Goal: Task Accomplishment & Management: Use online tool/utility

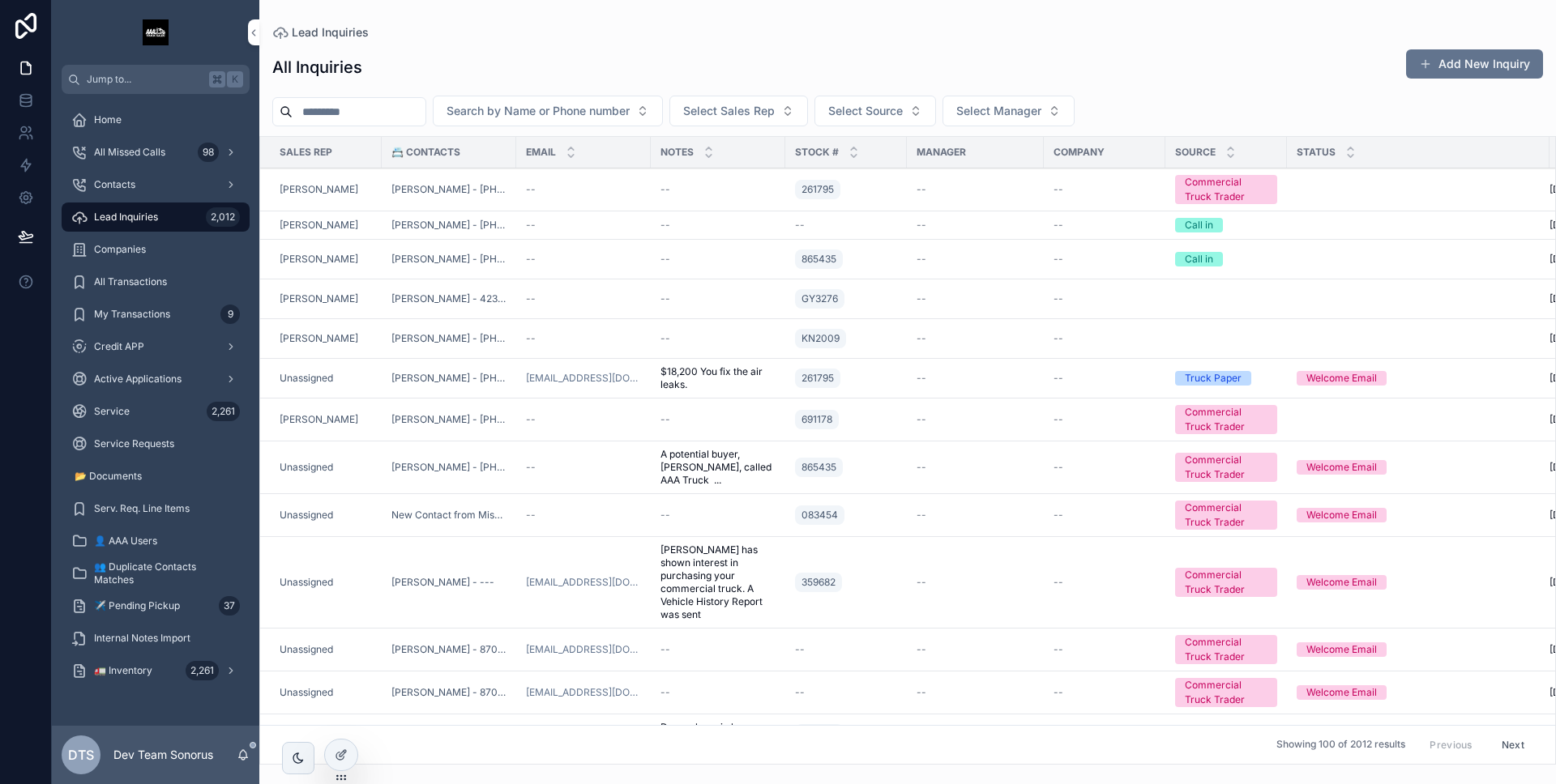
click at [240, 761] on div "DTS Dev Team Sonorus" at bounding box center [155, 756] width 207 height 59
click at [240, 761] on icon "scrollable content" at bounding box center [243, 755] width 13 height 13
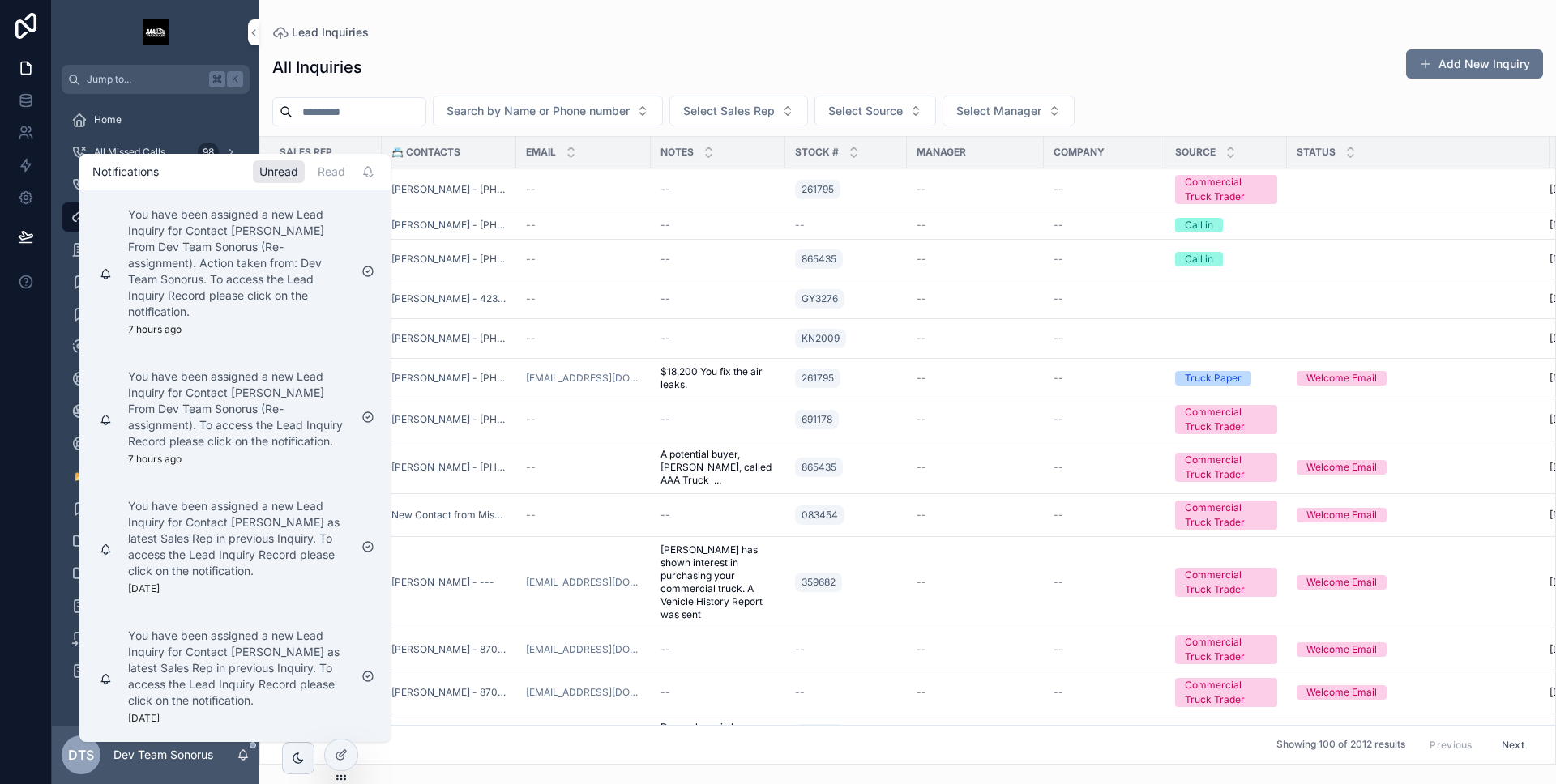
click at [331, 177] on div "Read" at bounding box center [331, 172] width 41 height 22
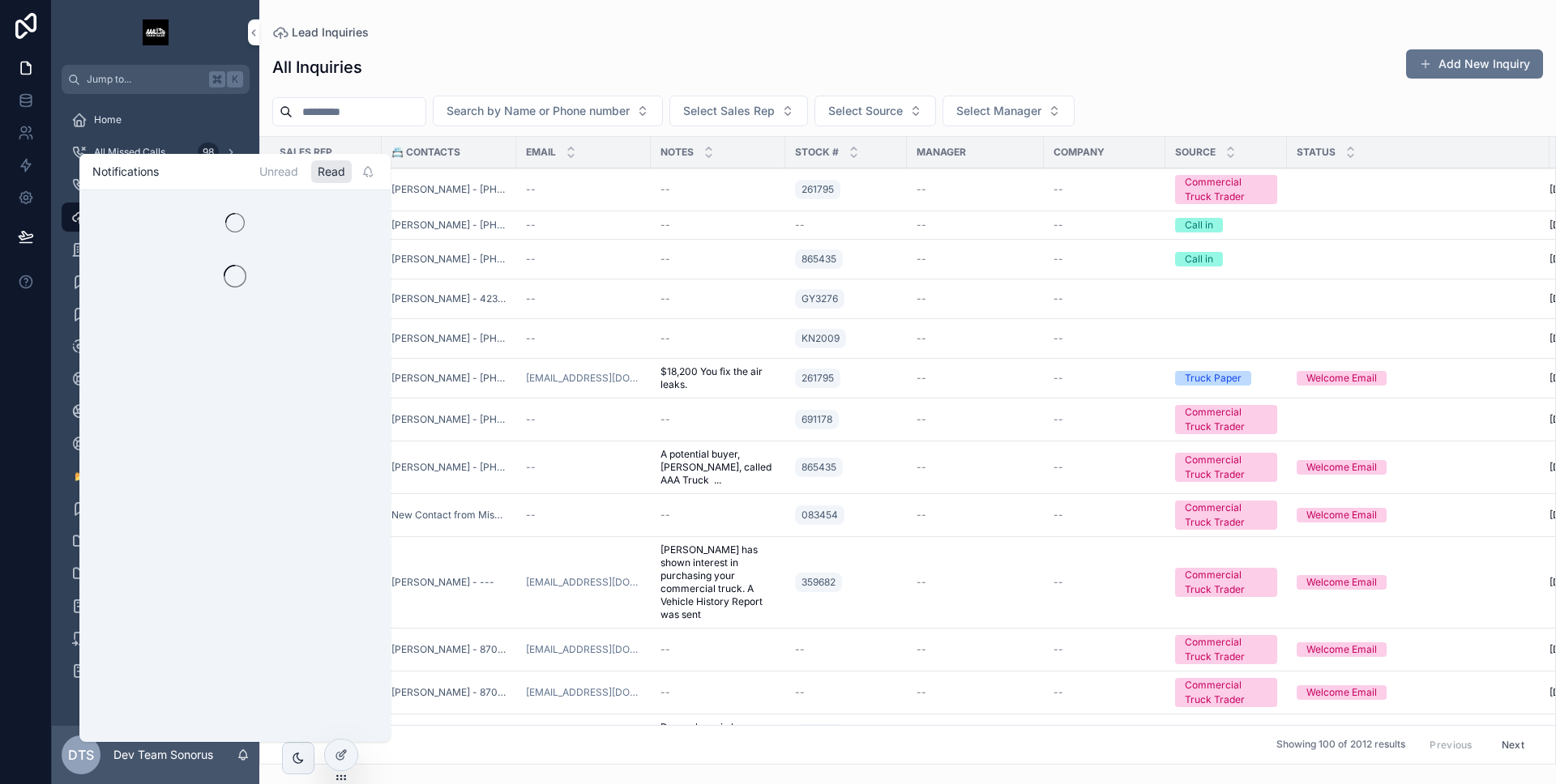
click at [278, 173] on div "Unread" at bounding box center [279, 172] width 52 height 22
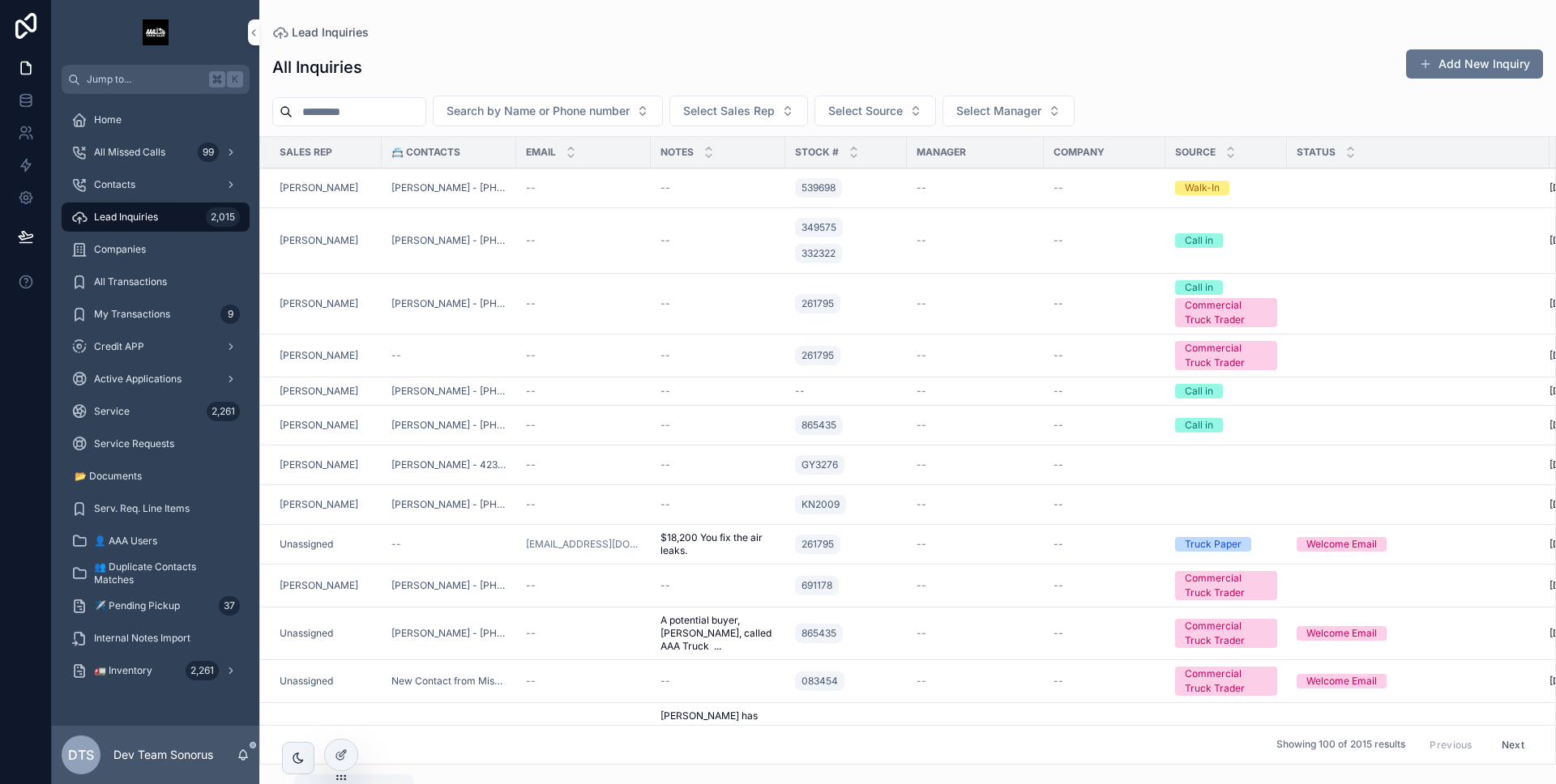
click at [243, 750] on icon "scrollable content" at bounding box center [243, 755] width 13 height 13
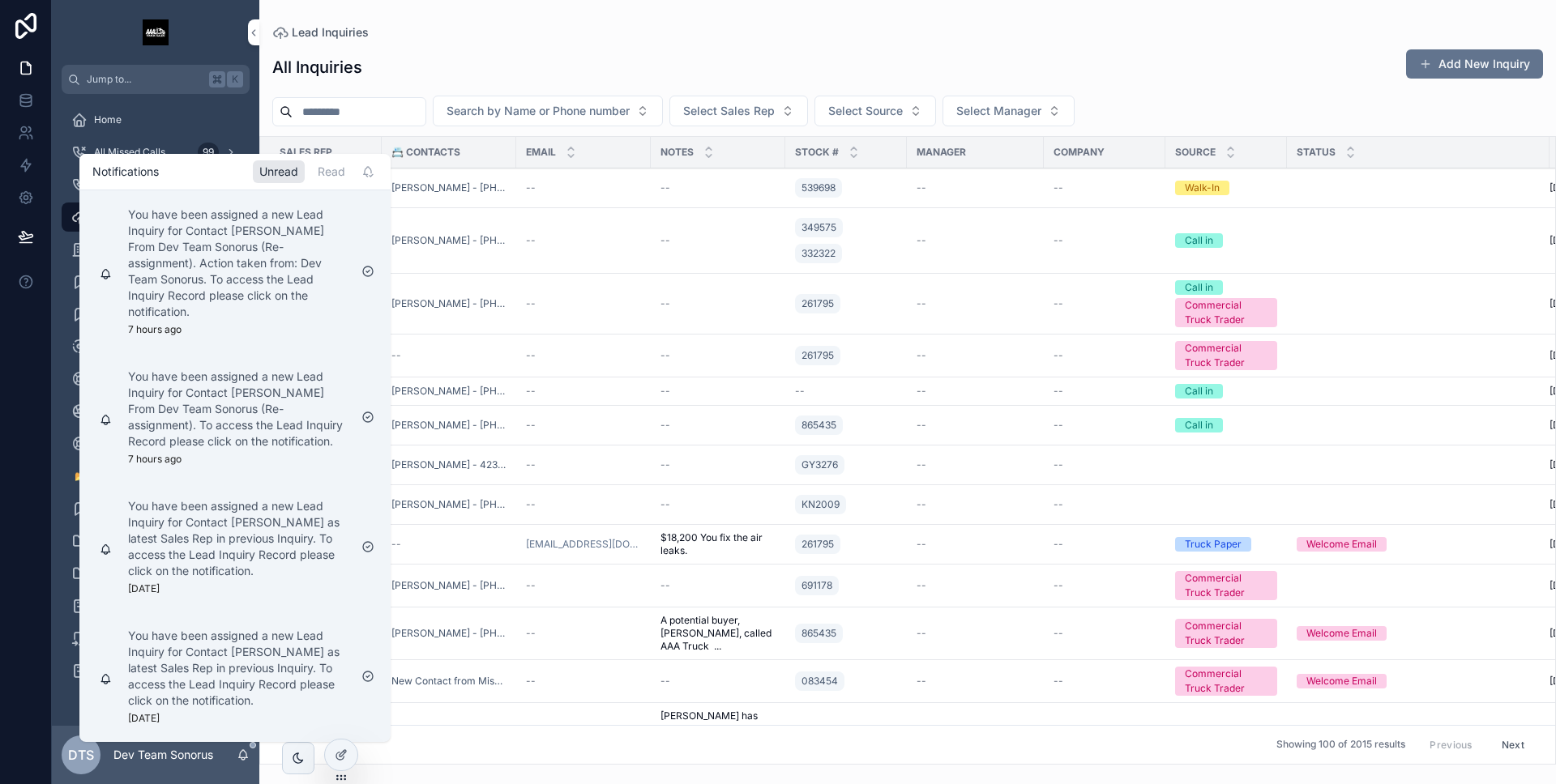
click at [317, 177] on div "Read" at bounding box center [331, 172] width 41 height 22
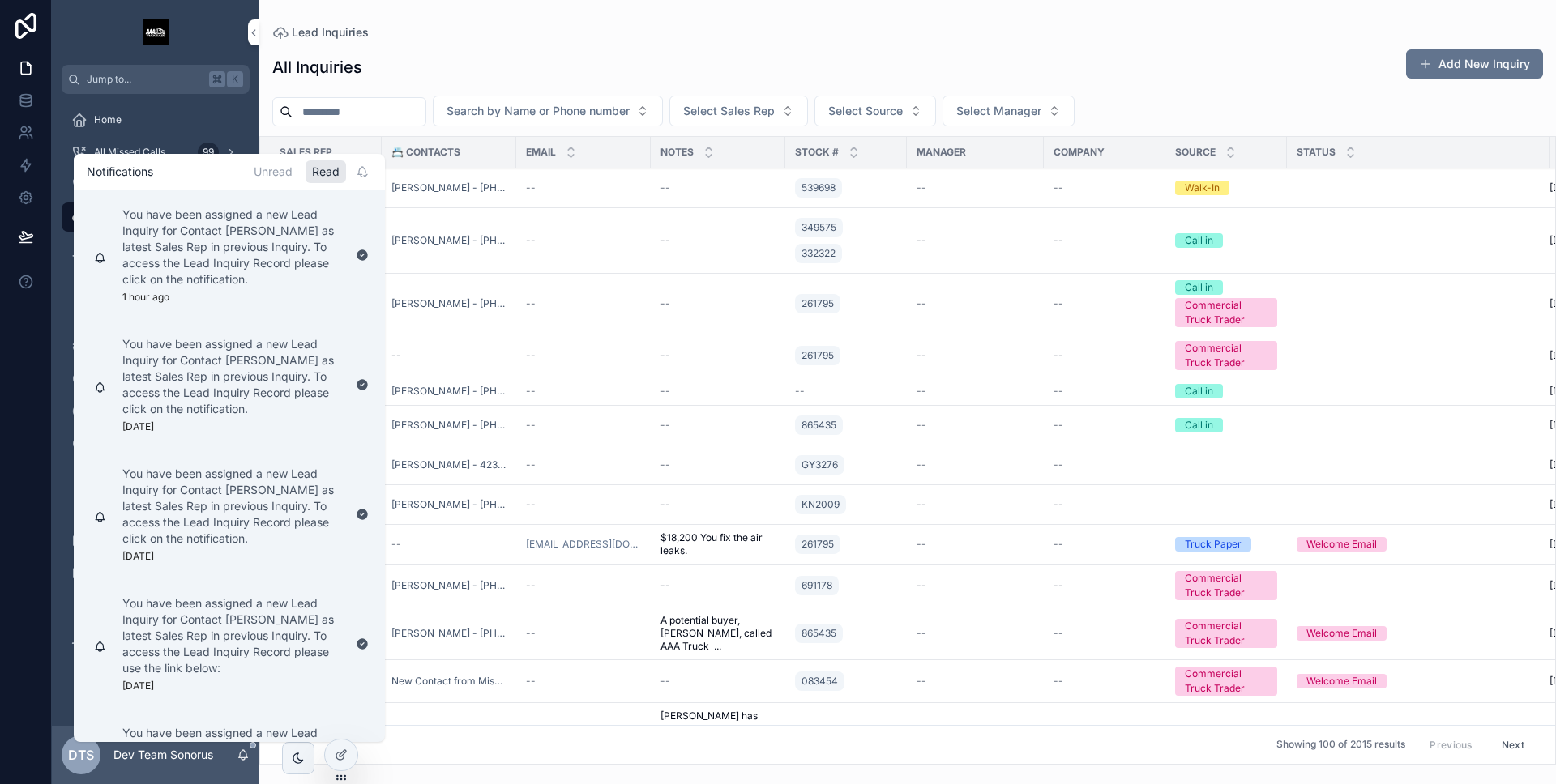
click at [293, 177] on div "Unread" at bounding box center [273, 172] width 52 height 22
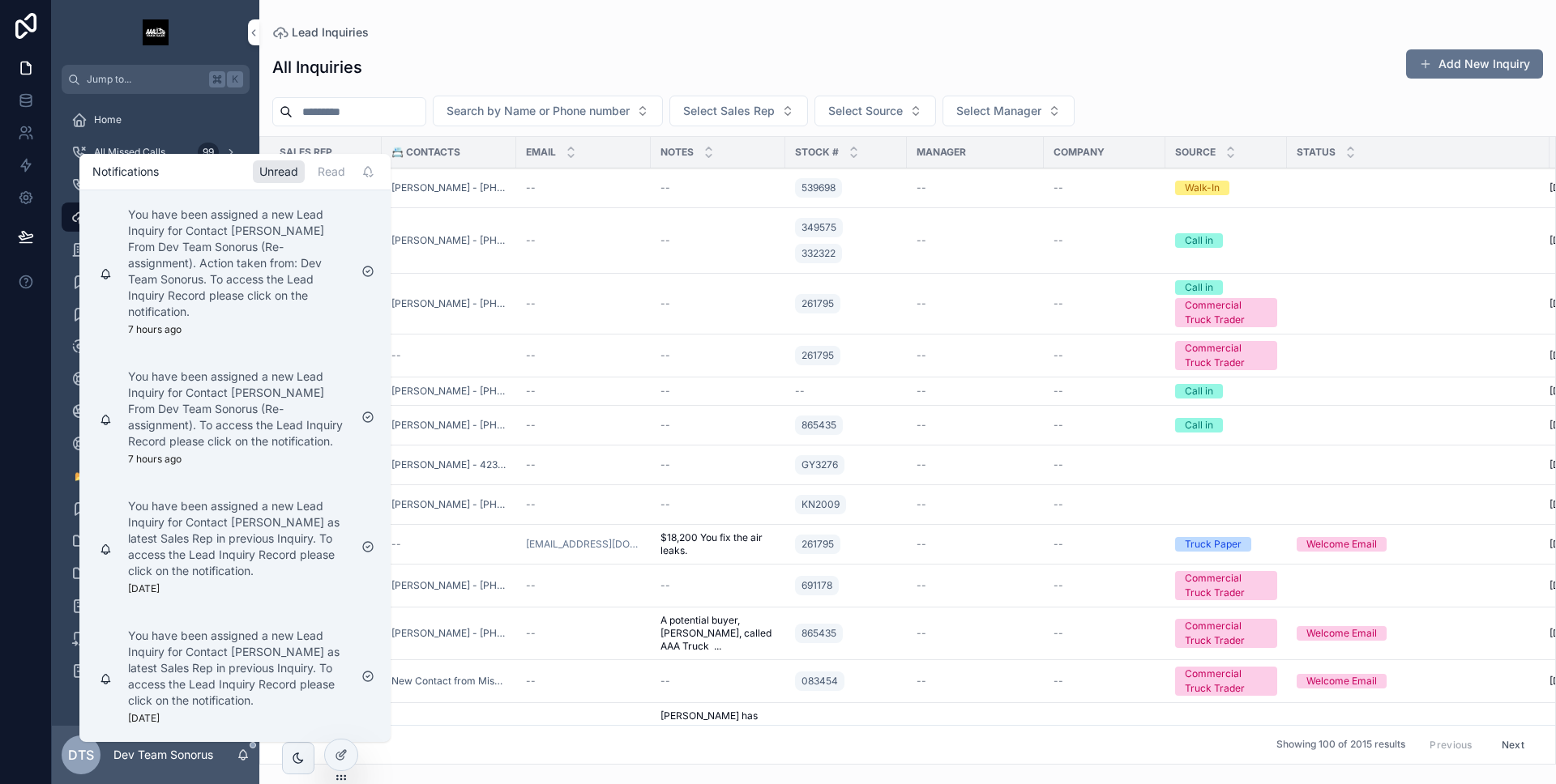
click at [310, 176] on div "Unread Read" at bounding box center [315, 172] width 125 height 22
click at [324, 175] on div "Read" at bounding box center [331, 172] width 41 height 22
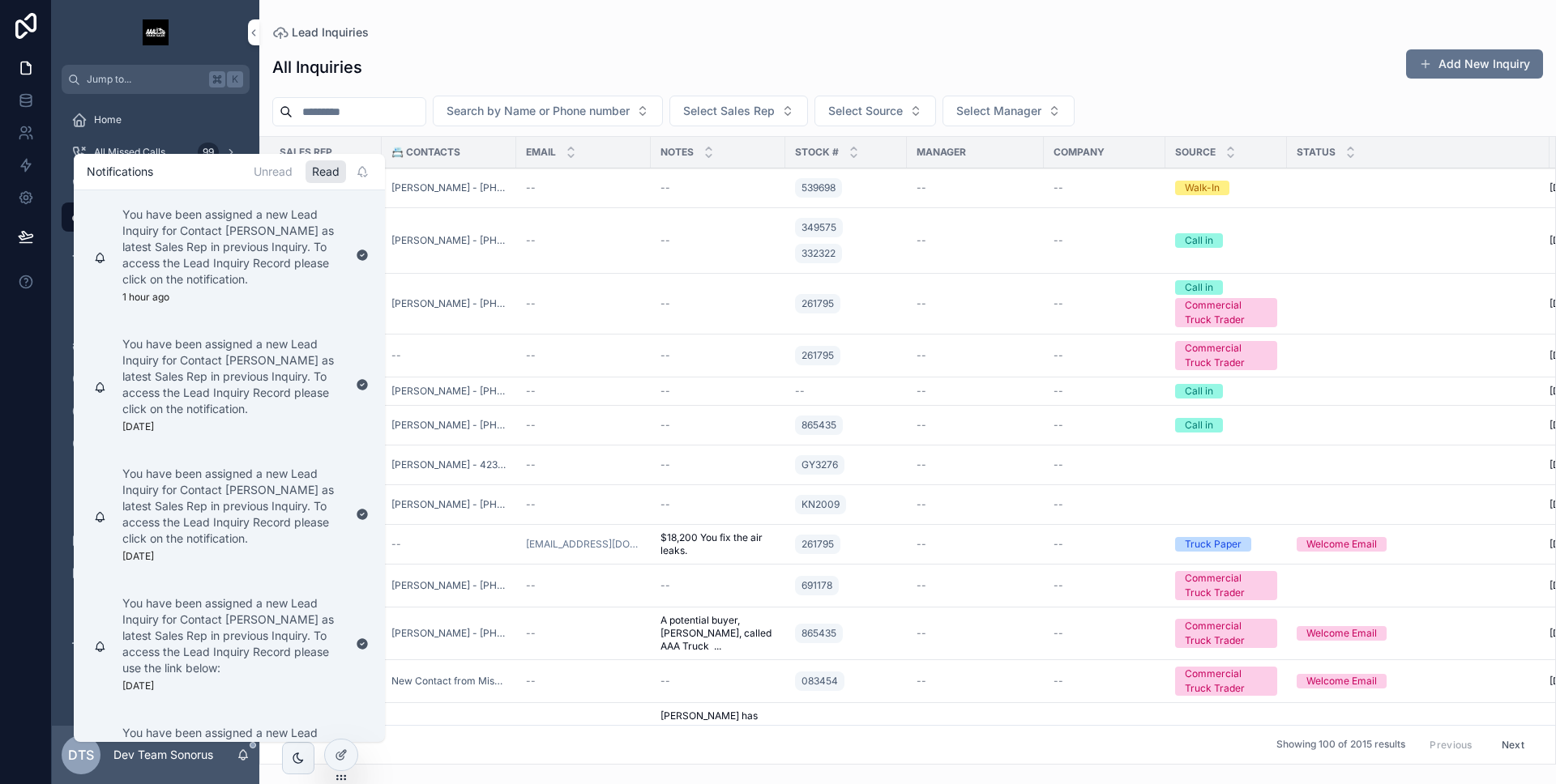
click at [282, 174] on div "Unread" at bounding box center [273, 172] width 52 height 22
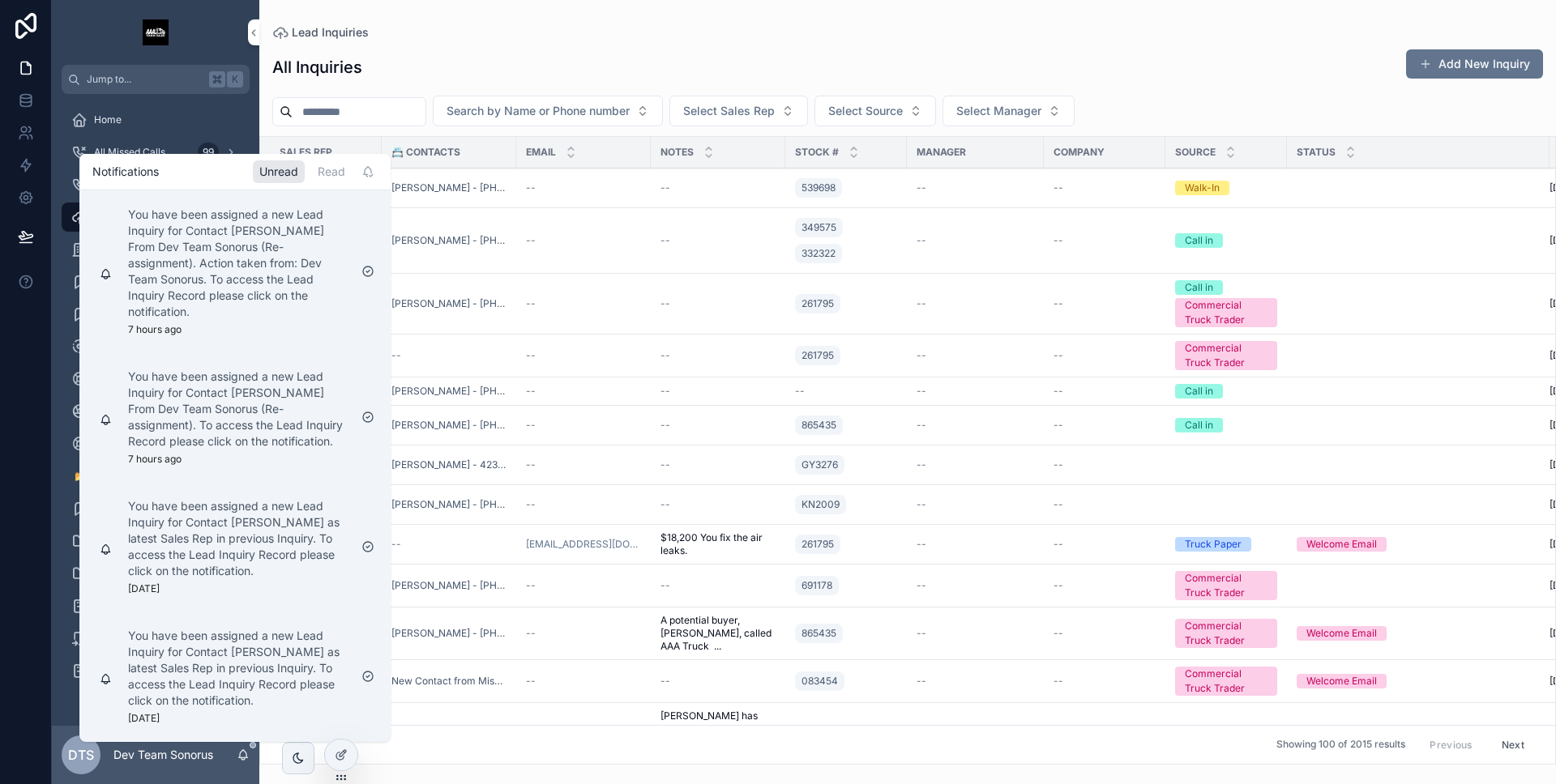
click at [316, 182] on div "Read" at bounding box center [331, 172] width 41 height 22
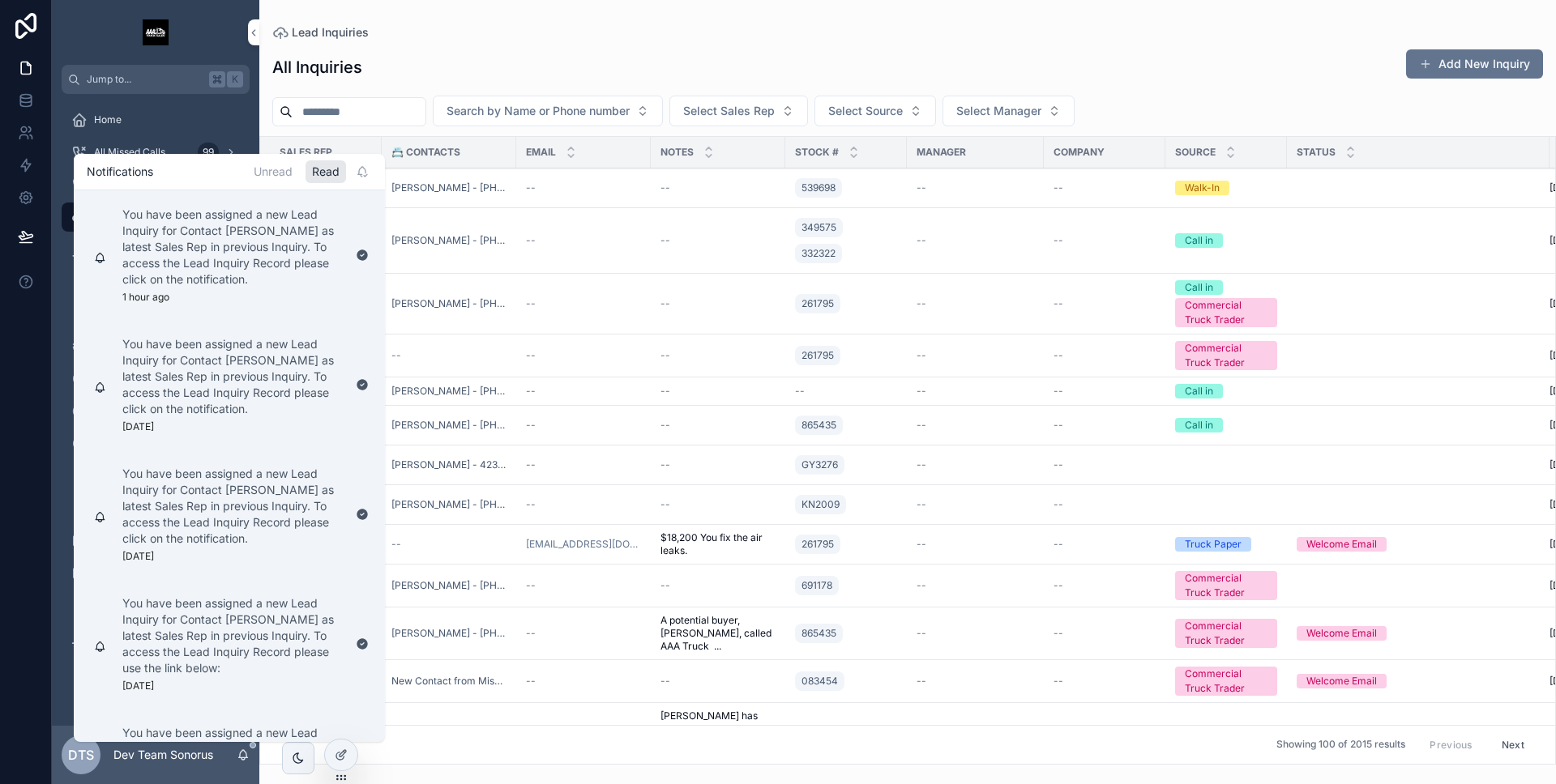
click at [423, 61] on div "All Inquiries Add New Inquiry" at bounding box center [908, 66] width 1271 height 37
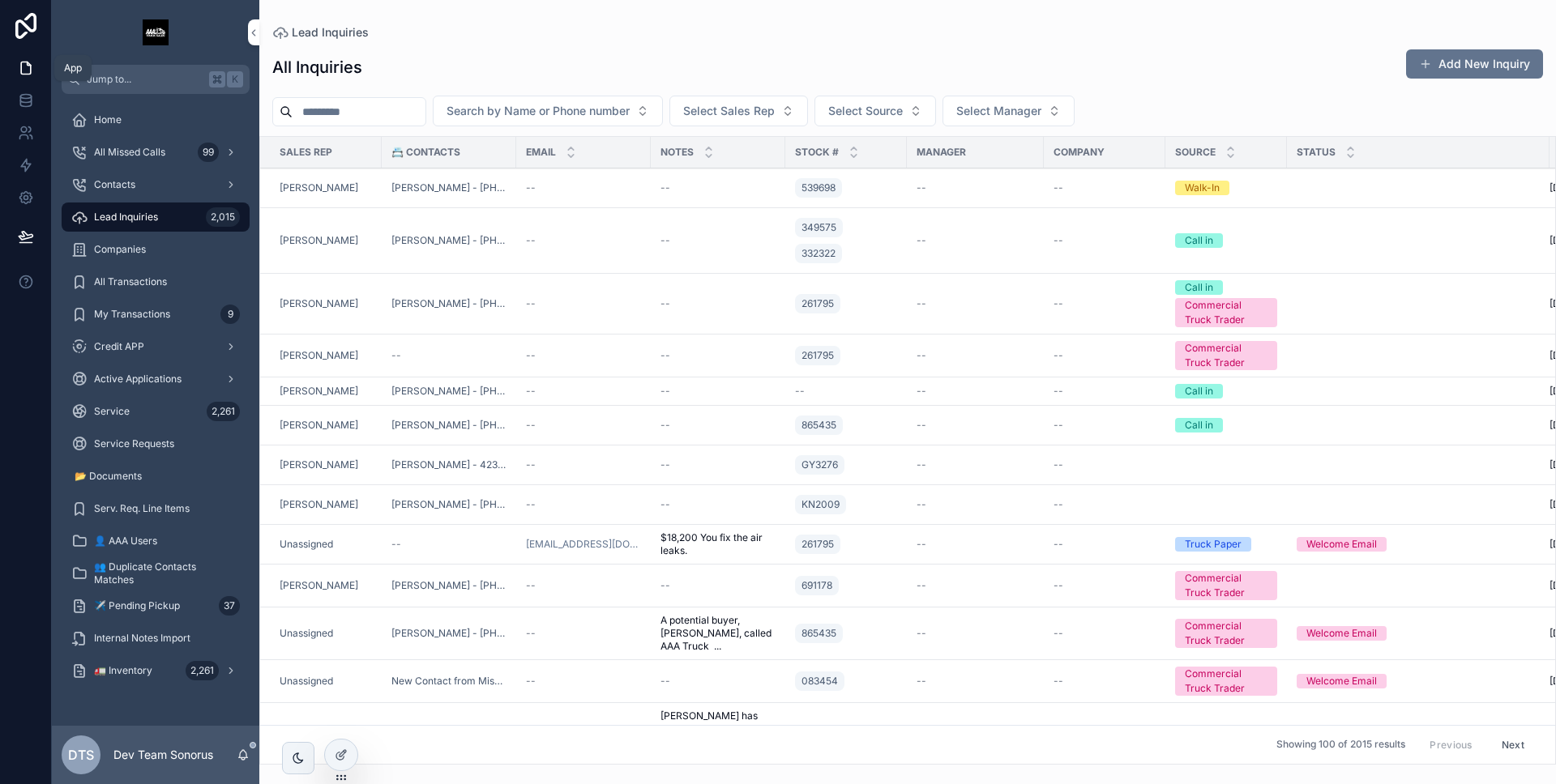
click at [22, 74] on icon at bounding box center [25, 68] width 9 height 12
click at [35, 135] on link at bounding box center [25, 133] width 51 height 33
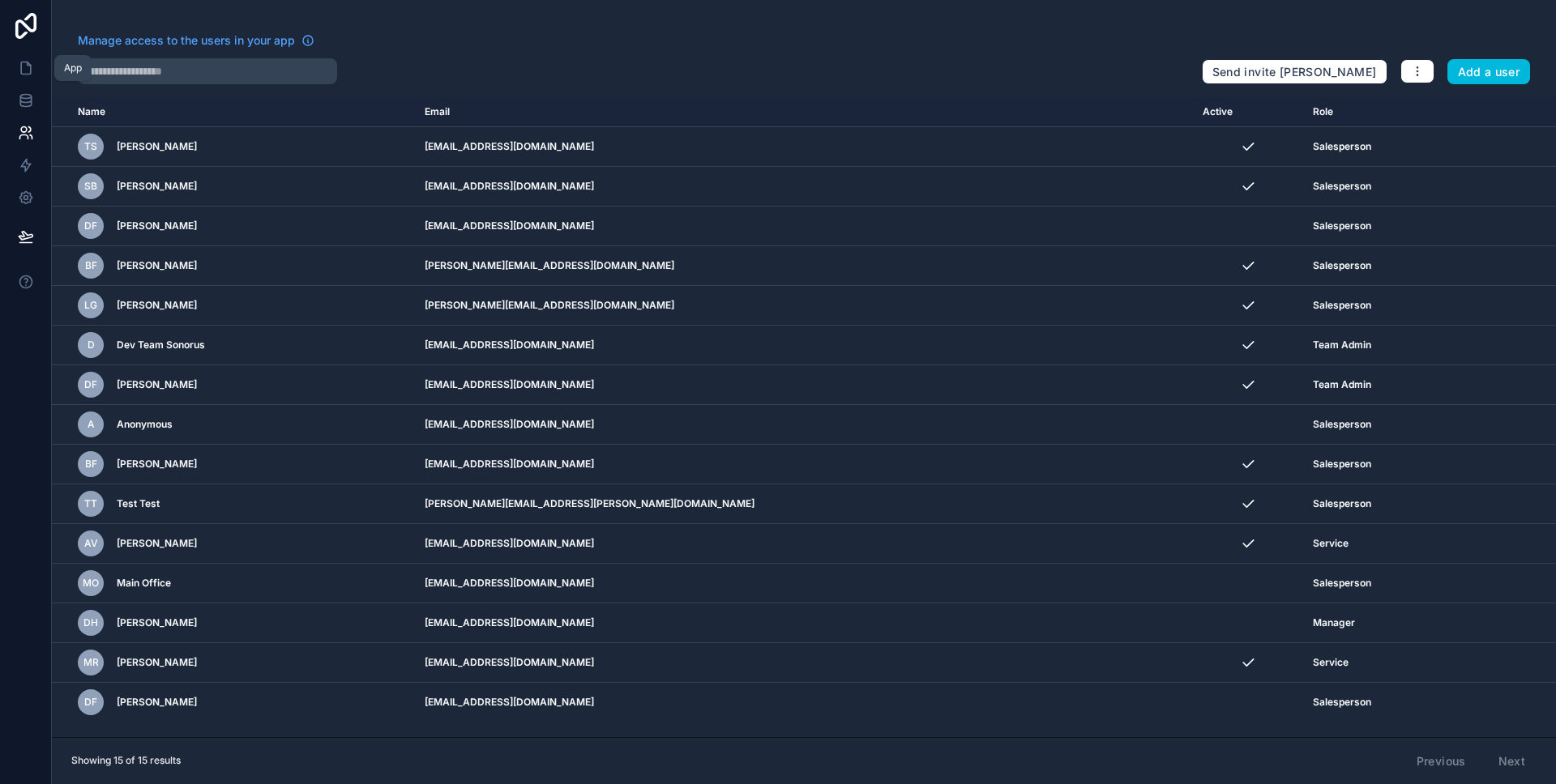
click at [35, 83] on link at bounding box center [25, 68] width 51 height 33
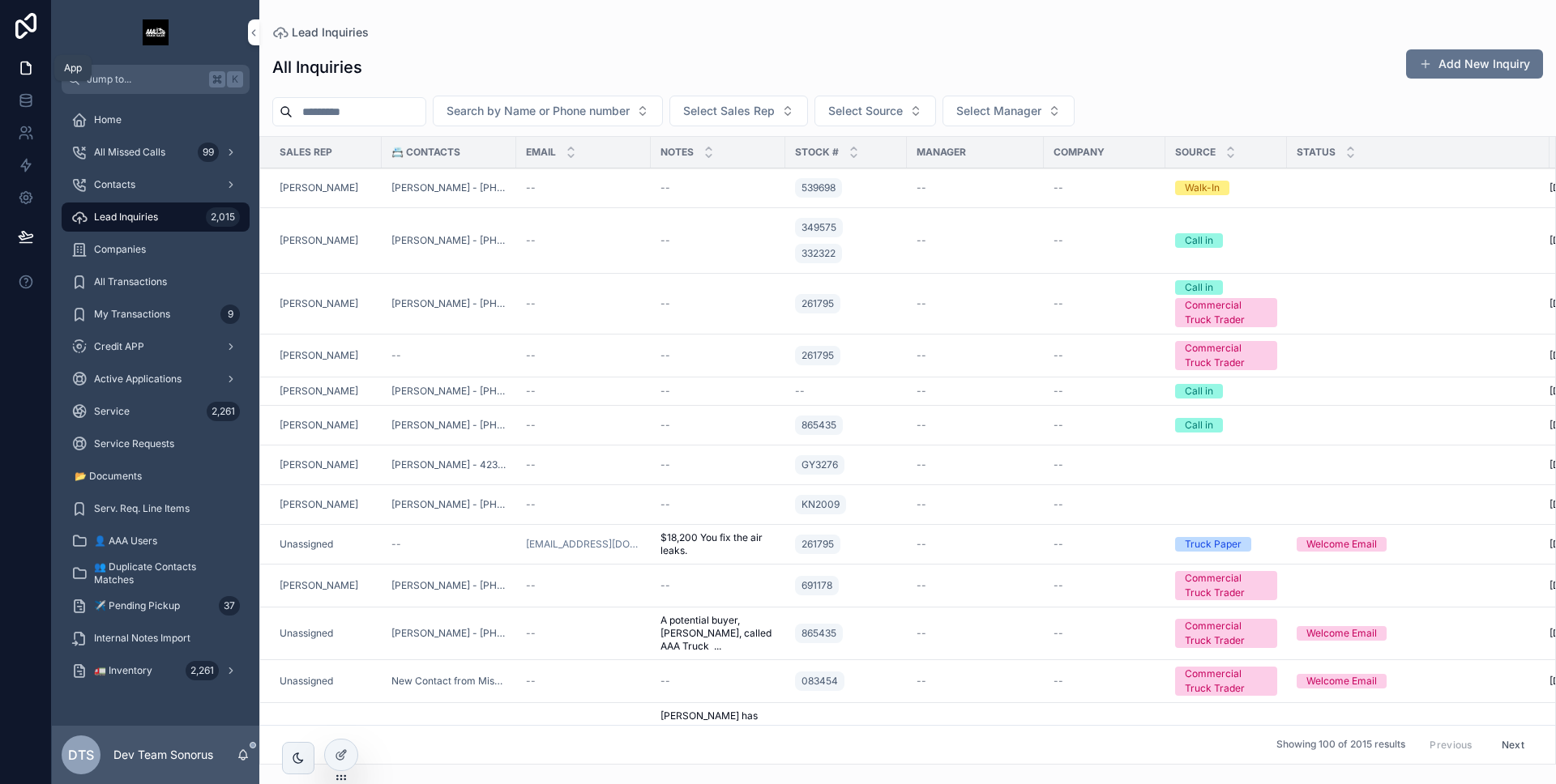
click at [39, 75] on link at bounding box center [25, 68] width 51 height 33
click at [35, 94] on link at bounding box center [25, 101] width 51 height 33
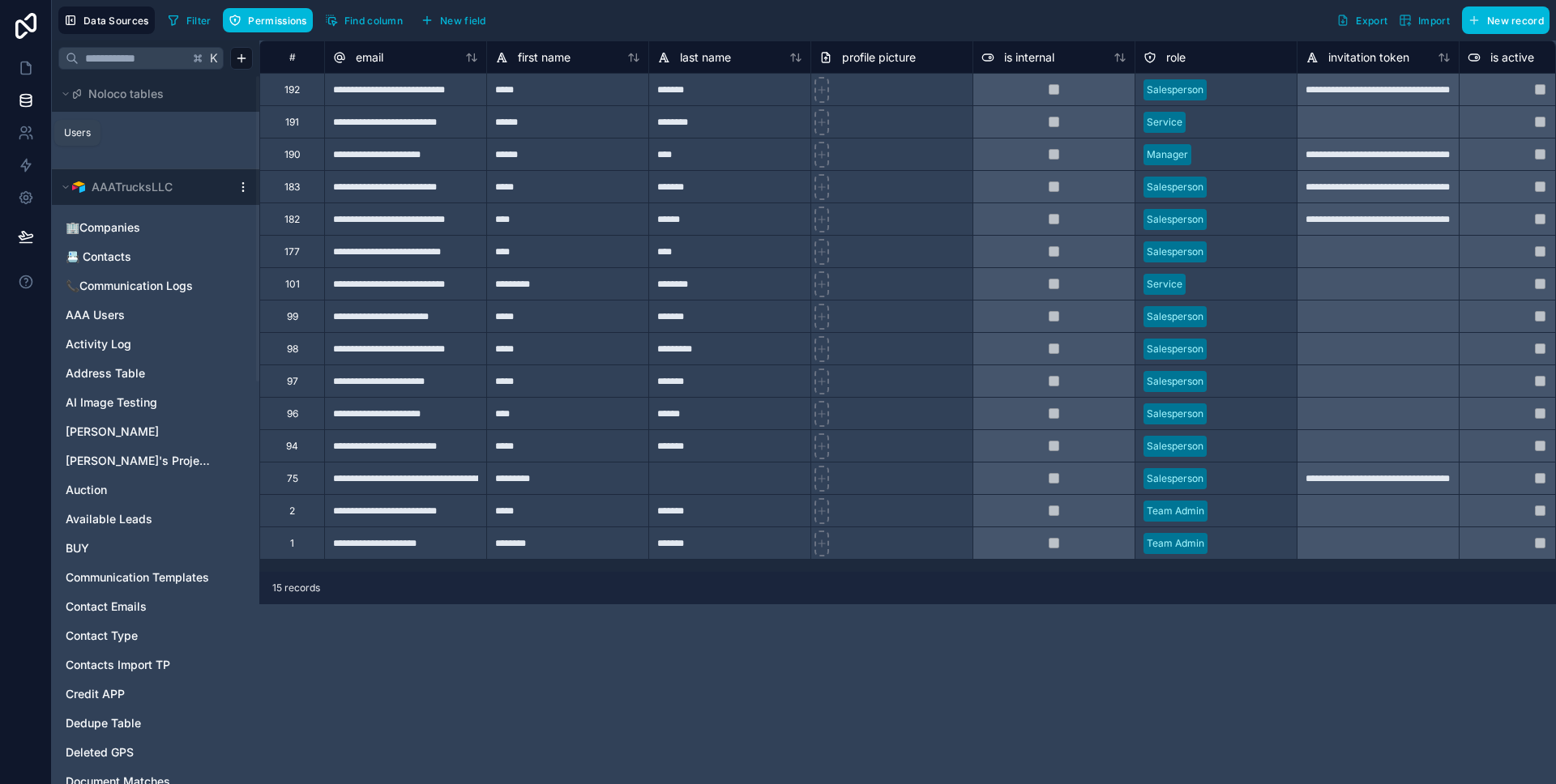
click at [33, 135] on icon at bounding box center [26, 133] width 16 height 16
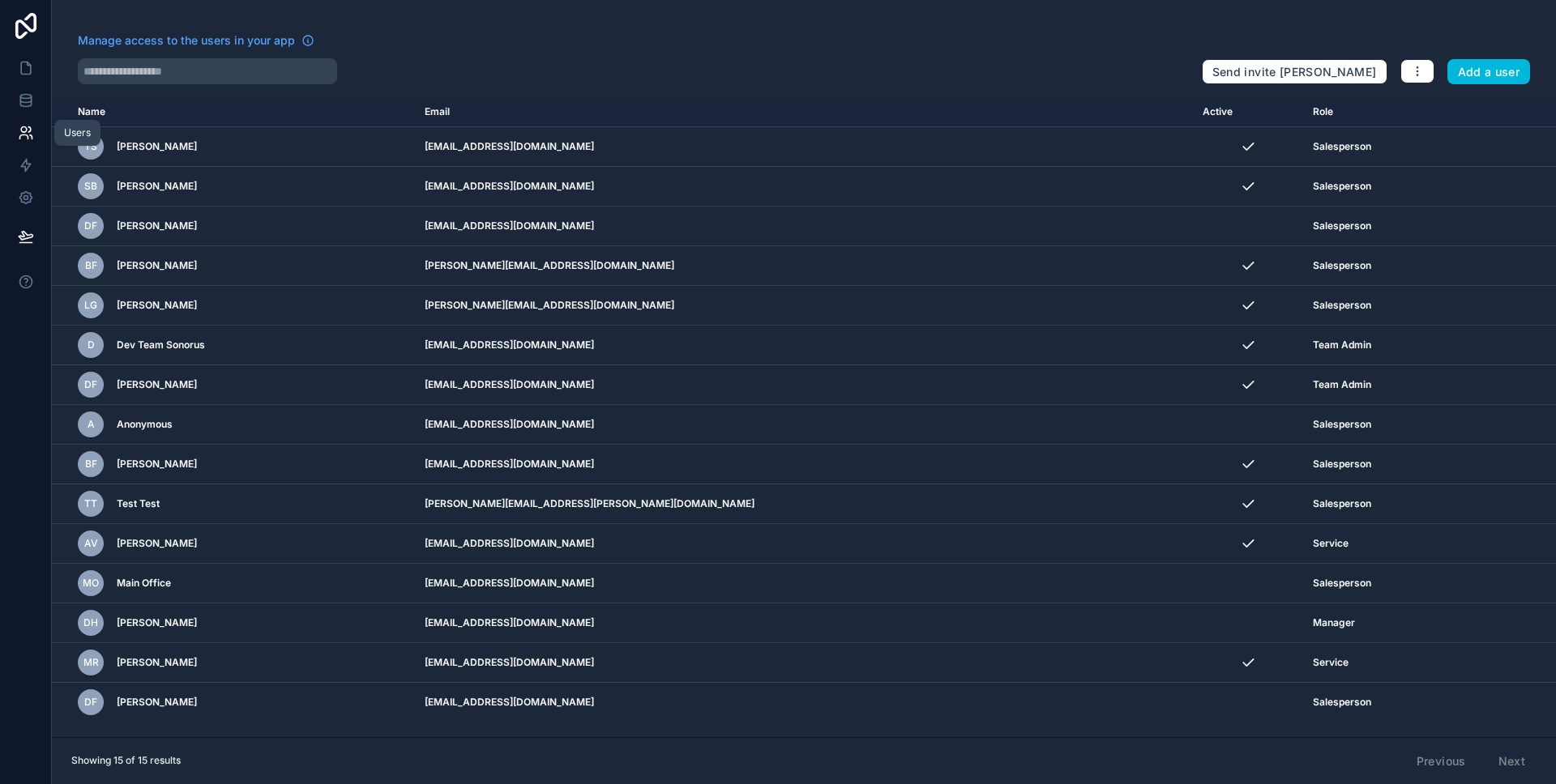
click at [32, 92] on icon at bounding box center [26, 100] width 16 height 16
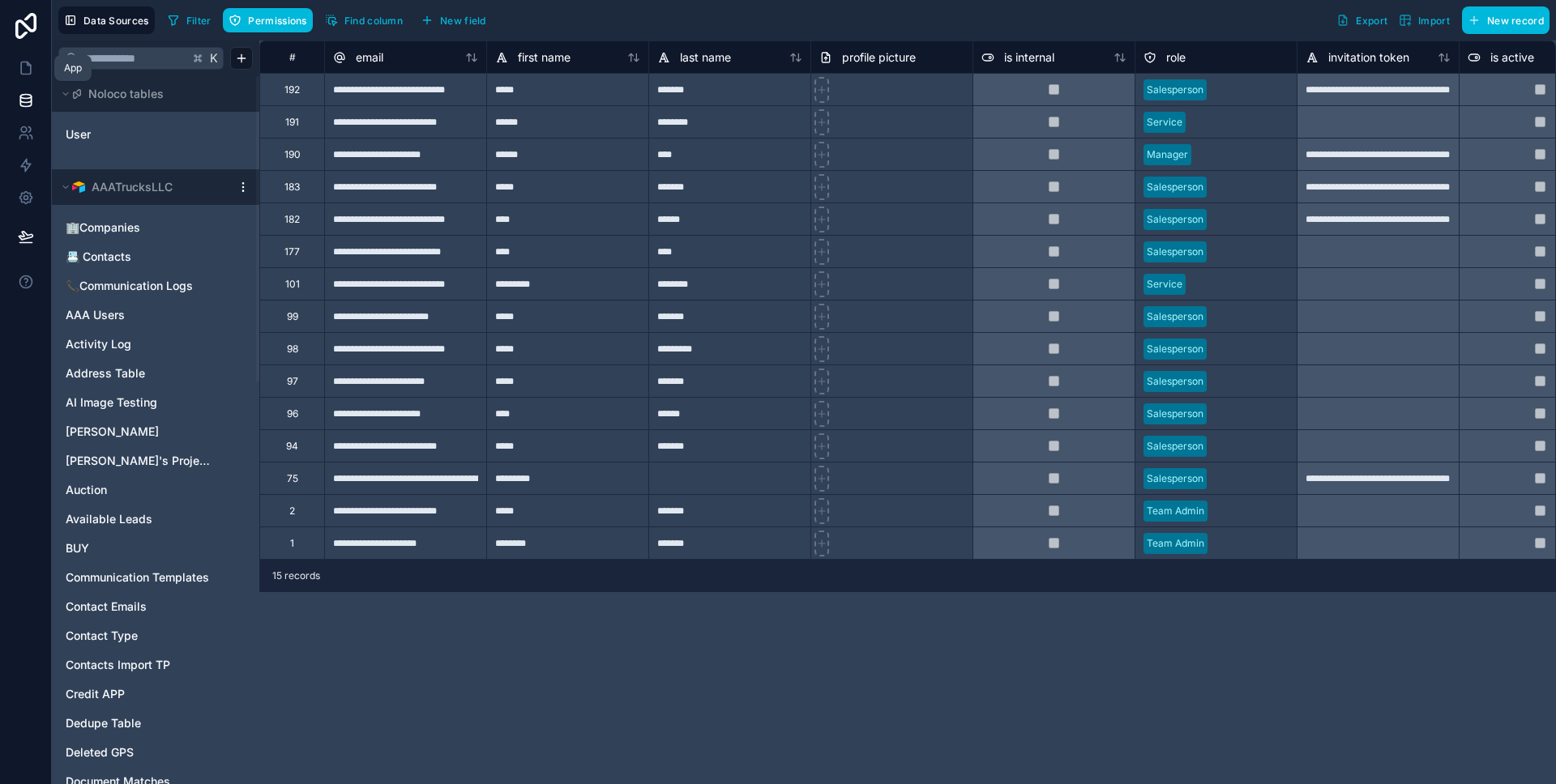
click at [34, 72] on icon at bounding box center [26, 68] width 16 height 16
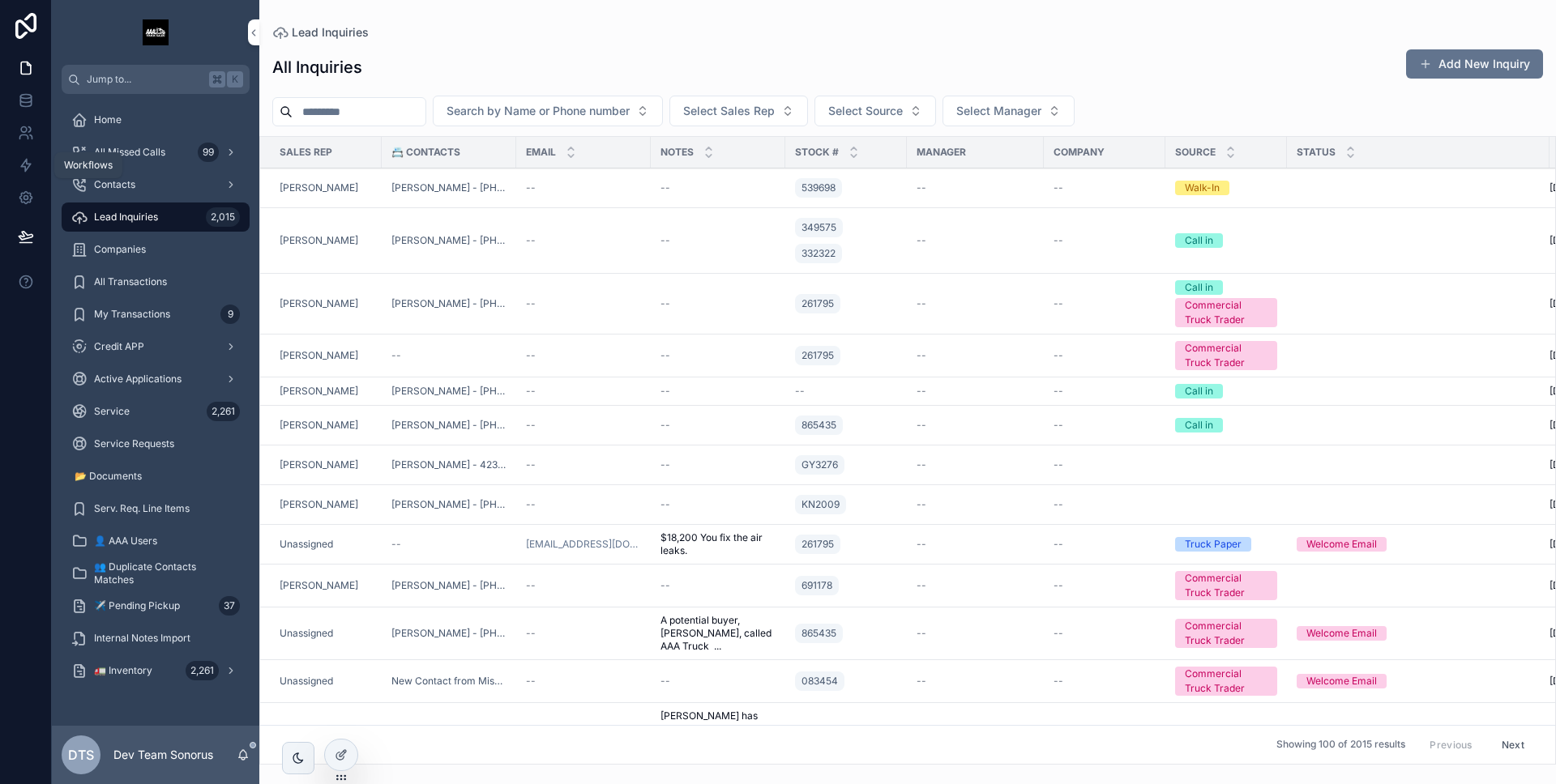
click at [34, 162] on link at bounding box center [25, 166] width 51 height 33
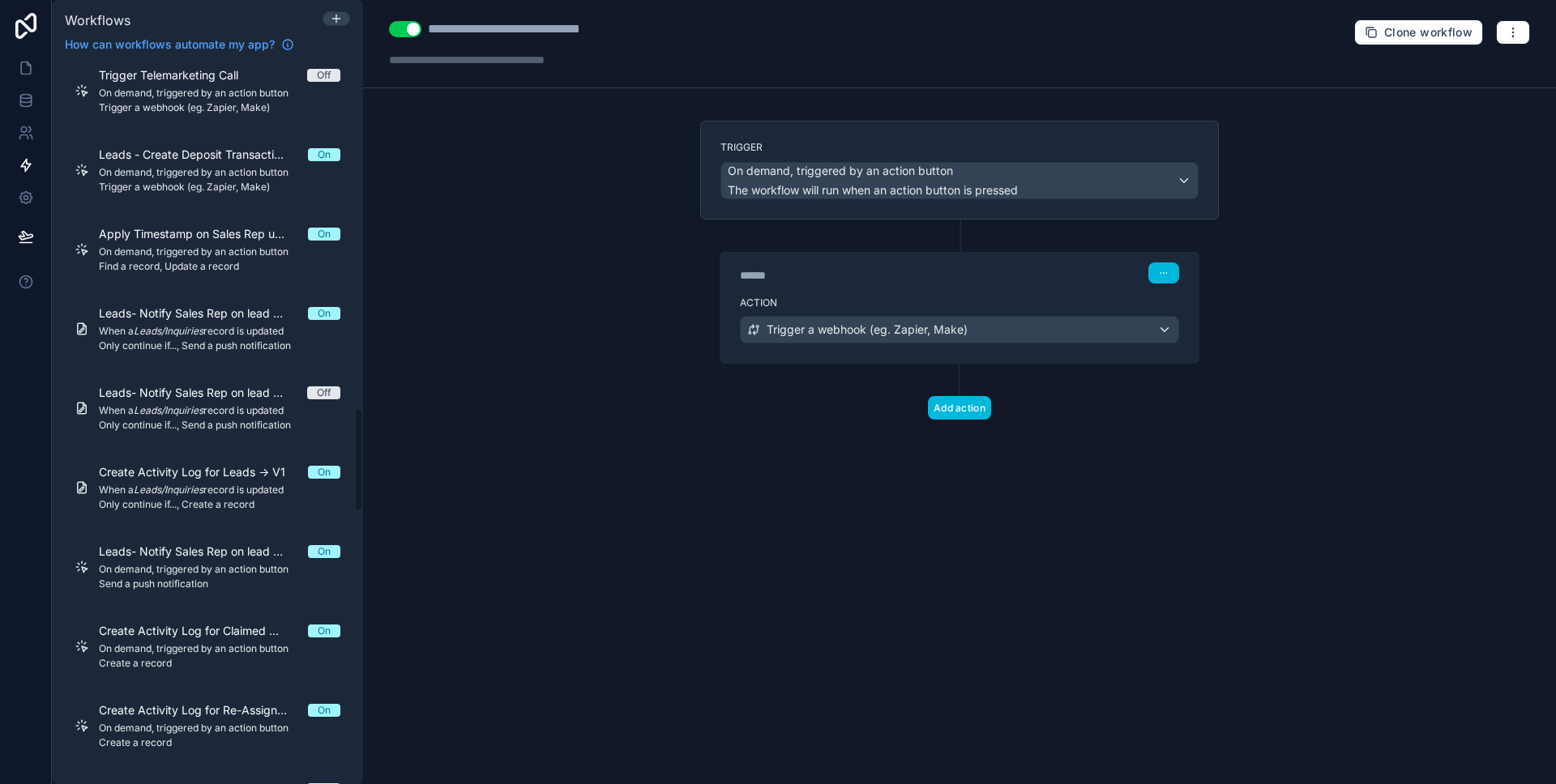
scroll to position [2435, 0]
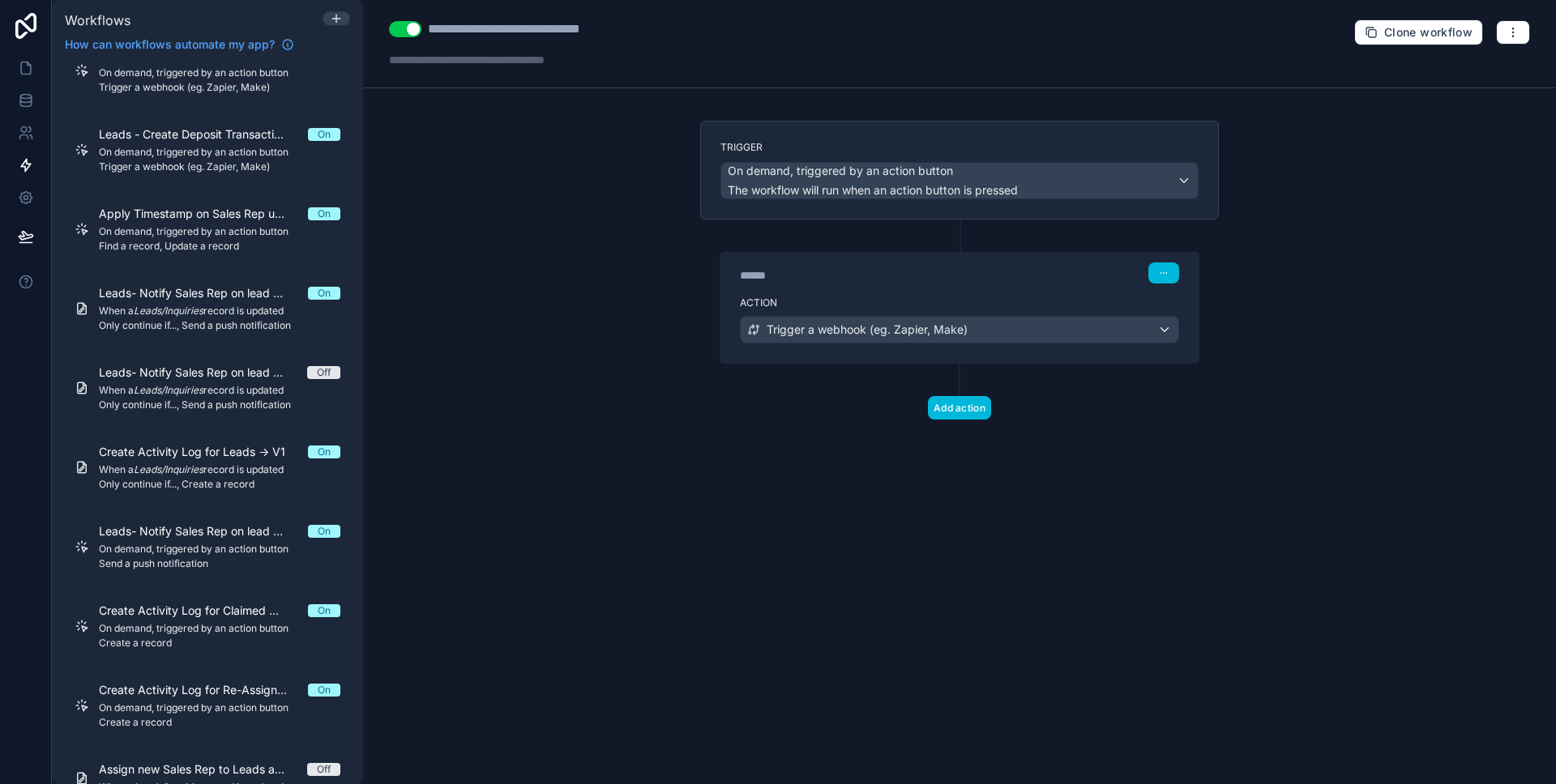
click at [224, 306] on span "When a Leads/Inquiries record is updated" at bounding box center [220, 310] width 242 height 13
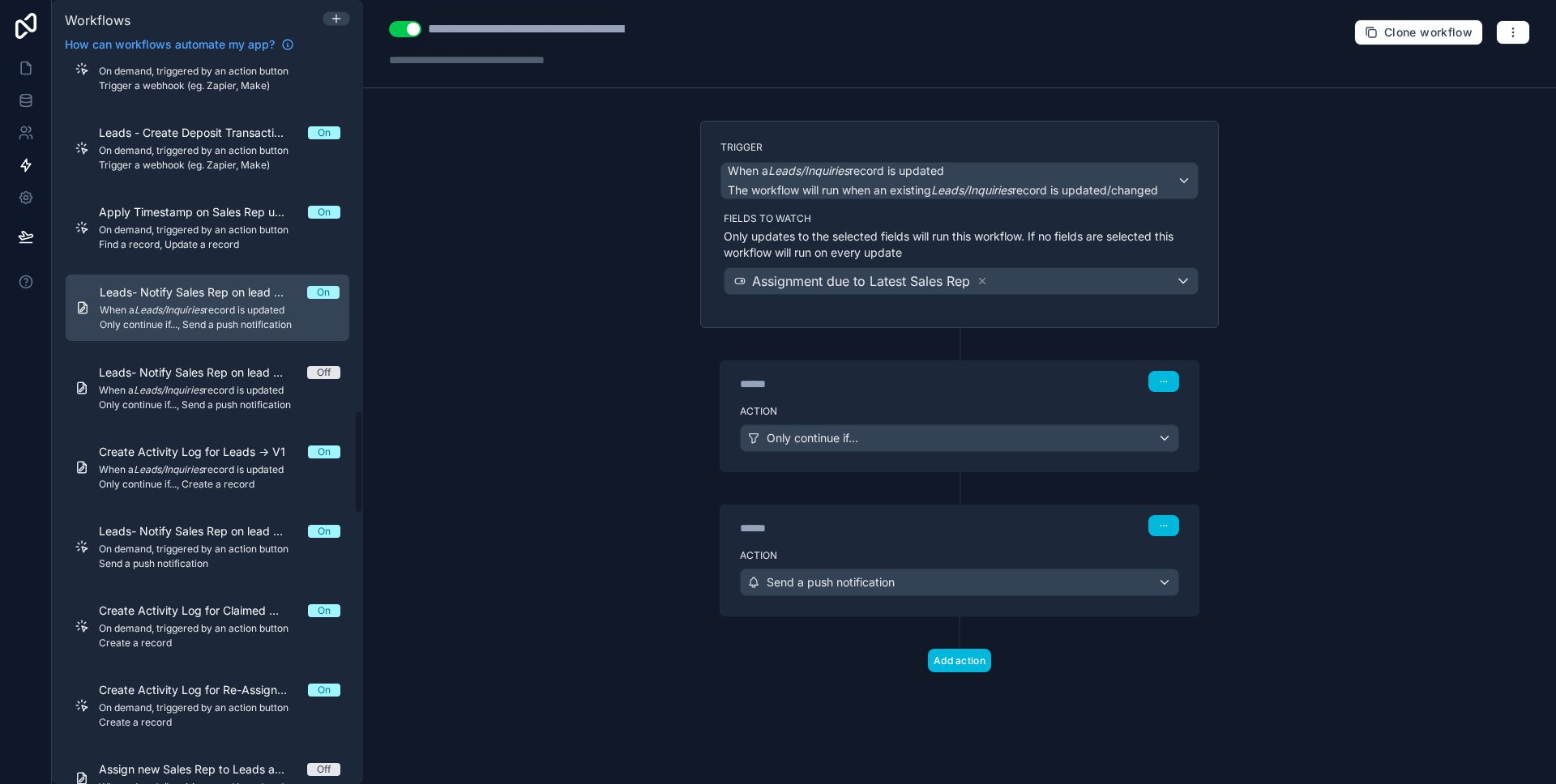
scroll to position [2433, 0]
click at [952, 381] on div "******" at bounding box center [862, 384] width 243 height 16
click at [909, 391] on div "******" at bounding box center [862, 384] width 243 height 16
click at [900, 387] on div "******" at bounding box center [862, 384] width 243 height 16
click at [863, 393] on div "****** Step 1" at bounding box center [960, 379] width 478 height 37
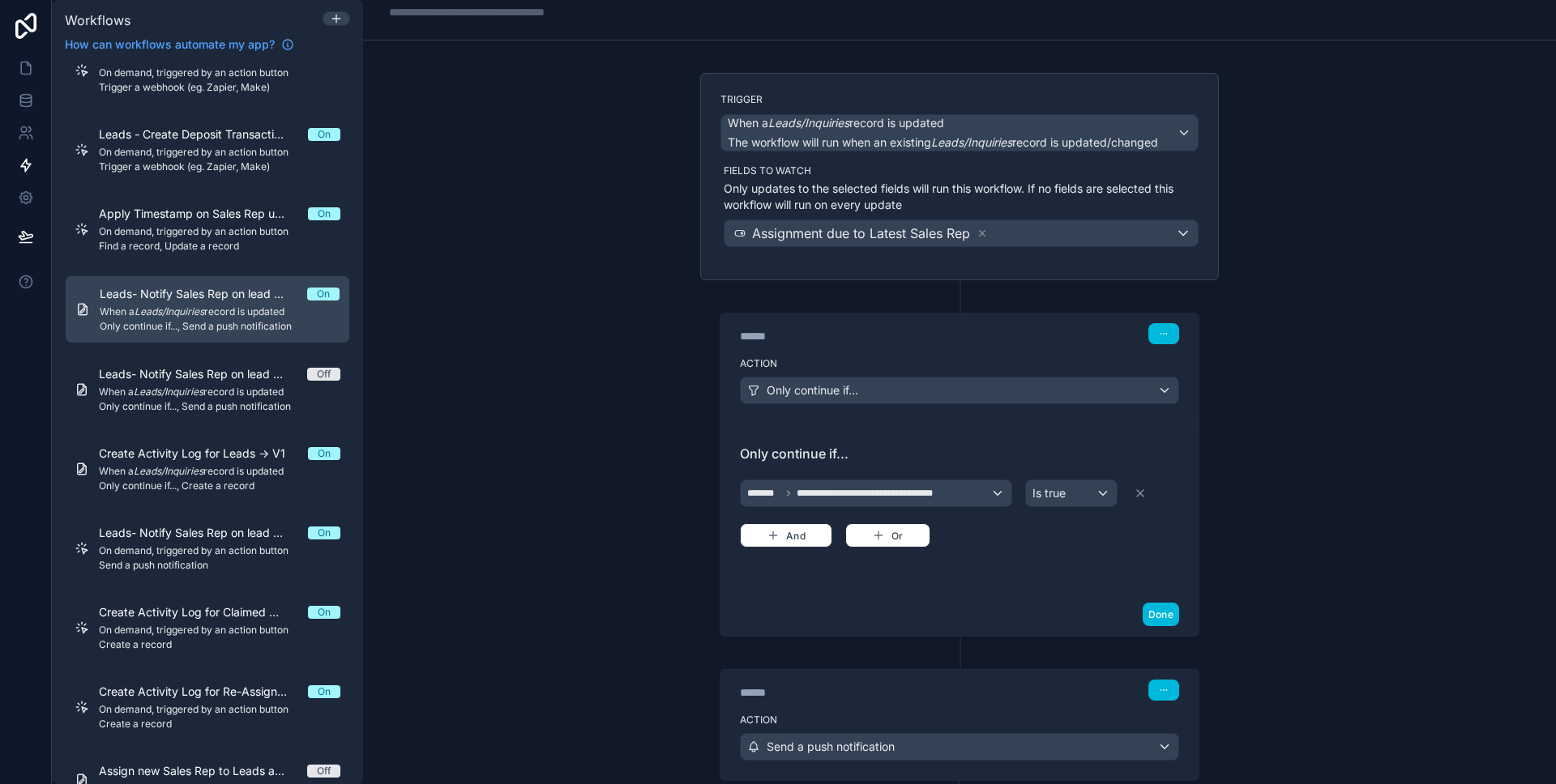
scroll to position [0, 0]
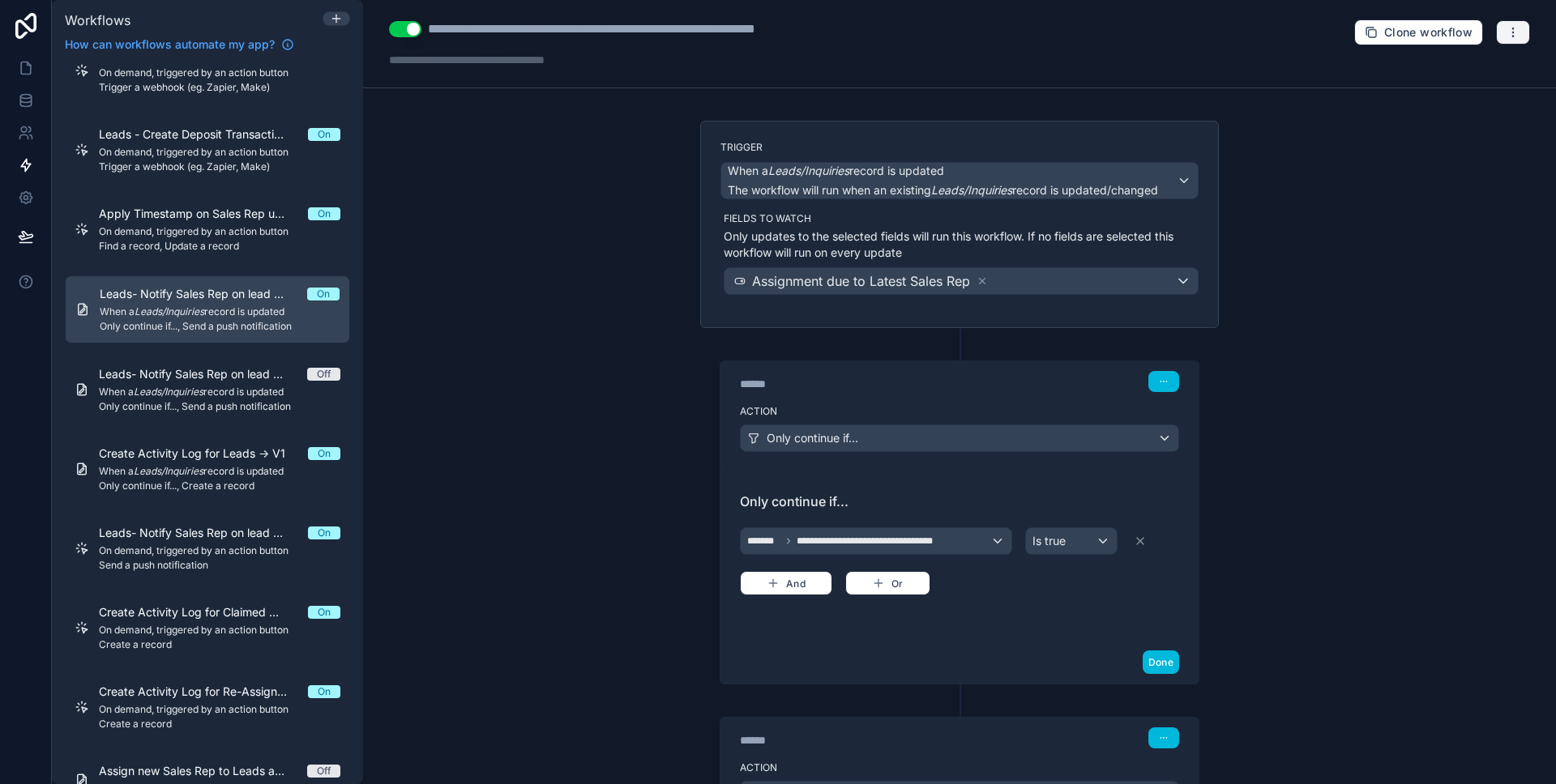
click at [1507, 34] on icon "button" at bounding box center [1513, 32] width 13 height 13
click at [1439, 97] on span "Run history" at bounding box center [1458, 96] width 78 height 13
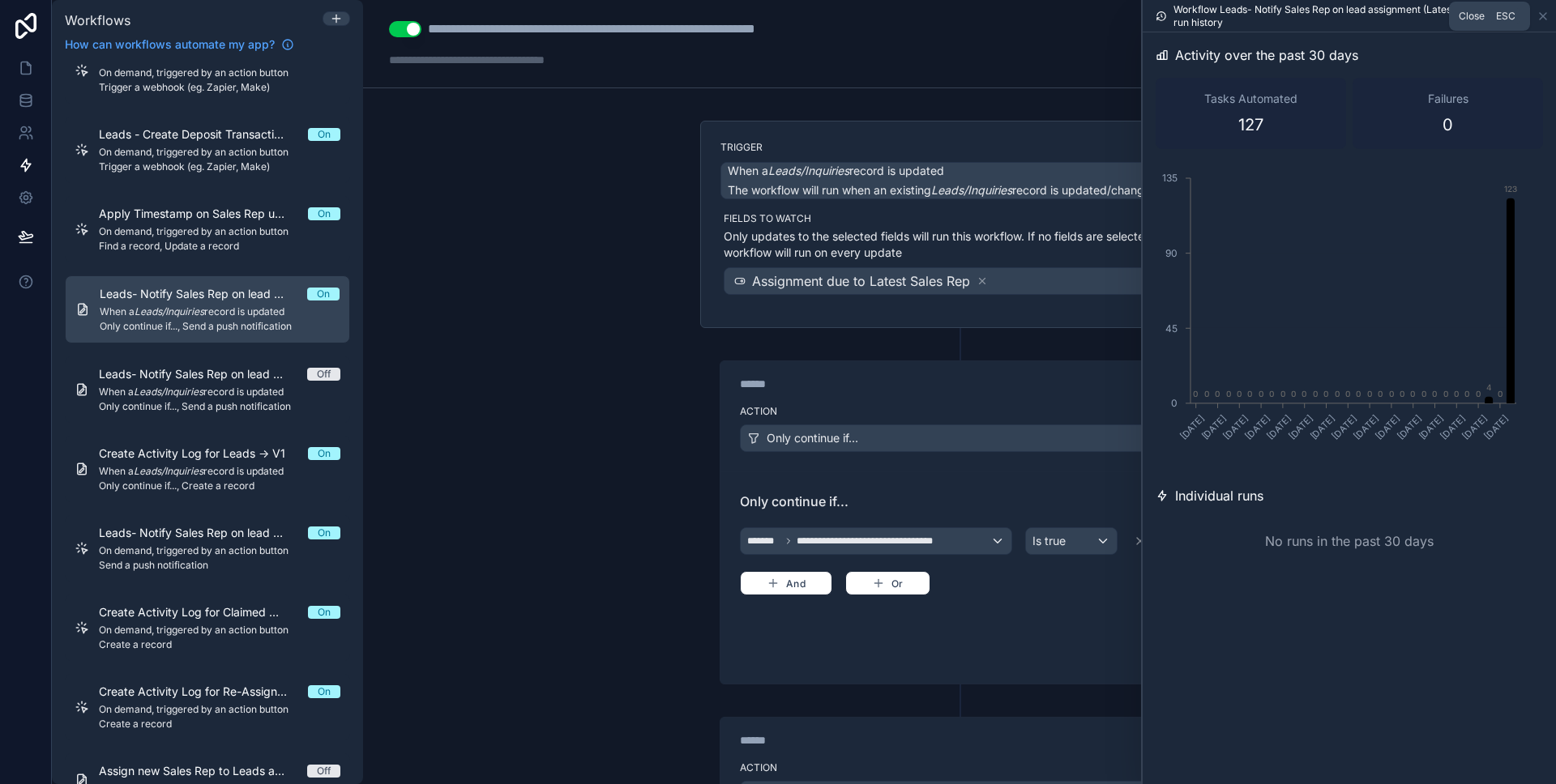
click at [1540, 19] on icon at bounding box center [1544, 16] width 7 height 7
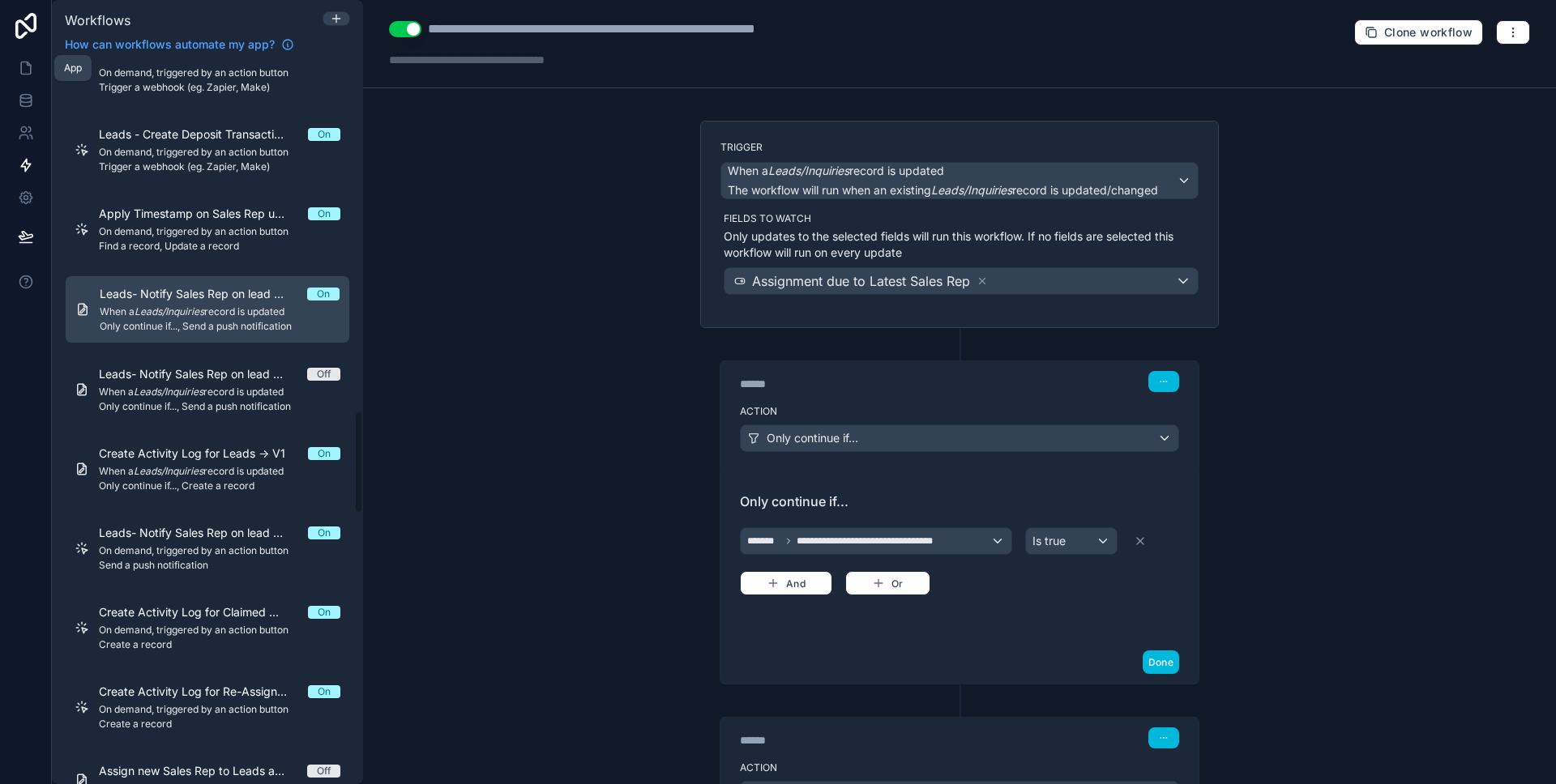
click at [35, 72] on link at bounding box center [25, 68] width 51 height 33
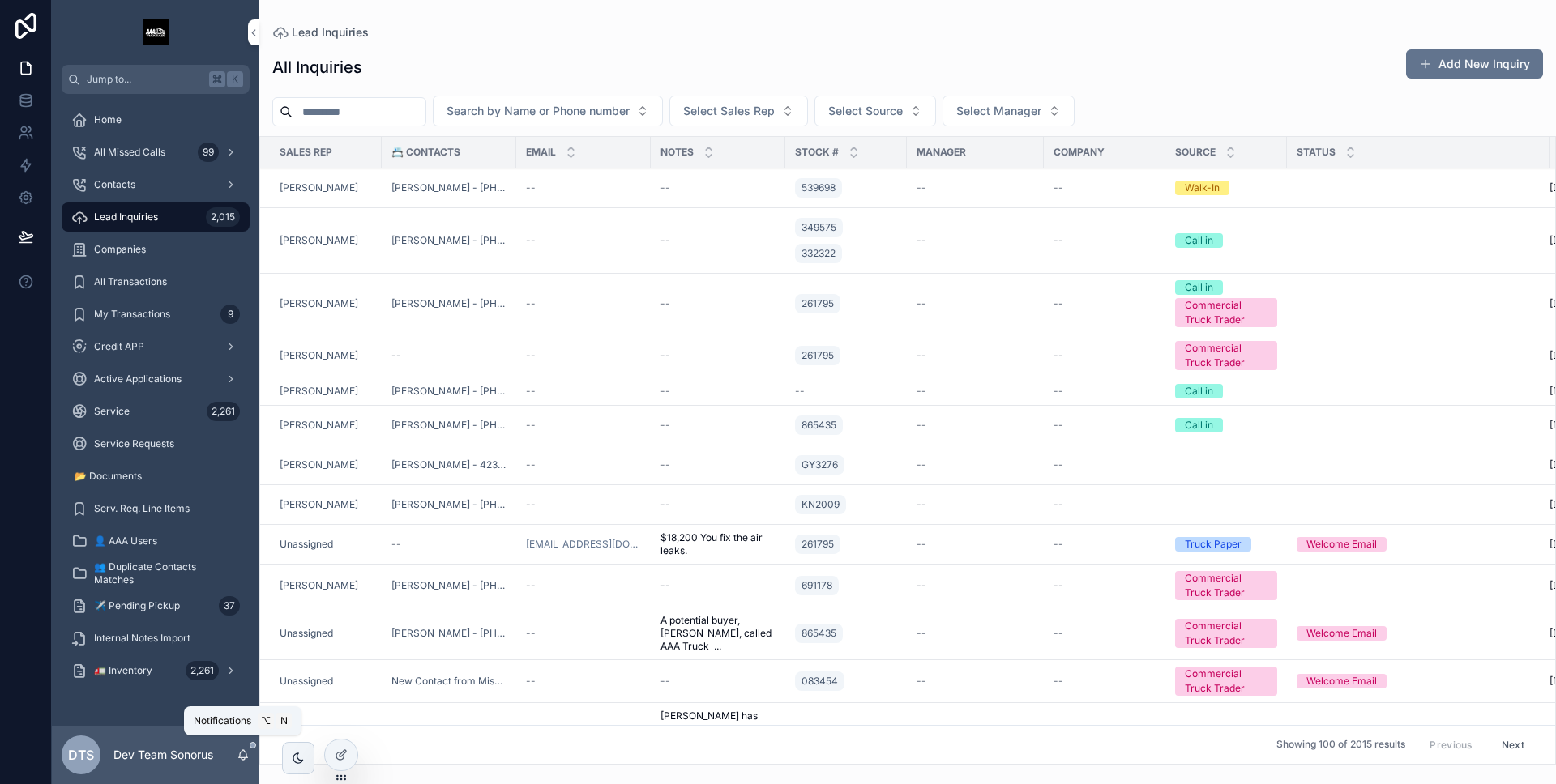
click at [238, 753] on icon "scrollable content" at bounding box center [243, 755] width 13 height 13
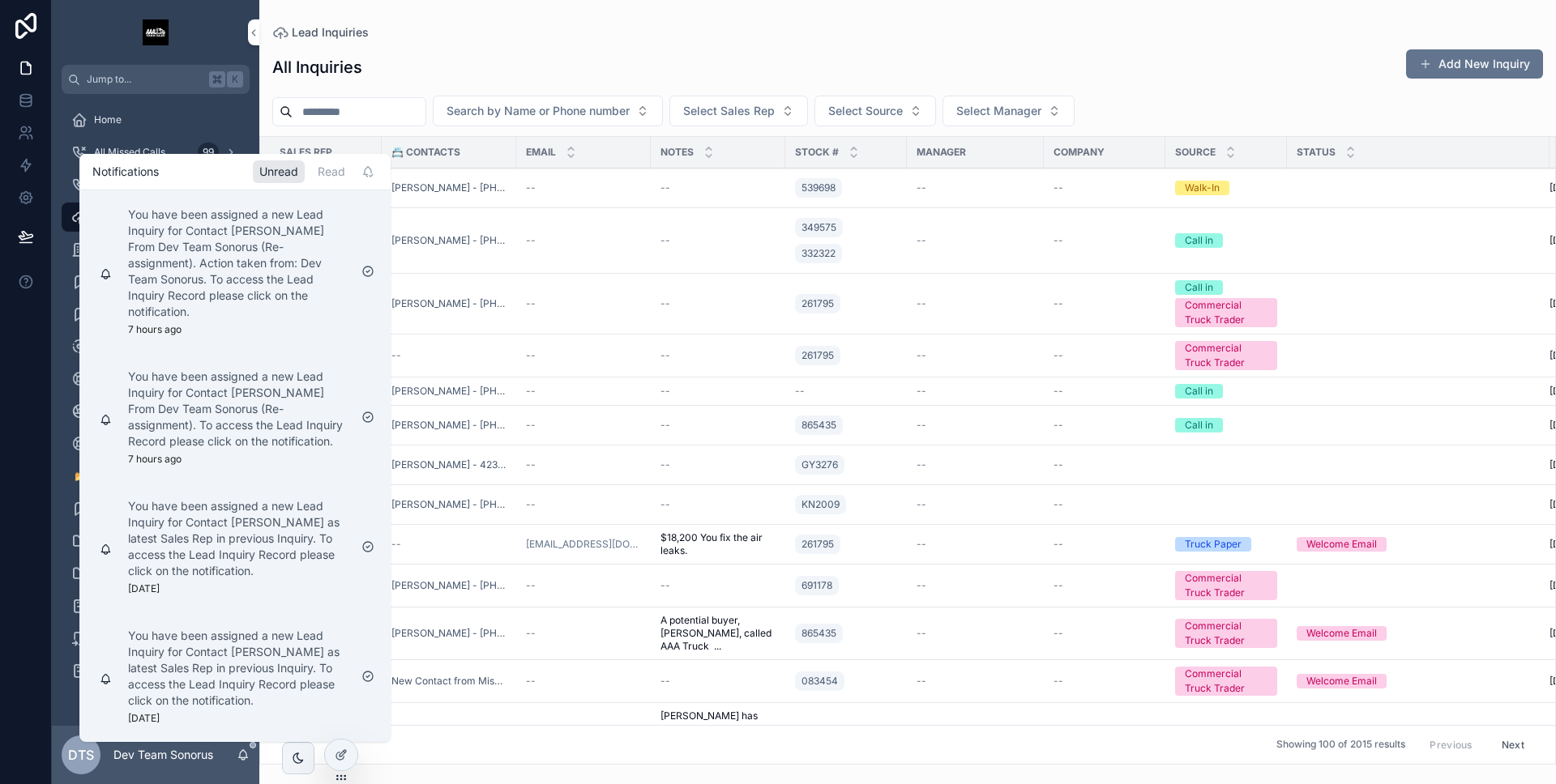
click at [238, 753] on icon "scrollable content" at bounding box center [243, 755] width 13 height 13
click at [30, 159] on icon at bounding box center [26, 165] width 16 height 16
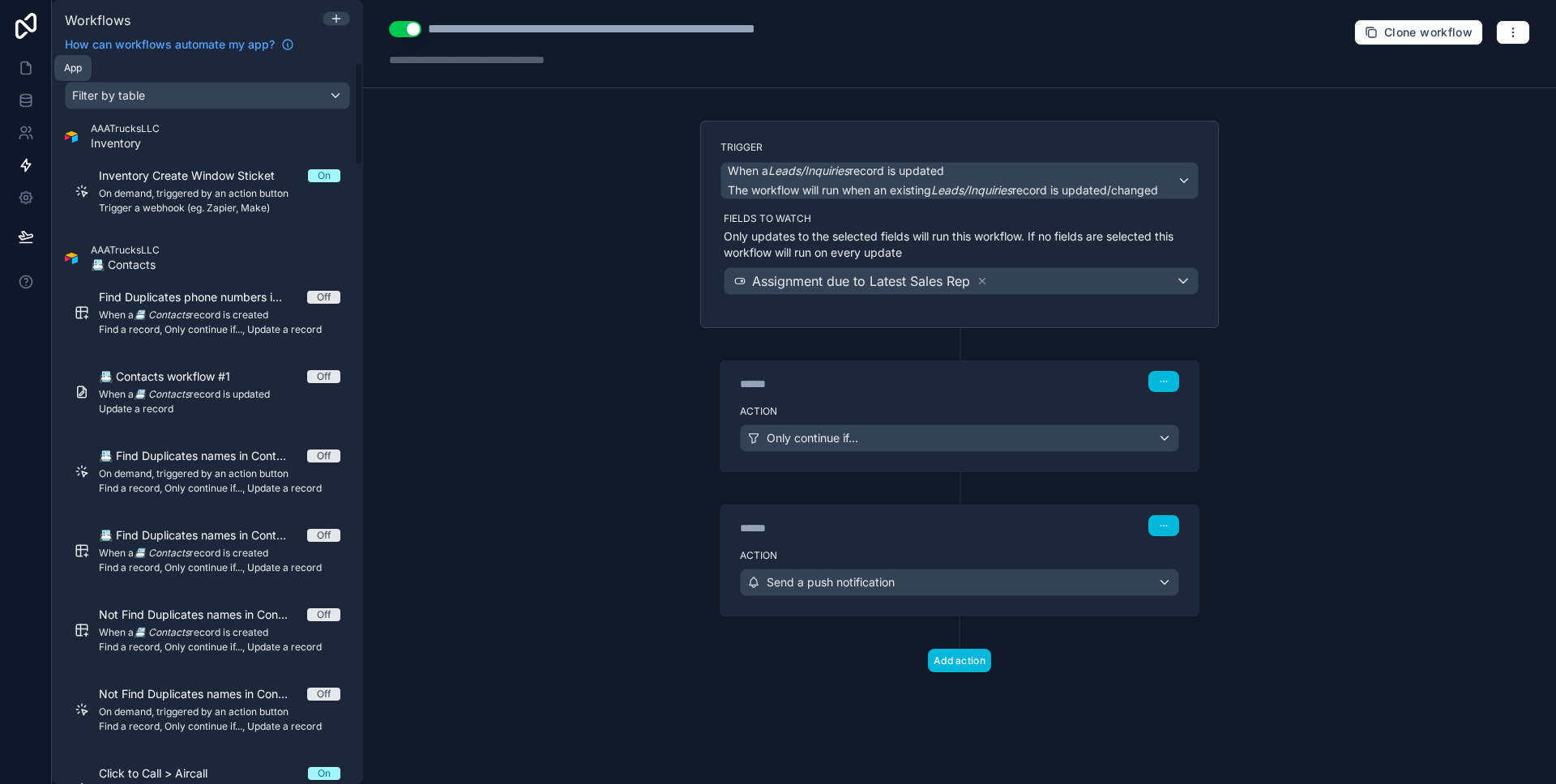
click at [41, 73] on link at bounding box center [25, 68] width 51 height 33
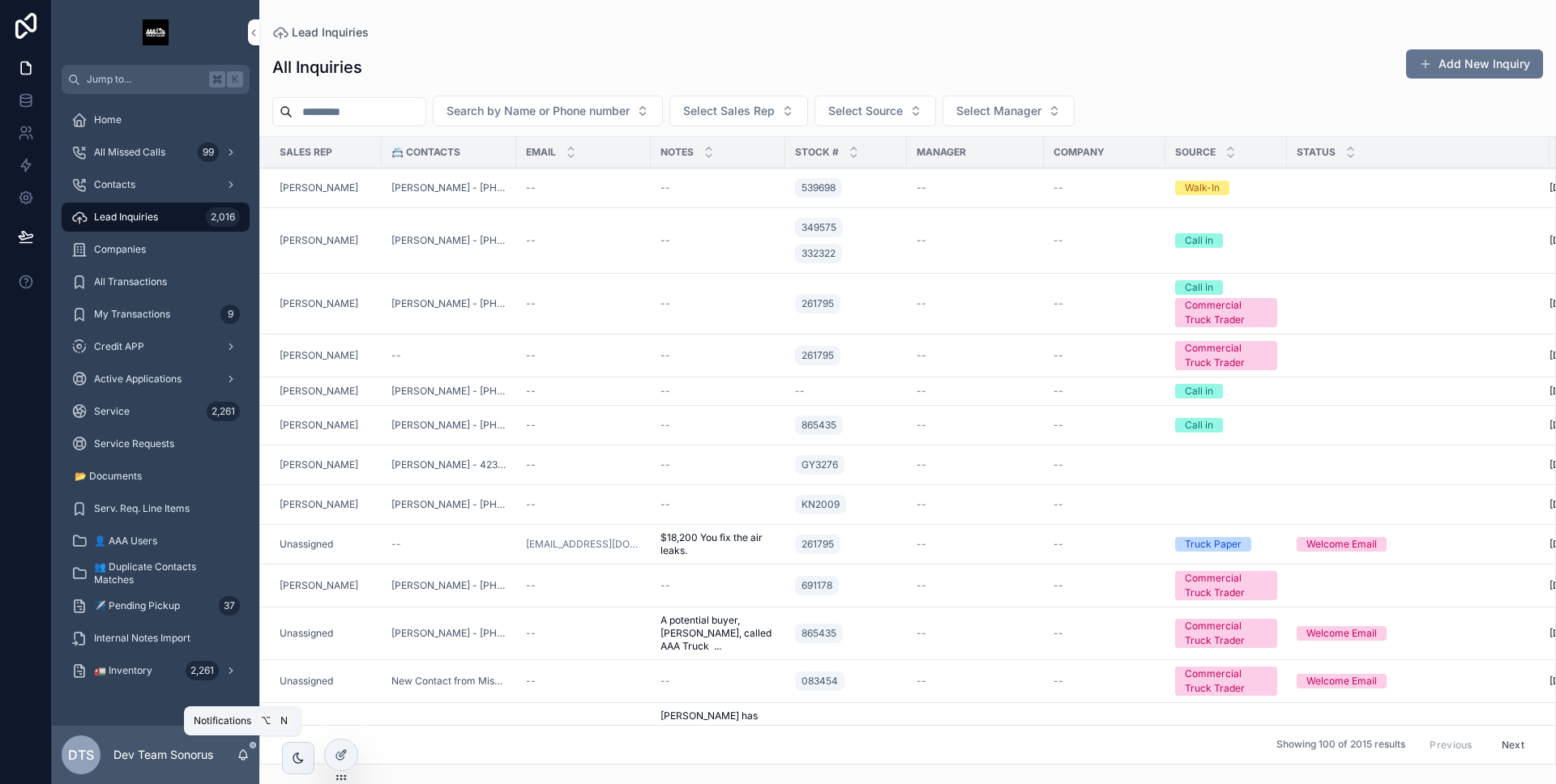
click at [255, 745] on span "scrollable content" at bounding box center [253, 745] width 7 height 7
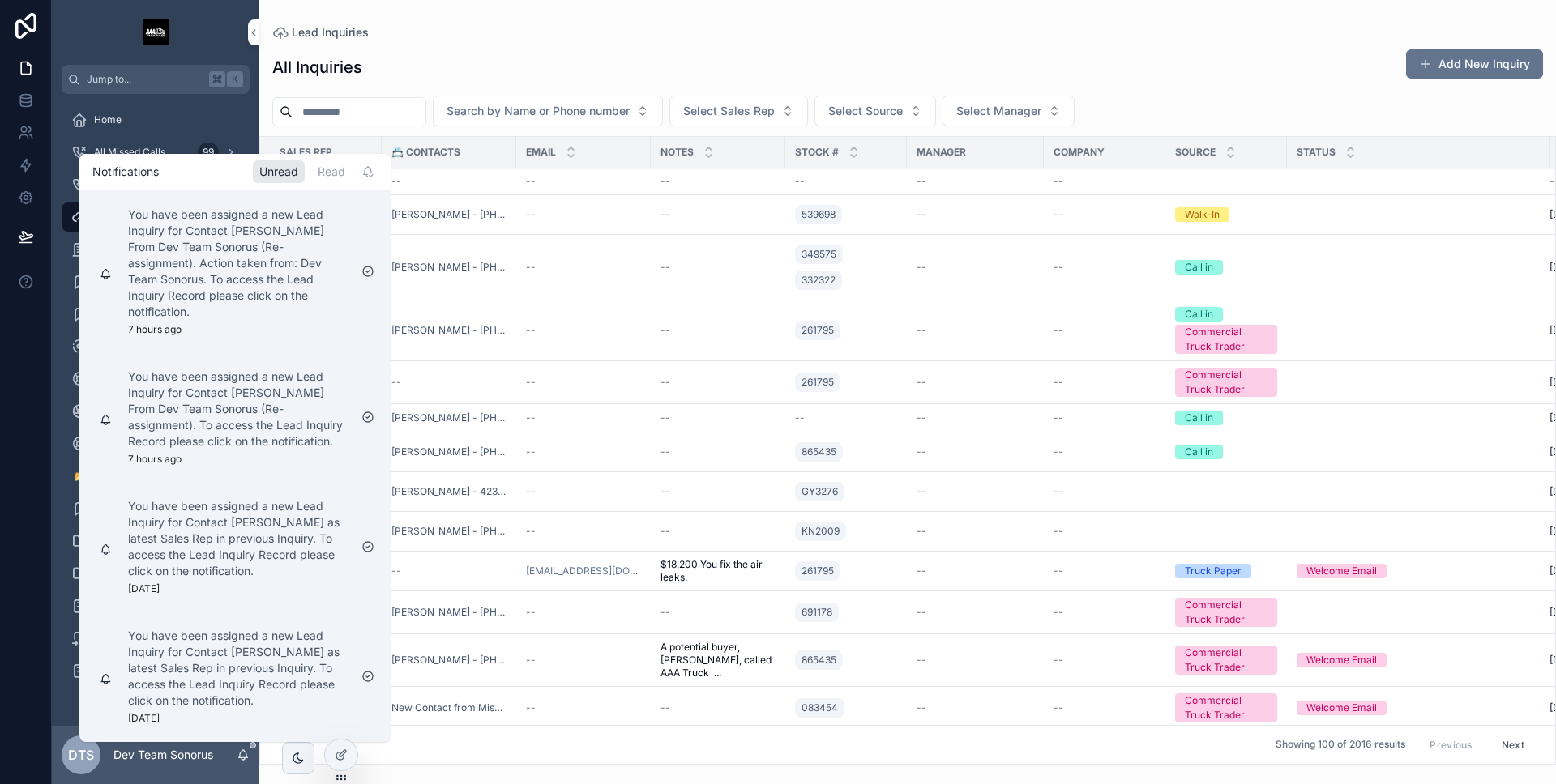
click at [243, 752] on icon "scrollable content" at bounding box center [243, 755] width 13 height 13
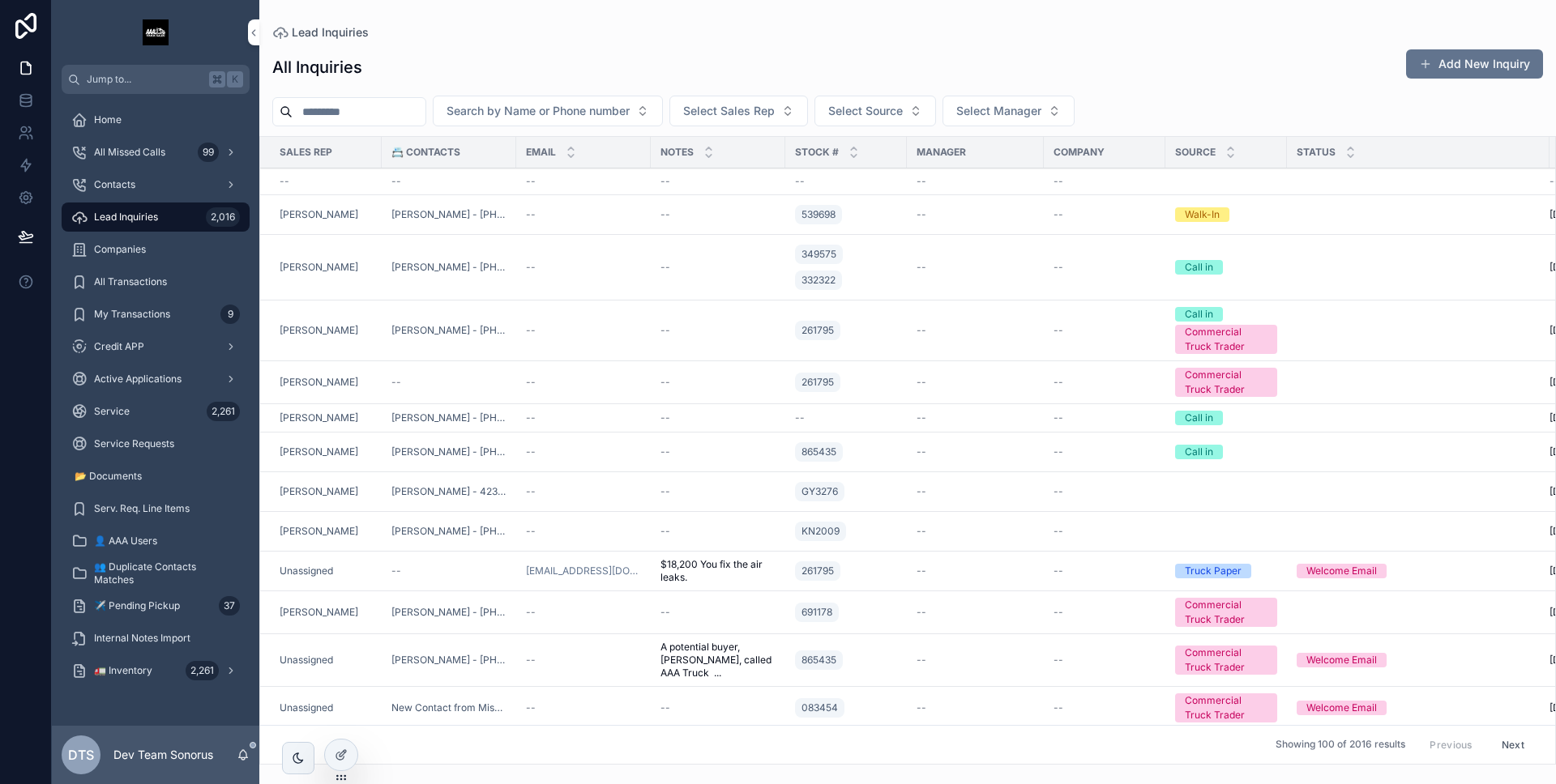
click at [243, 743] on div "DTS Dev Team Sonorus" at bounding box center [155, 756] width 207 height 59
click at [243, 753] on icon "scrollable content" at bounding box center [243, 755] width 13 height 13
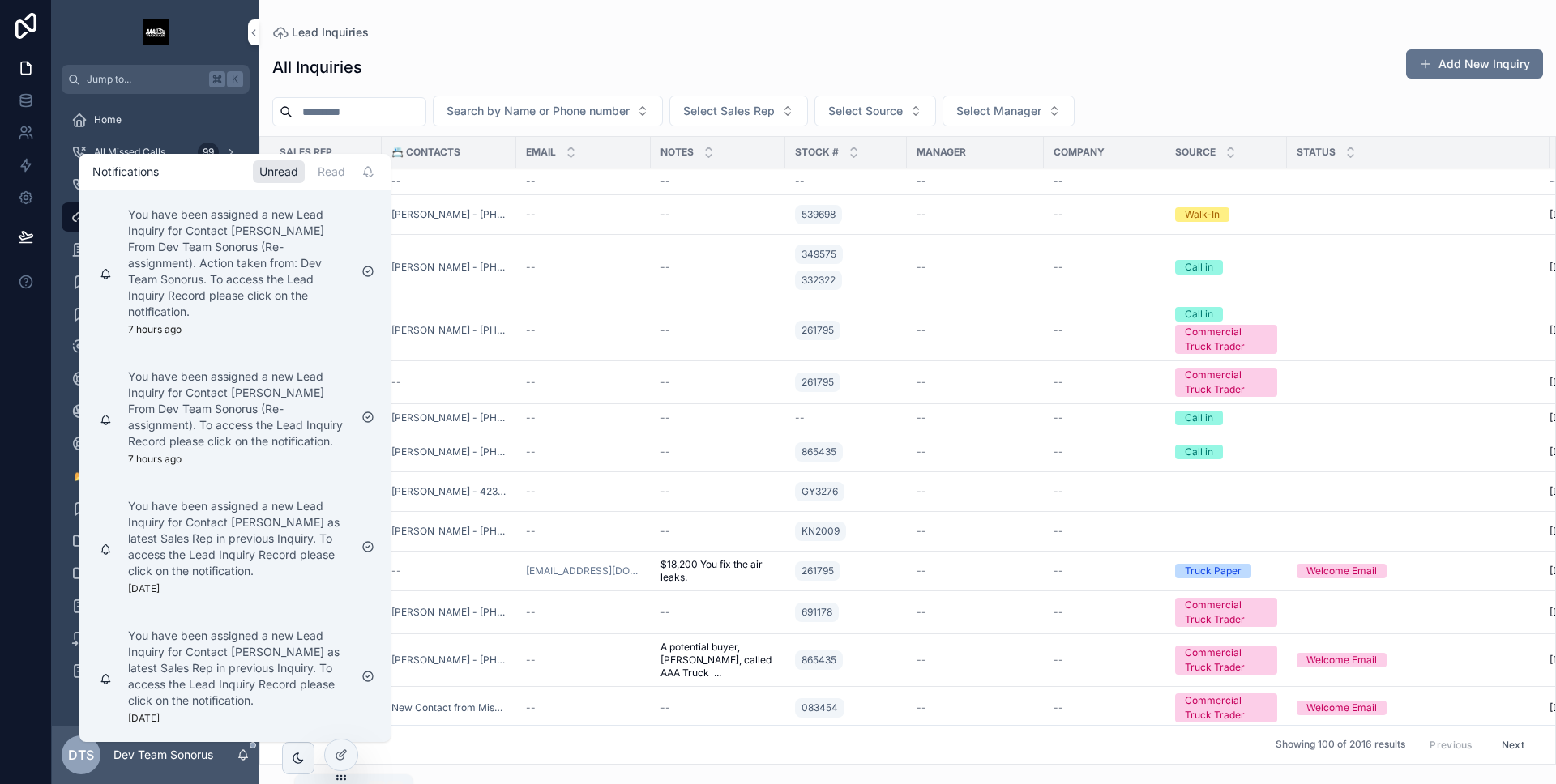
click at [242, 754] on icon "scrollable content" at bounding box center [243, 755] width 13 height 13
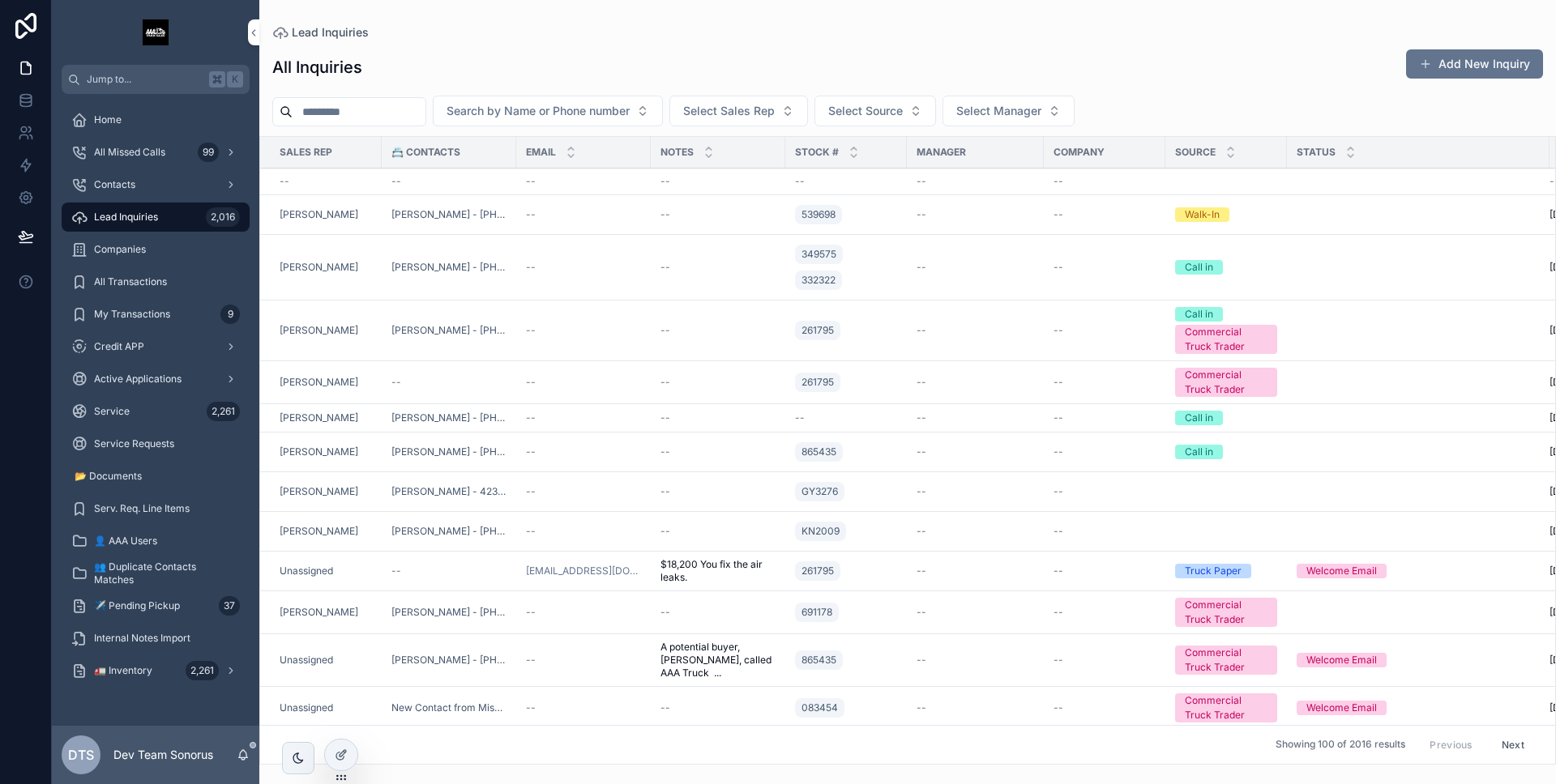
click at [0, 0] on icon at bounding box center [0, 0] width 0 height 0
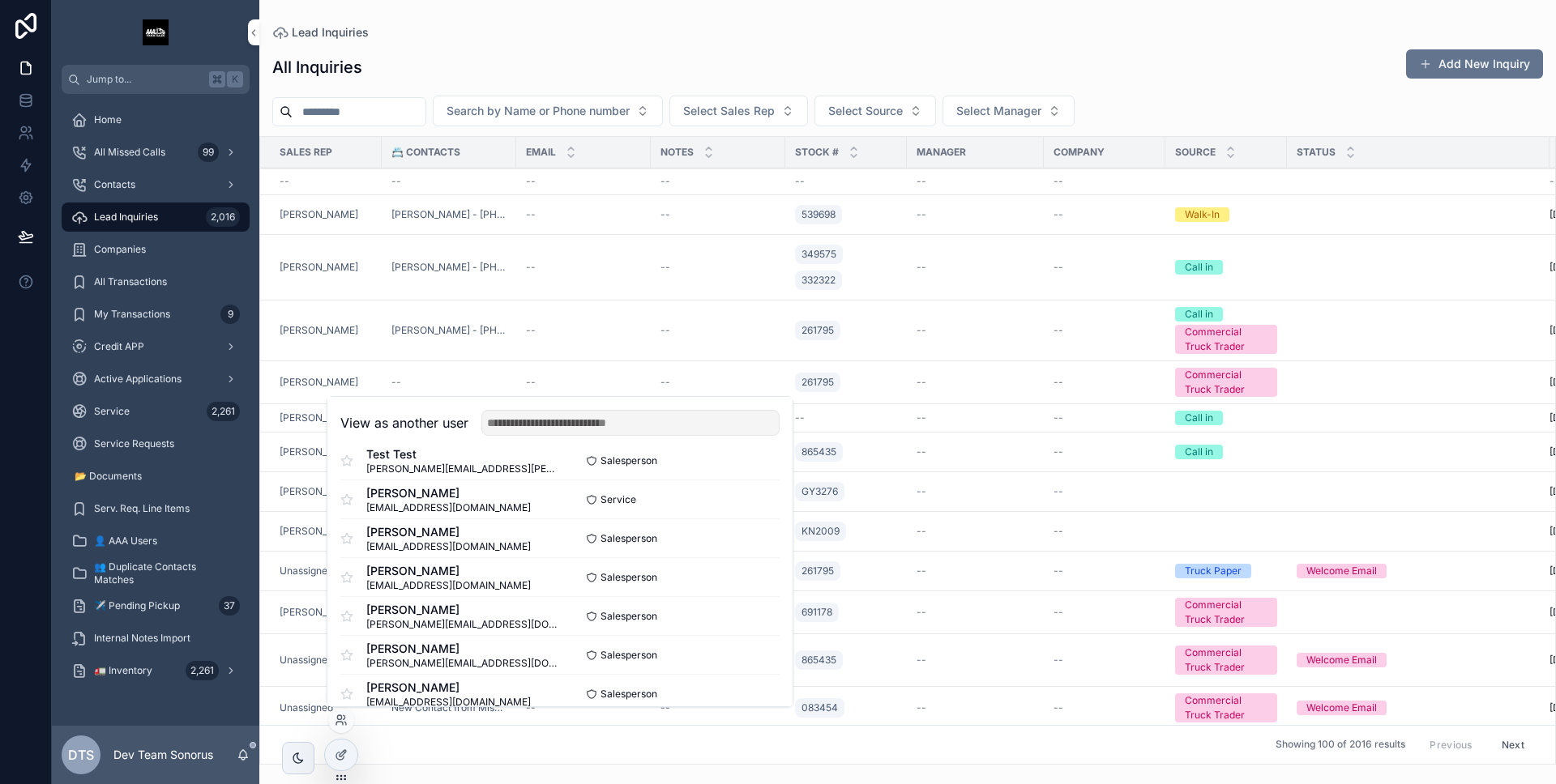
scroll to position [353, 0]
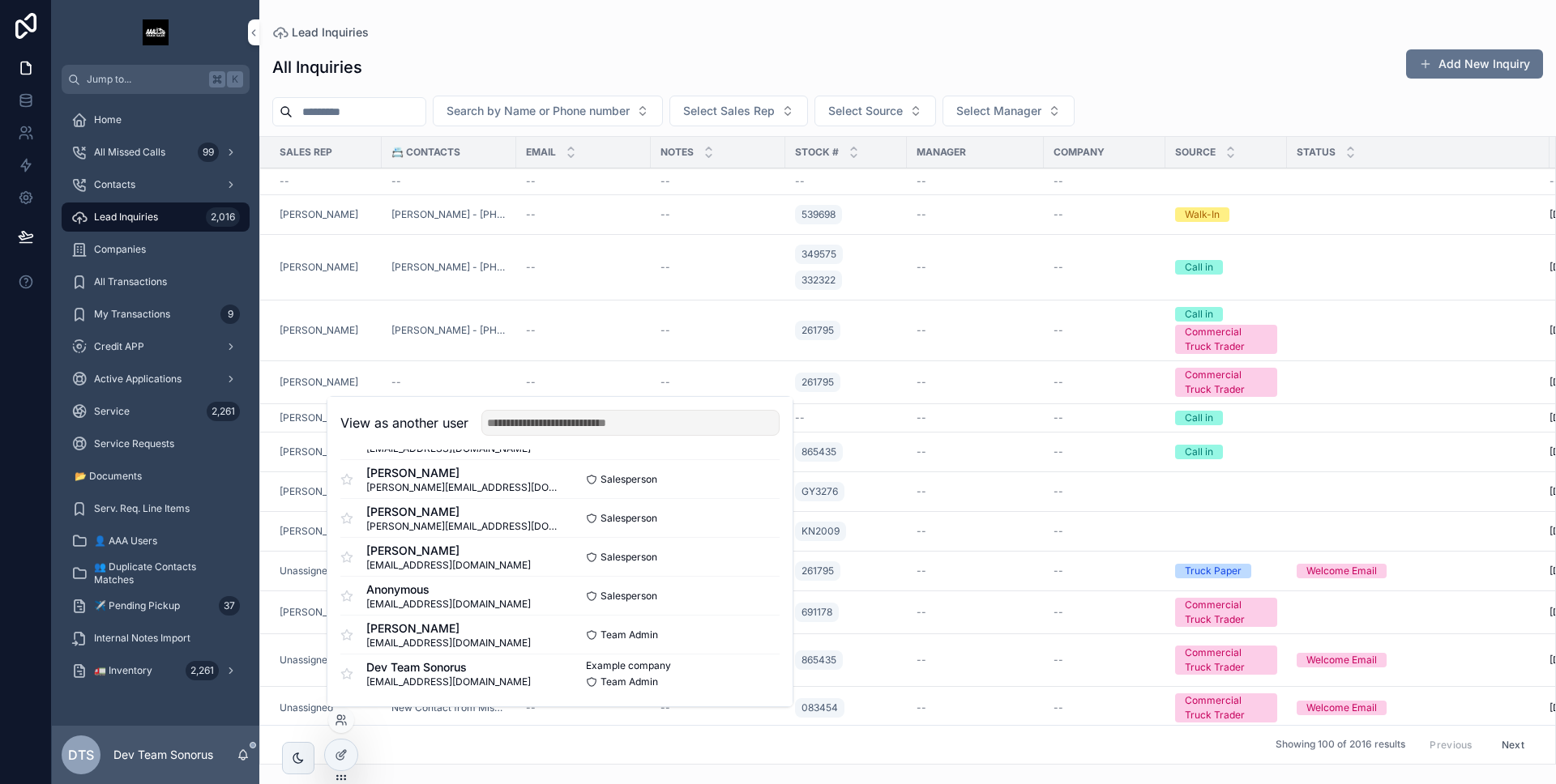
click at [0, 0] on button "Select" at bounding box center [0, 0] width 0 height 0
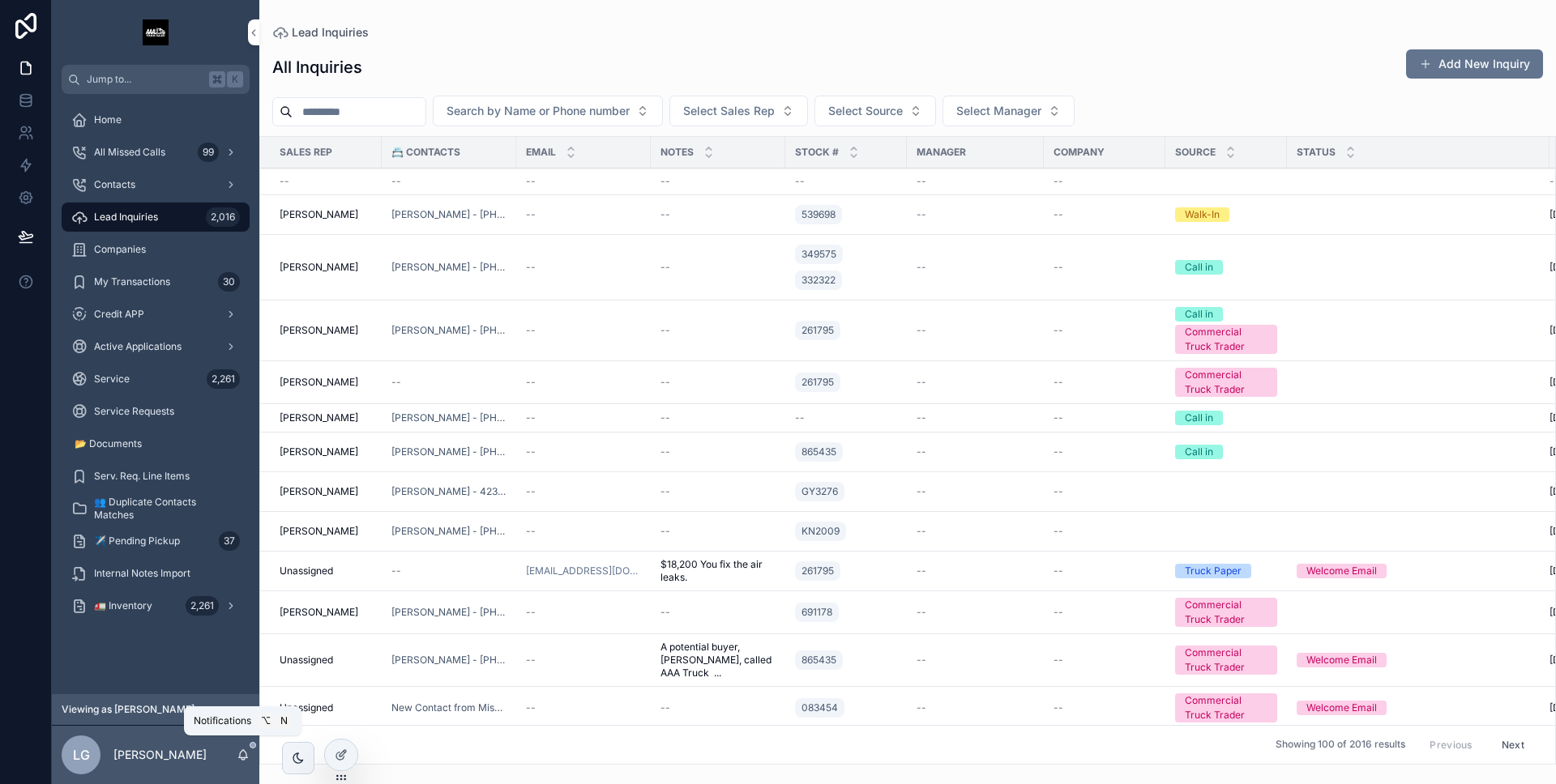
click at [241, 752] on icon "scrollable content" at bounding box center [243, 754] width 9 height 7
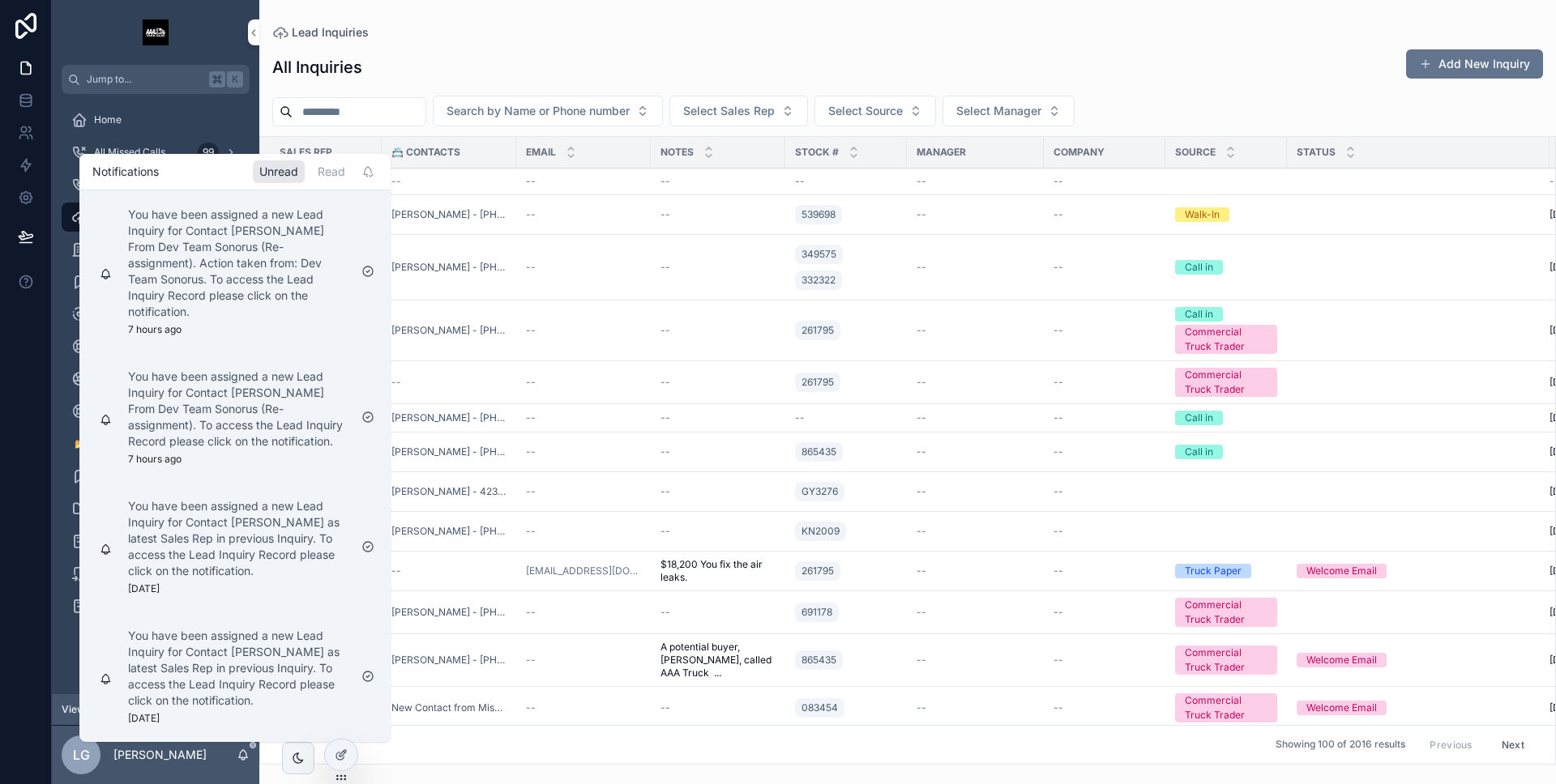
click at [242, 751] on icon "scrollable content" at bounding box center [243, 754] width 9 height 7
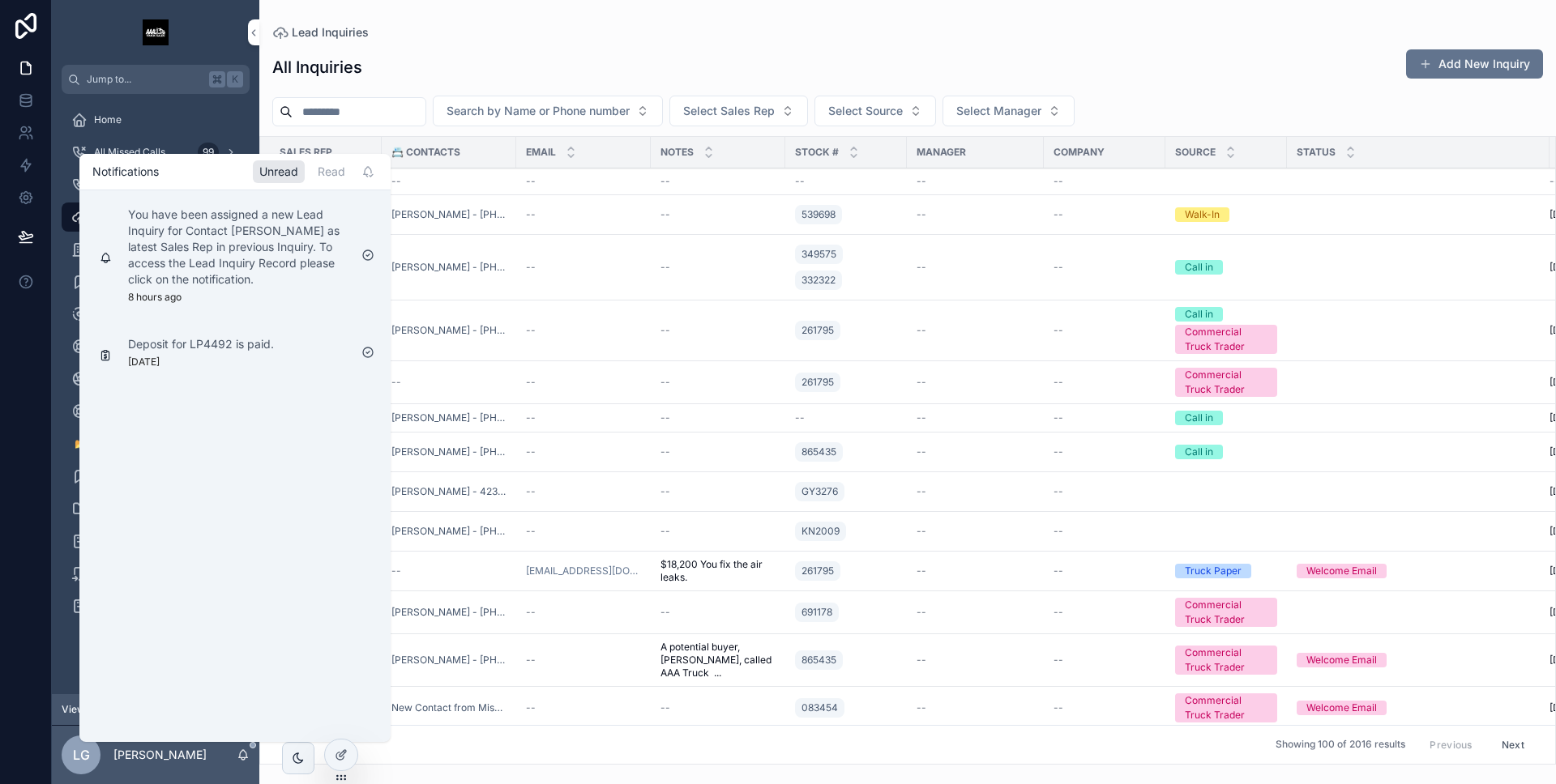
click at [242, 751] on icon "scrollable content" at bounding box center [243, 754] width 9 height 7
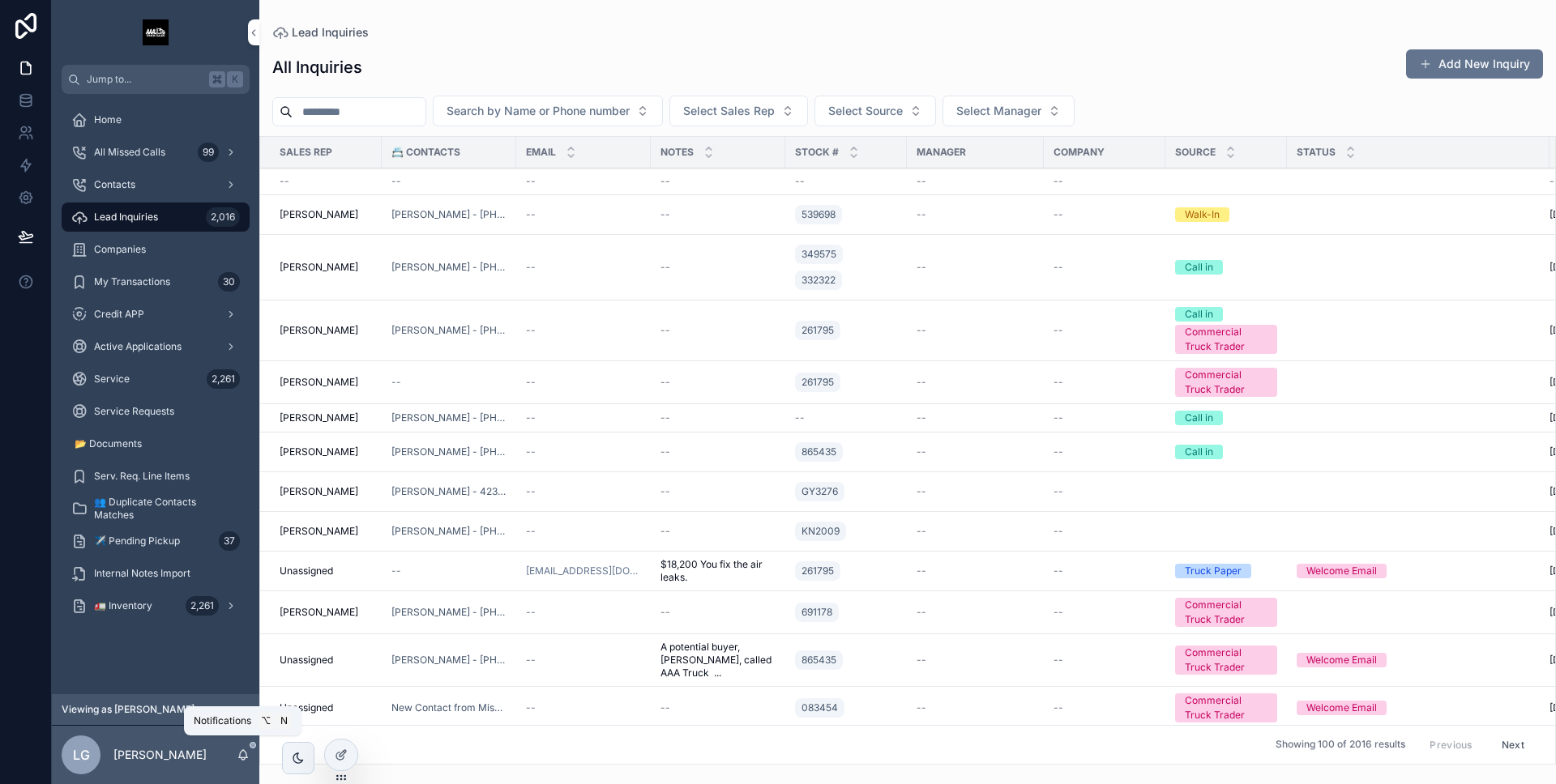
click at [242, 751] on icon "scrollable content" at bounding box center [243, 754] width 9 height 7
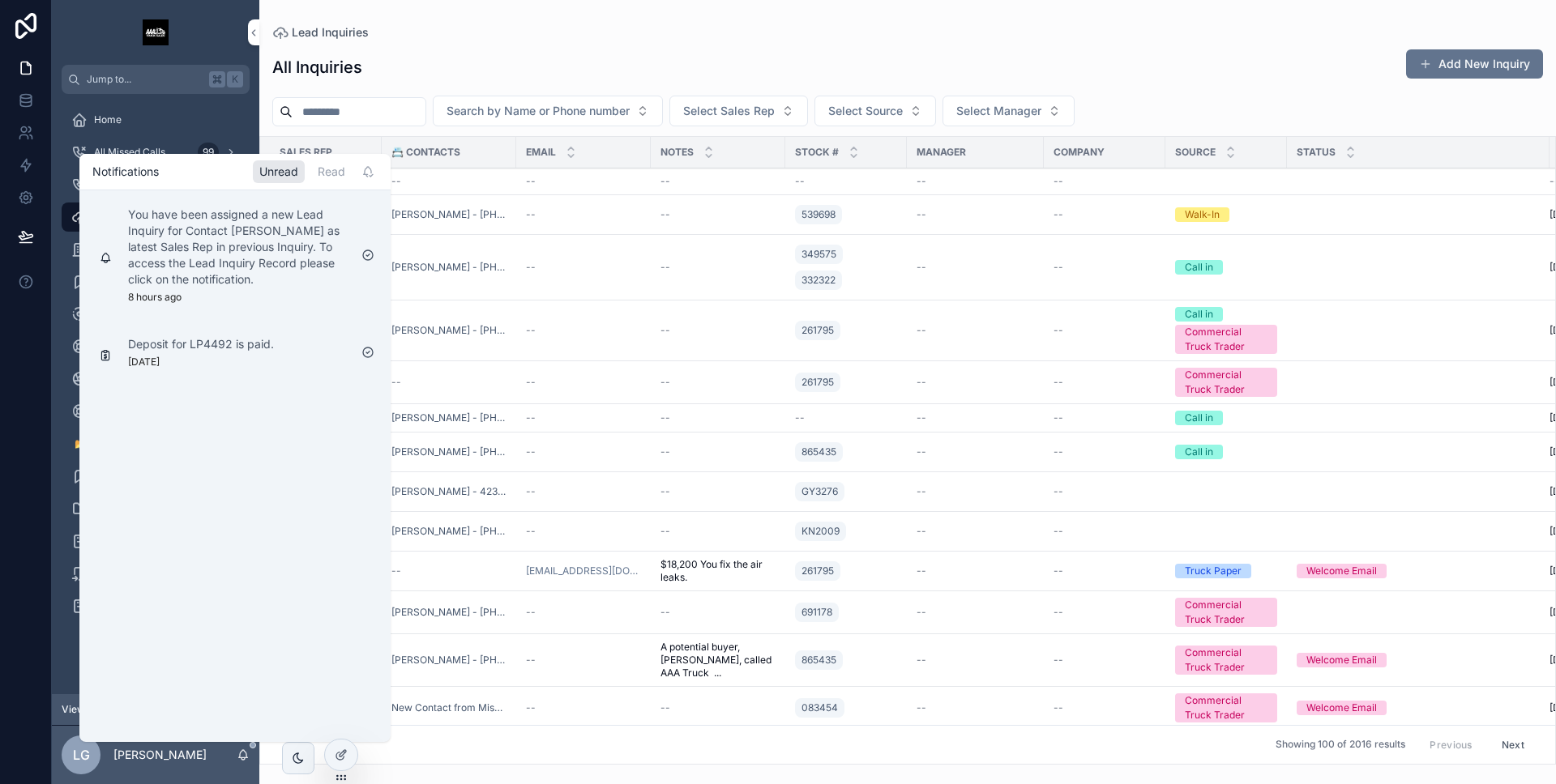
click at [255, 754] on div "LG Luis Guerra" at bounding box center [155, 756] width 207 height 59
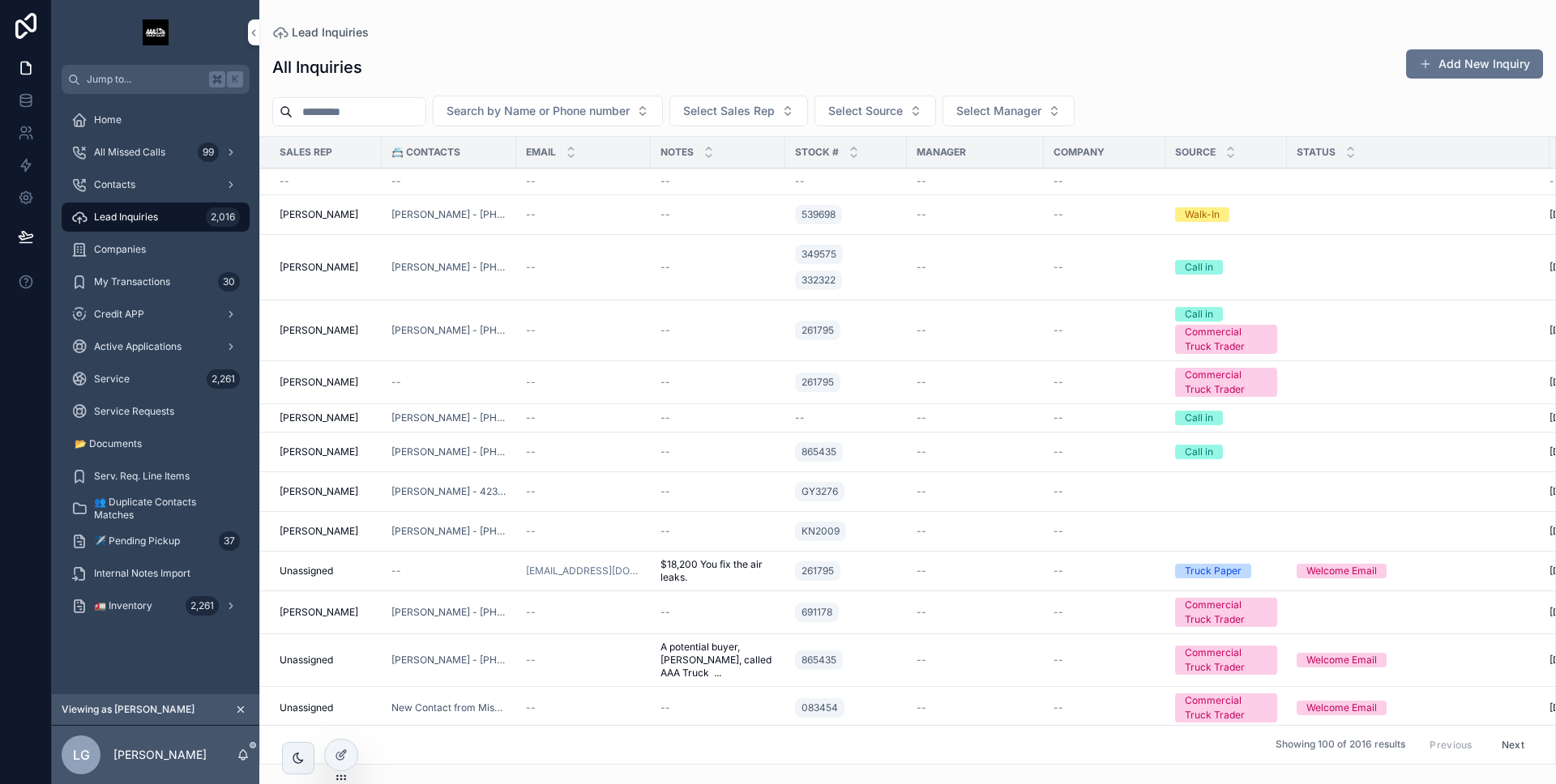
click at [0, 0] on div at bounding box center [0, 0] width 0 height 0
click at [0, 0] on icon at bounding box center [0, 0] width 0 height 0
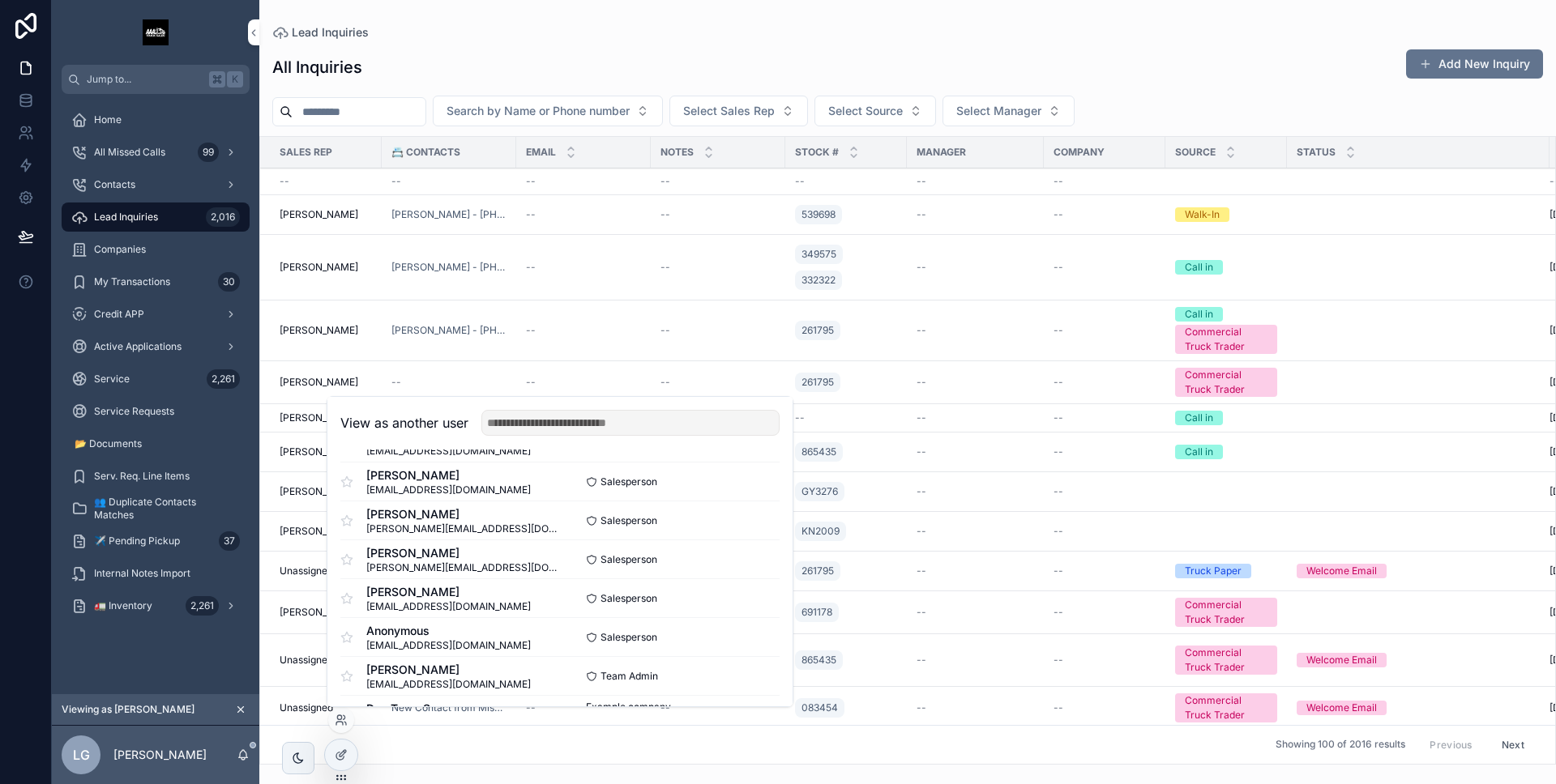
scroll to position [353, 0]
click at [0, 0] on button "Select" at bounding box center [0, 0] width 0 height 0
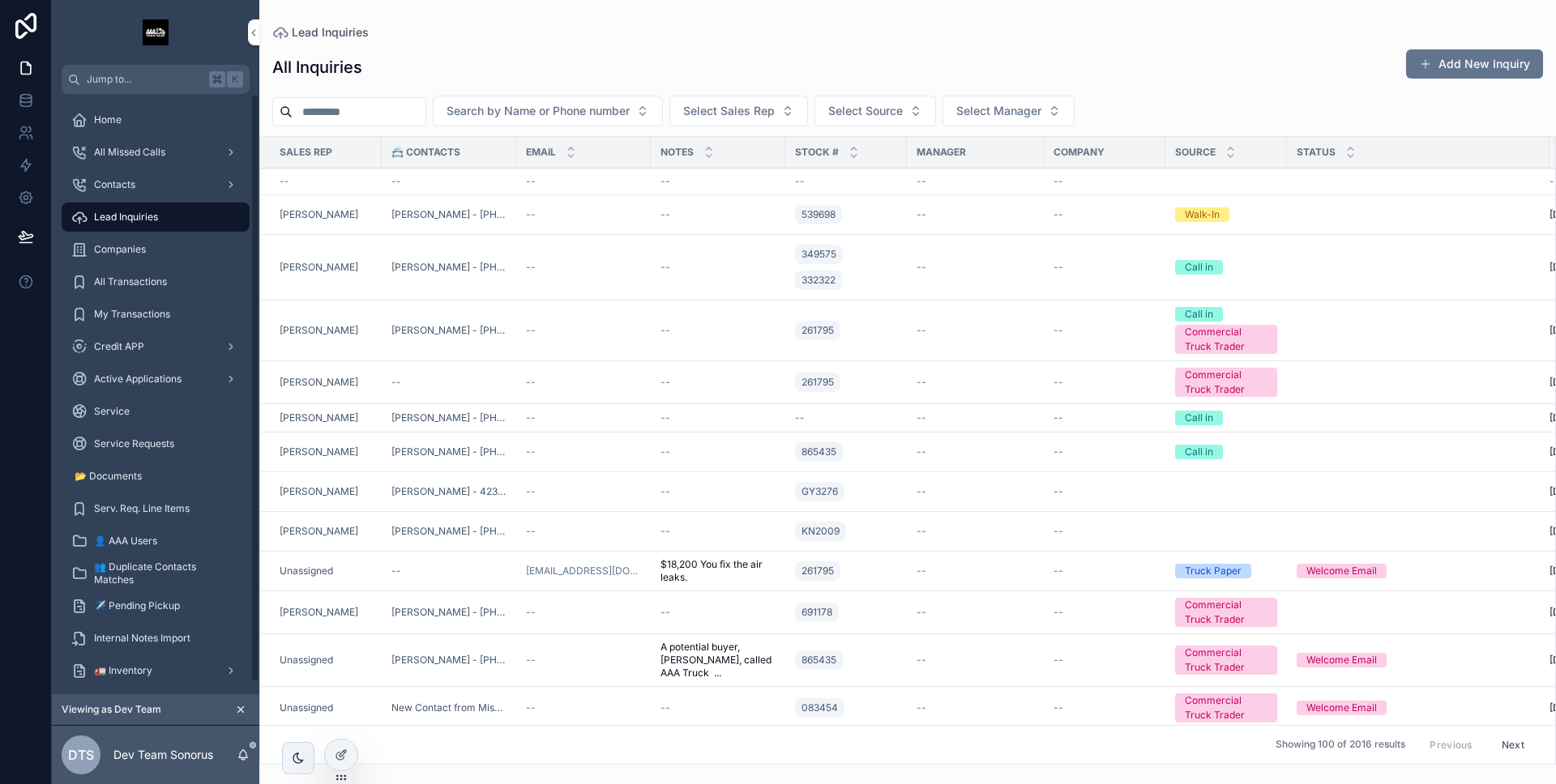
click at [236, 753] on icon "scrollable content" at bounding box center [243, 755] width 13 height 13
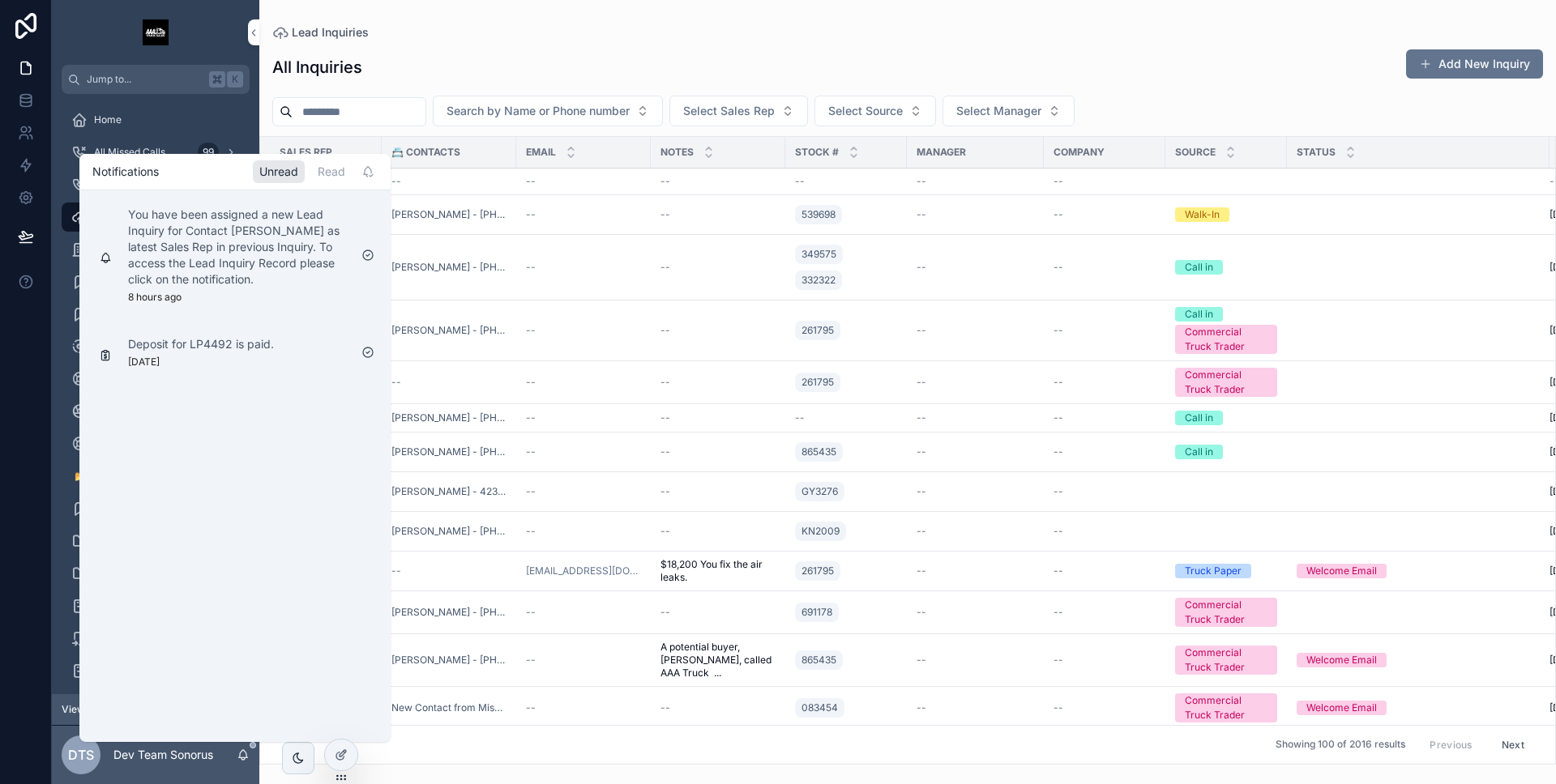
click at [241, 754] on icon "scrollable content" at bounding box center [243, 755] width 13 height 13
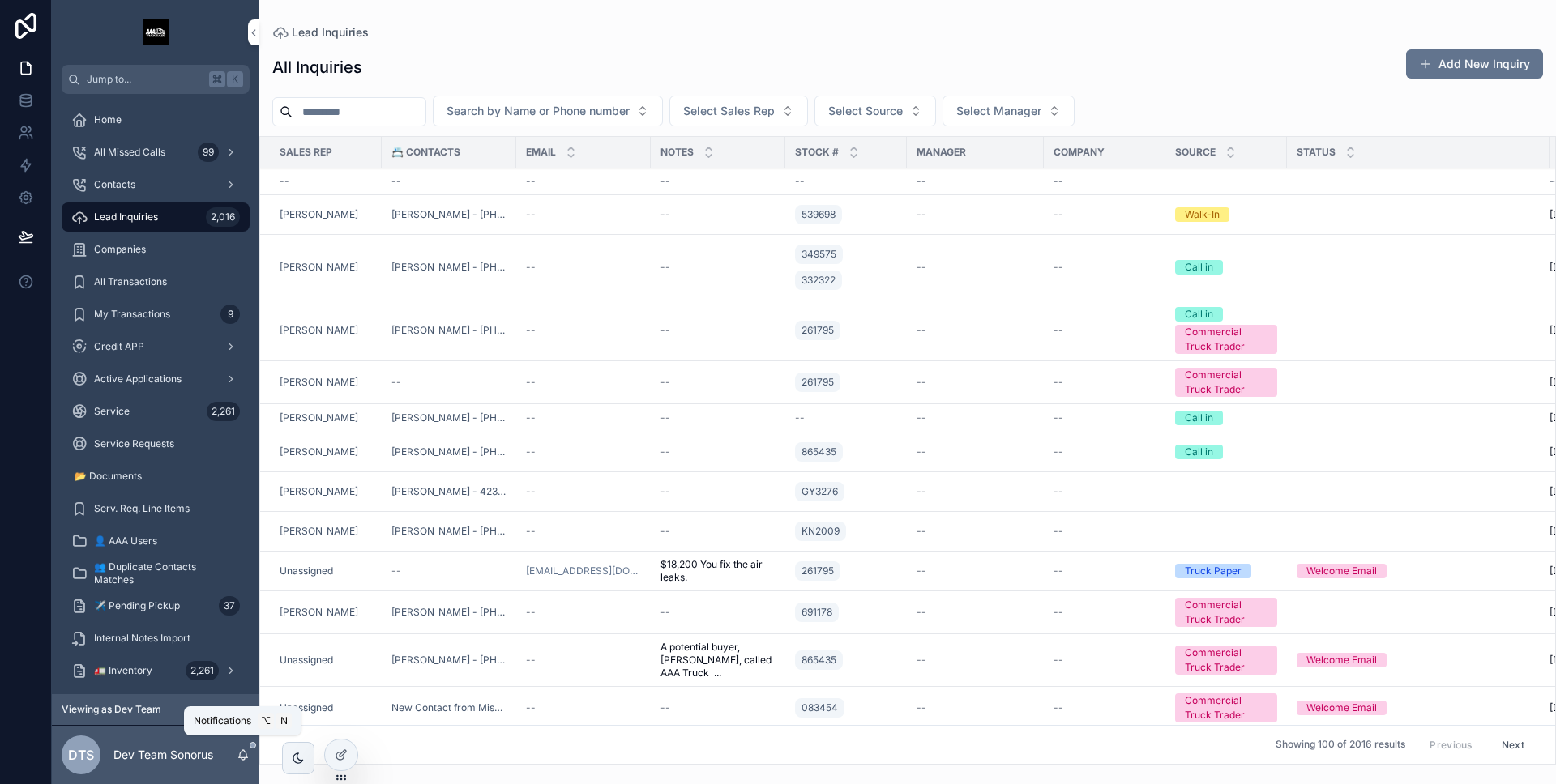
click at [243, 754] on icon "scrollable content" at bounding box center [243, 755] width 13 height 13
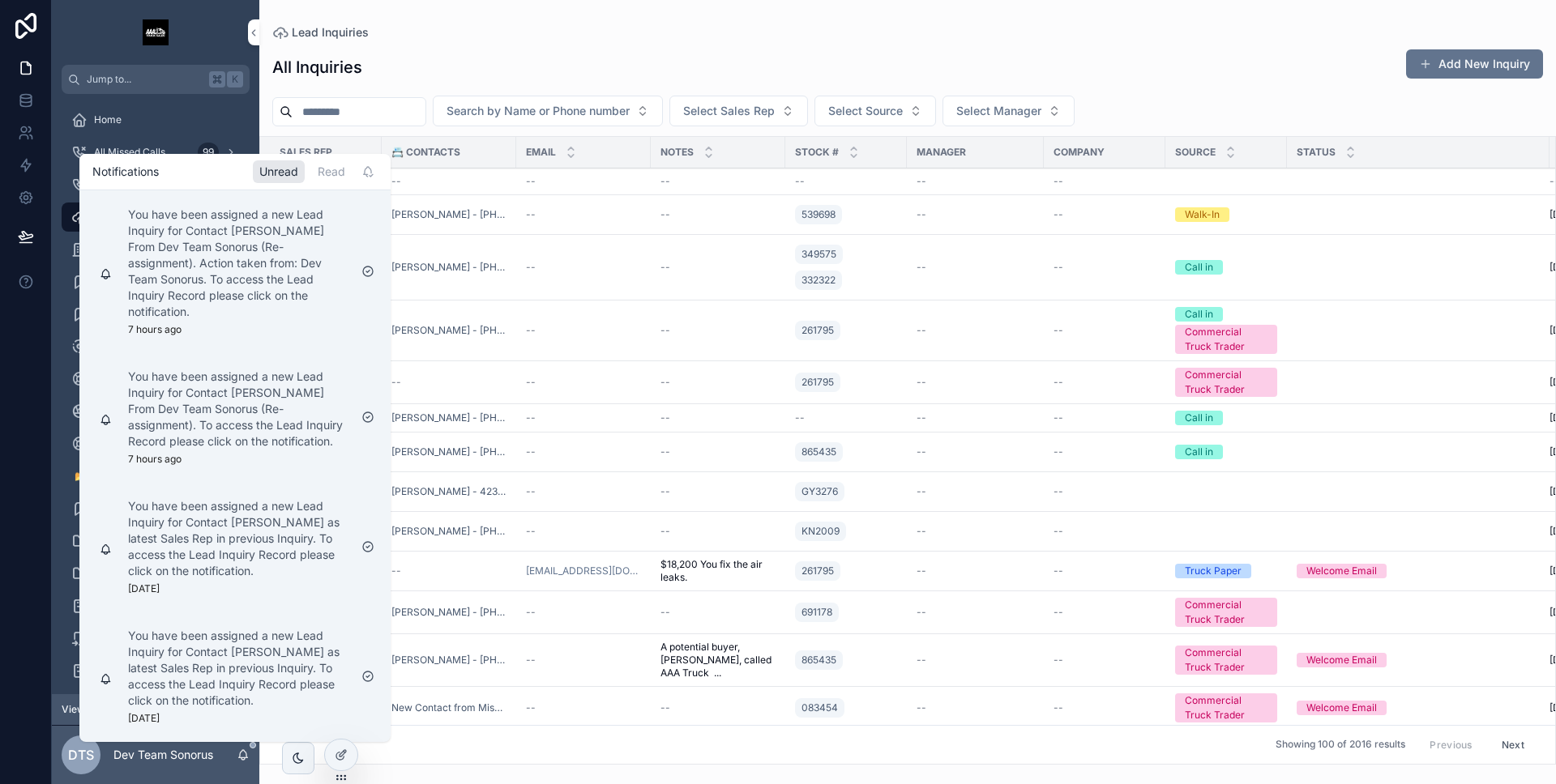
click at [243, 754] on icon "scrollable content" at bounding box center [243, 755] width 13 height 13
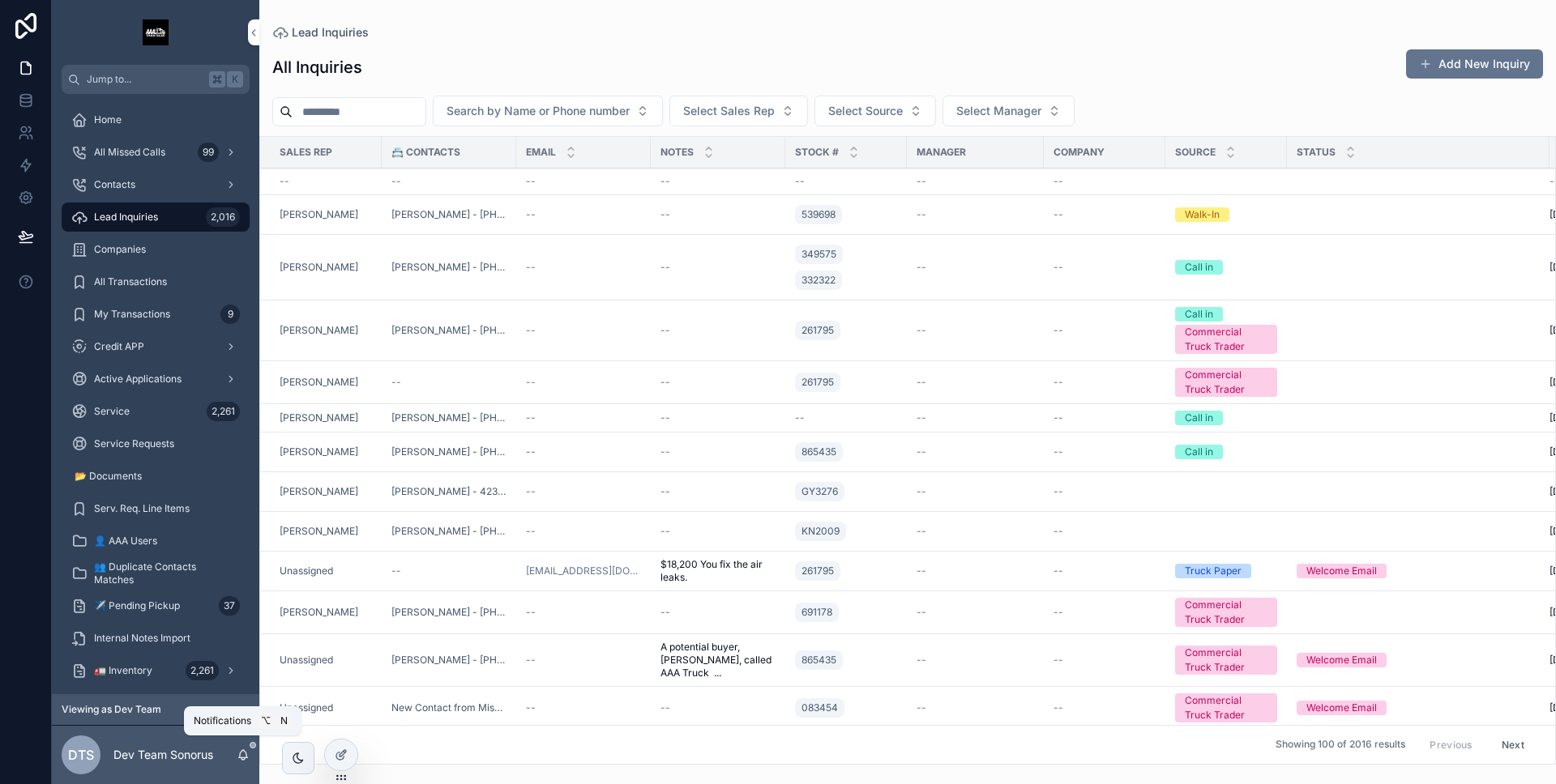
click at [243, 754] on icon "scrollable content" at bounding box center [243, 755] width 13 height 13
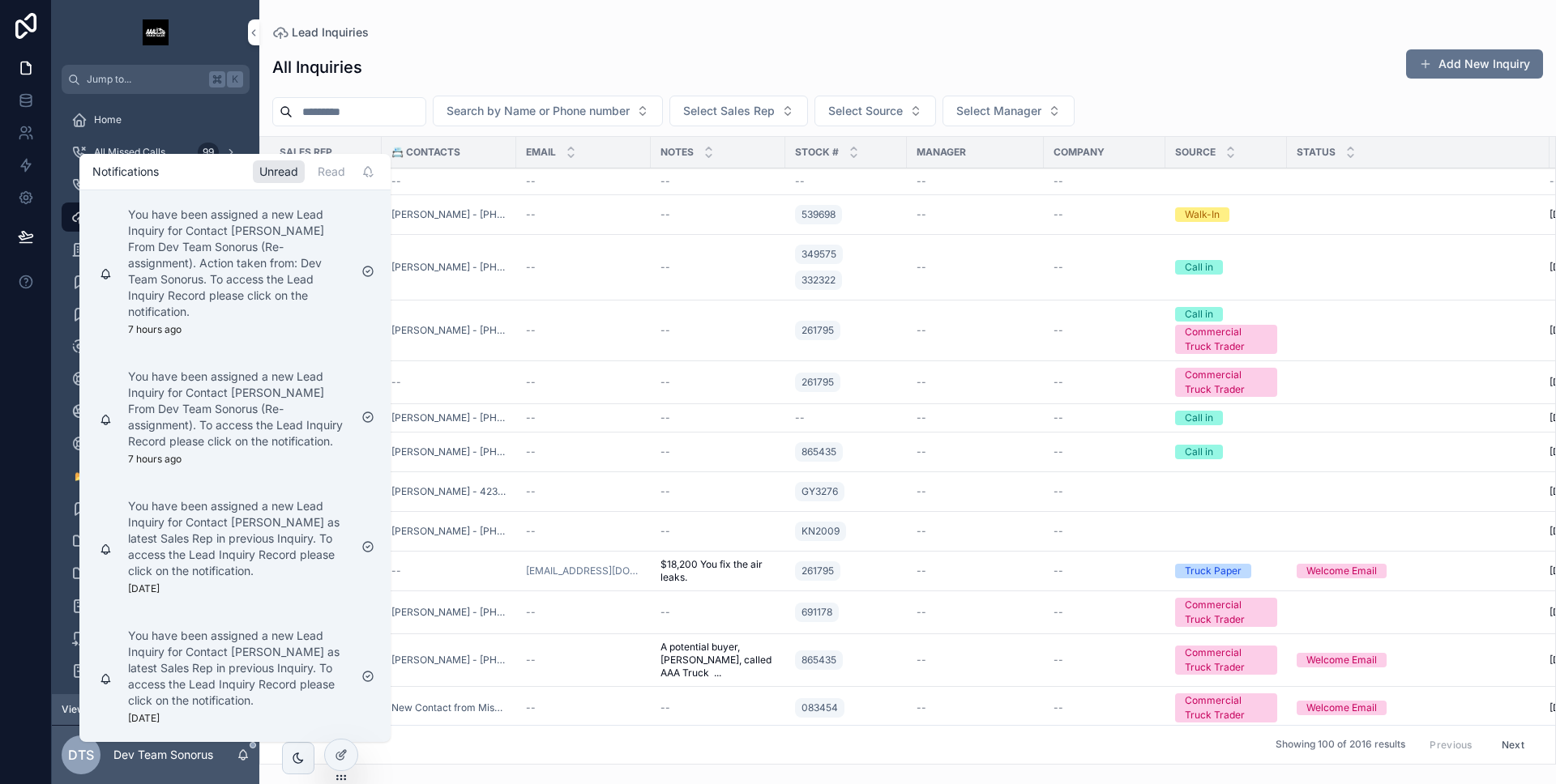
drag, startPoint x: 480, startPoint y: 63, endPoint x: 491, endPoint y: 70, distance: 13.0
click at [482, 64] on div "All Inquiries Add New Inquiry" at bounding box center [908, 66] width 1271 height 37
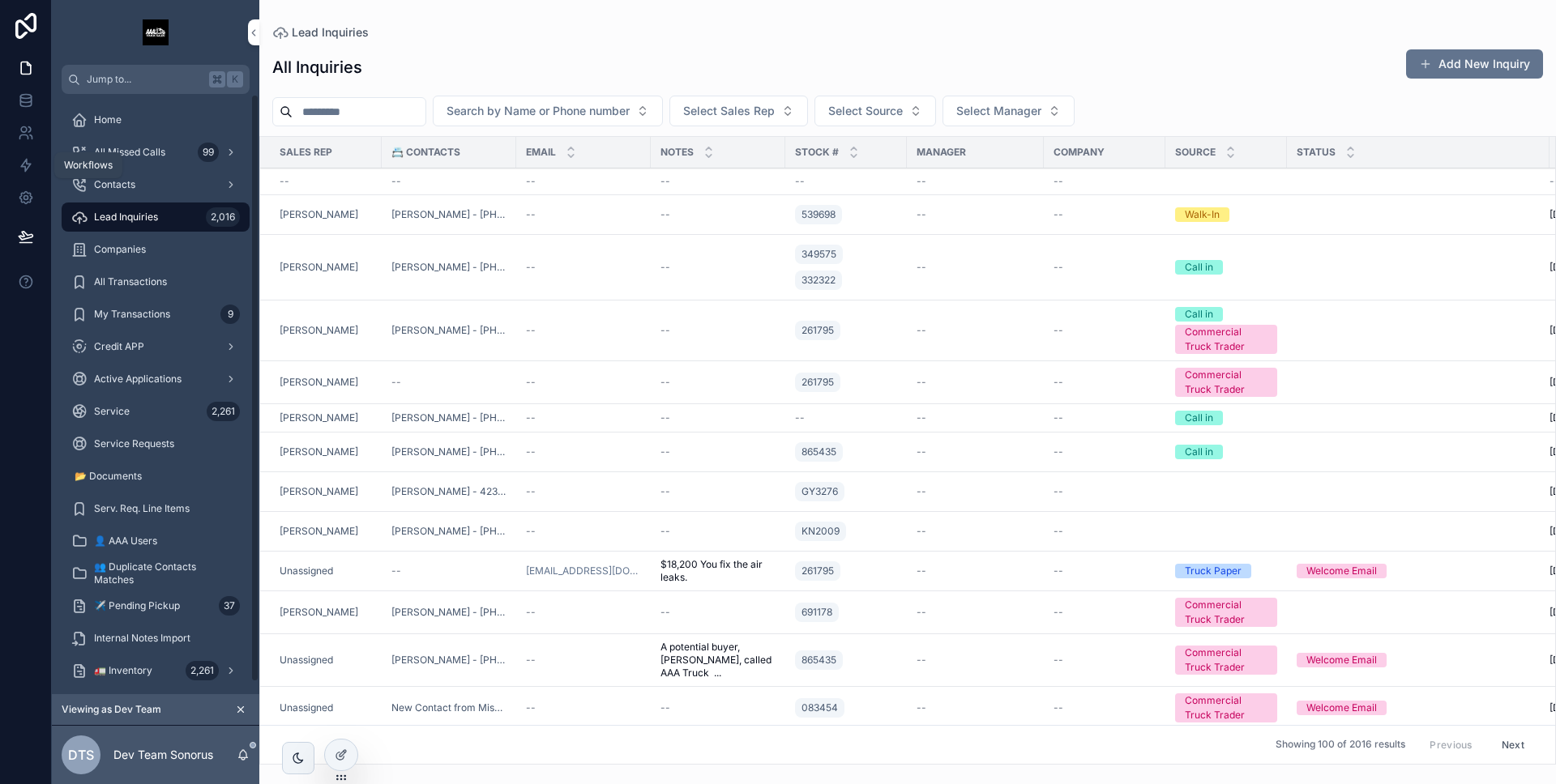
click at [27, 163] on icon at bounding box center [25, 166] width 9 height 12
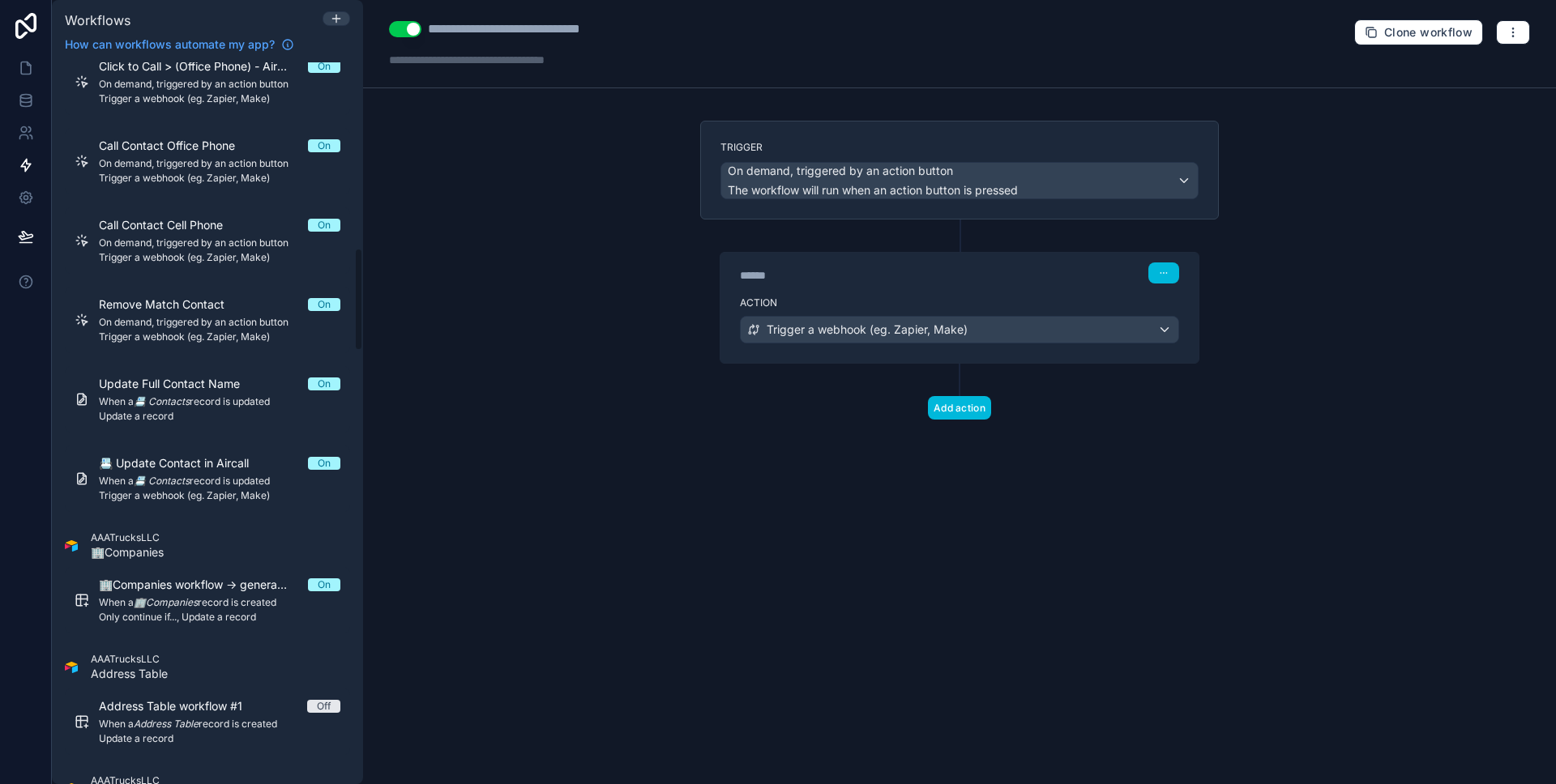
scroll to position [1815, 0]
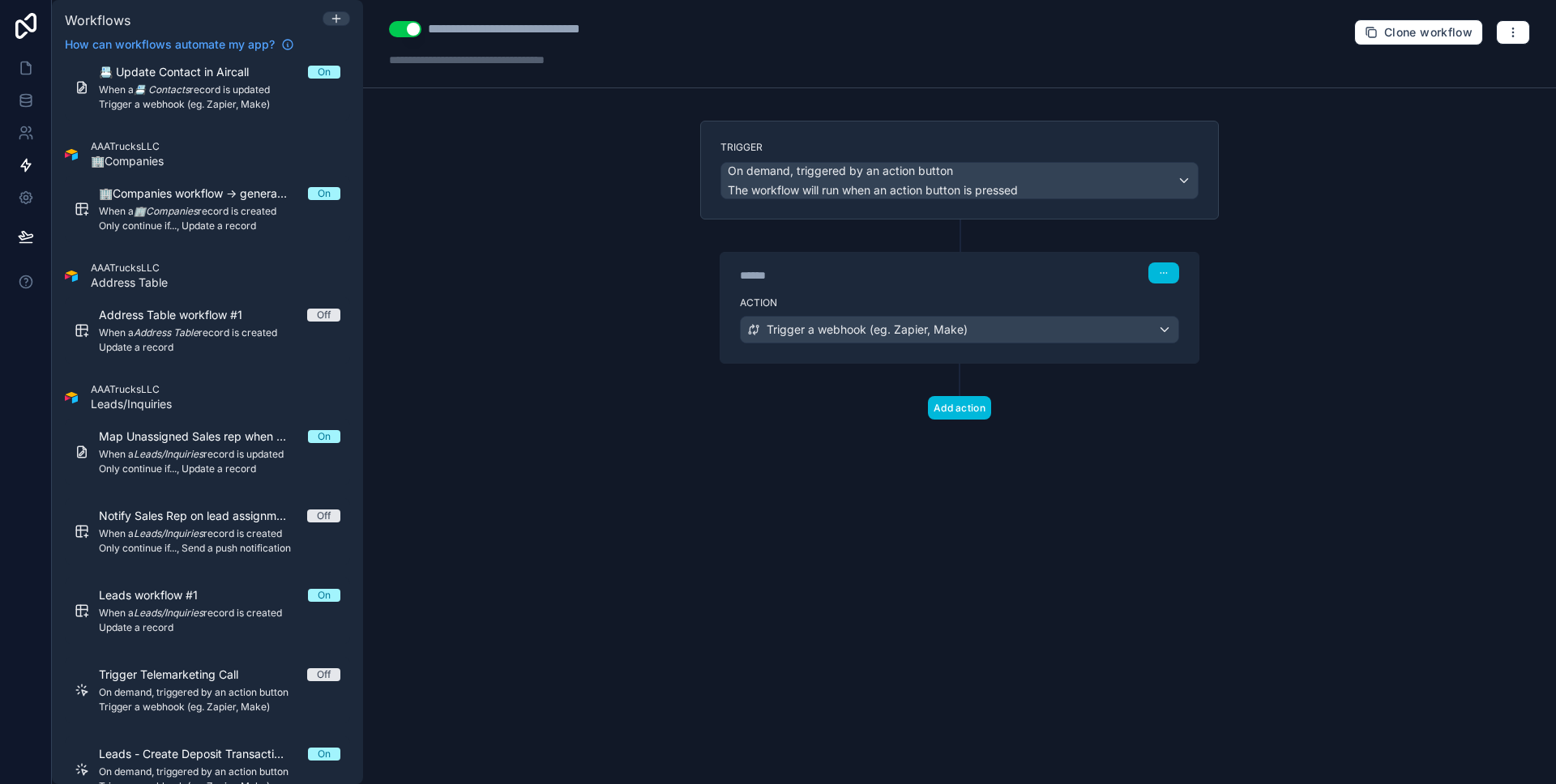
click at [202, 514] on span "Notify Sales Rep on lead assignment (Latest Sales Rep) -> V1" at bounding box center [203, 516] width 208 height 16
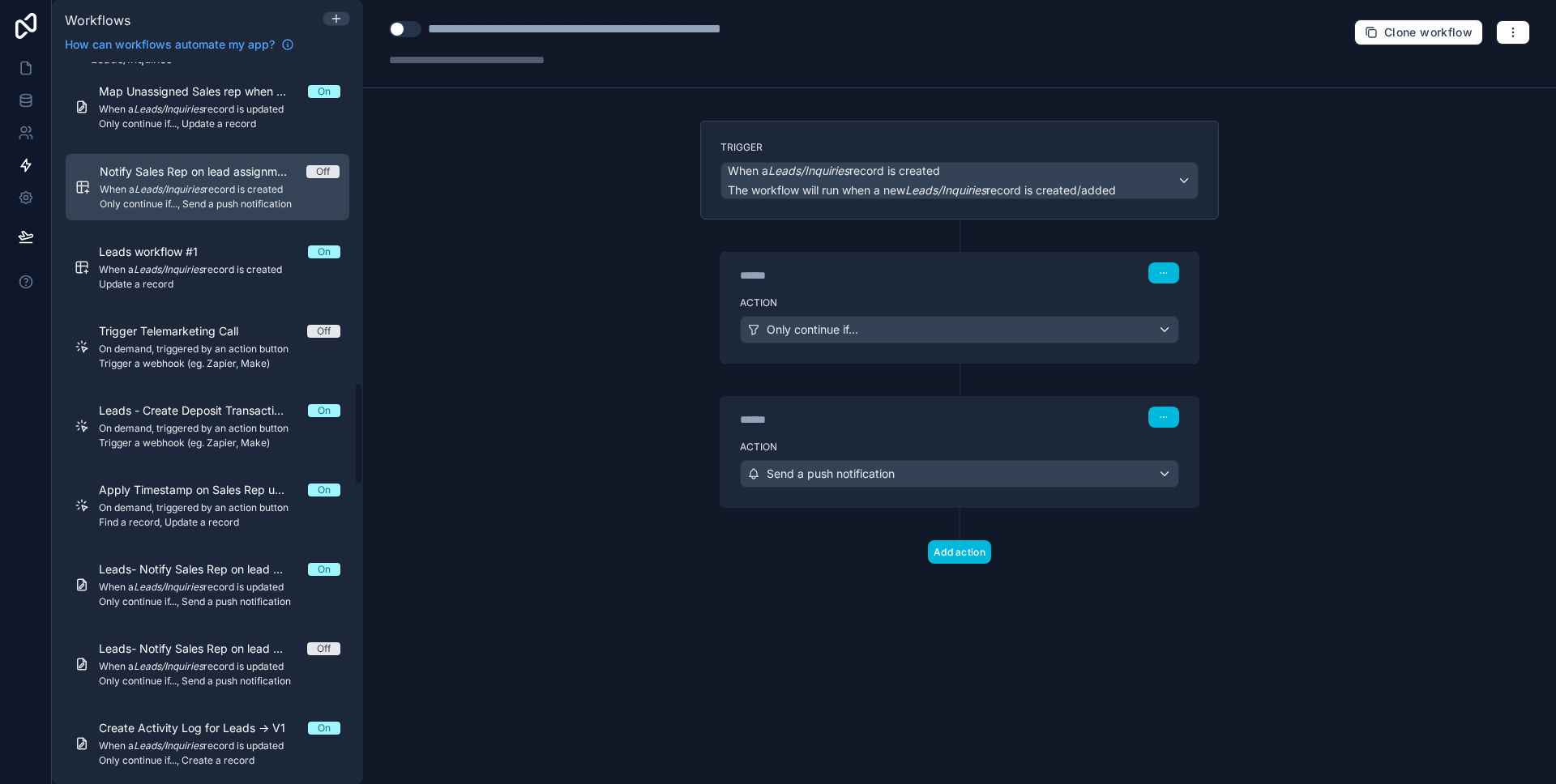
scroll to position [2237, 0]
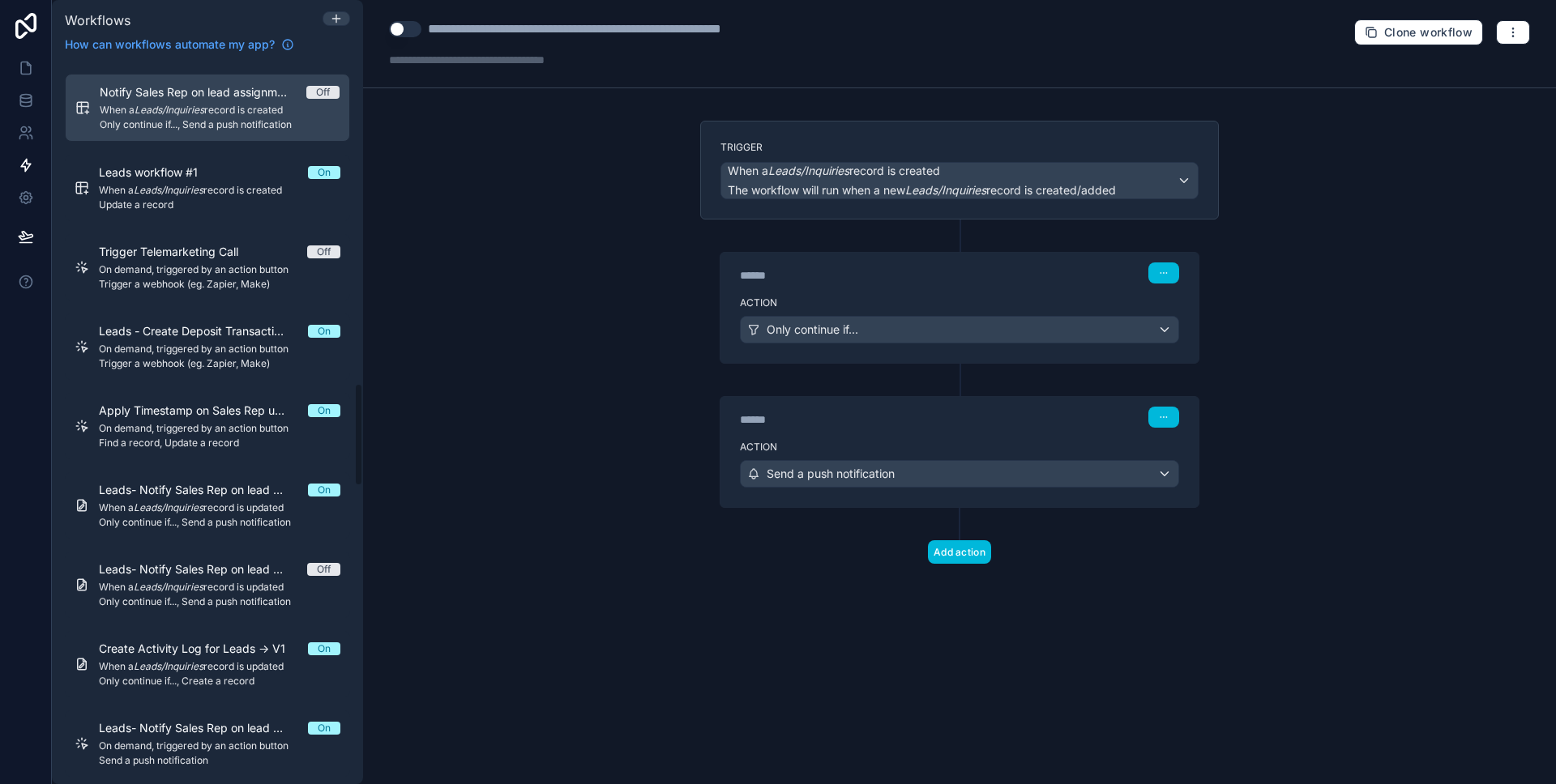
click at [199, 493] on span "Leads- Notify Sales Rep on lead assignment (Latest Sales Rep) -> V1" at bounding box center [204, 490] width 209 height 16
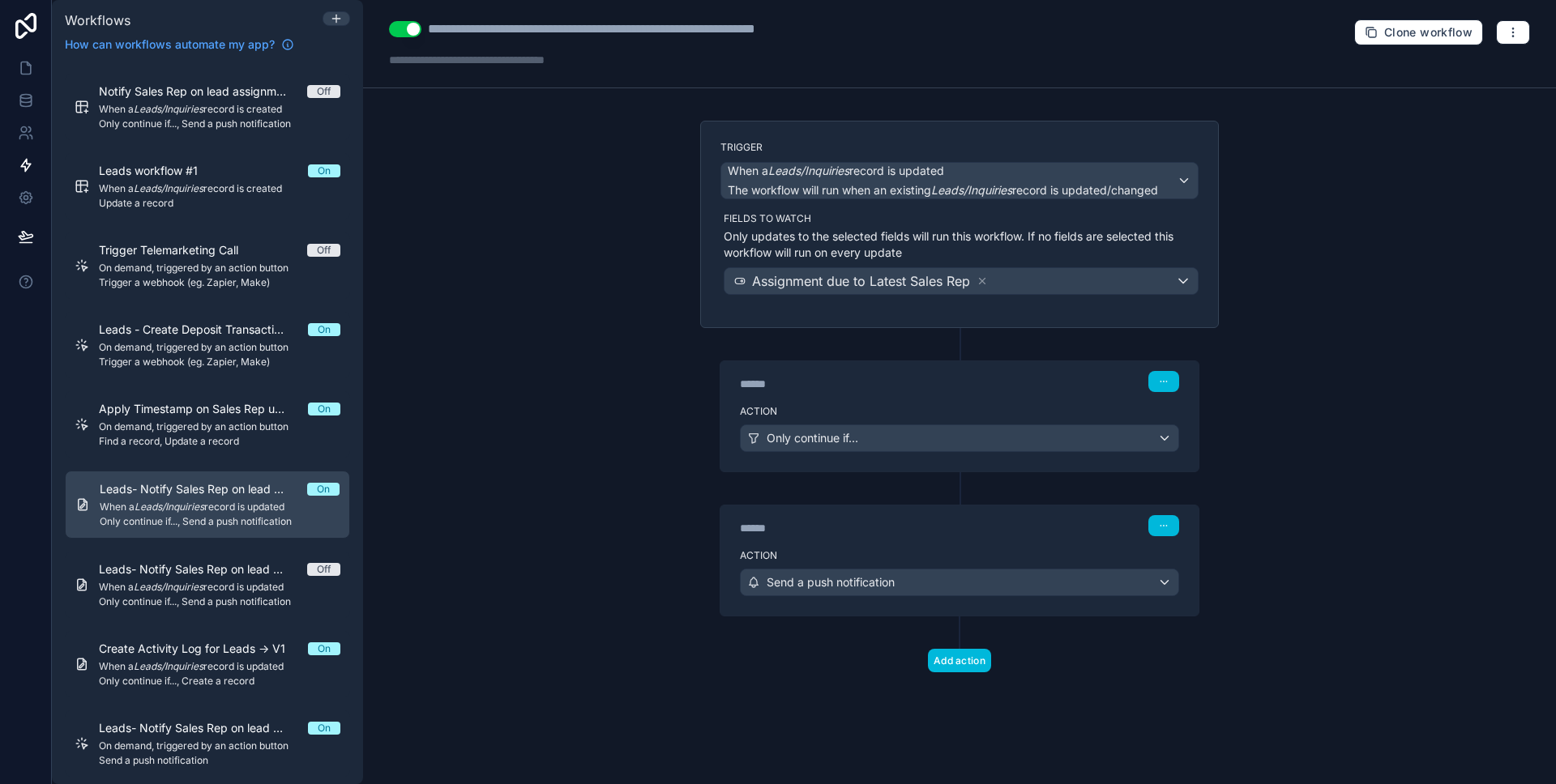
click at [902, 380] on div "******" at bounding box center [862, 384] width 243 height 16
click at [899, 392] on div "******" at bounding box center [862, 384] width 243 height 16
click at [899, 401] on div "Action Only continue if..." at bounding box center [960, 435] width 478 height 73
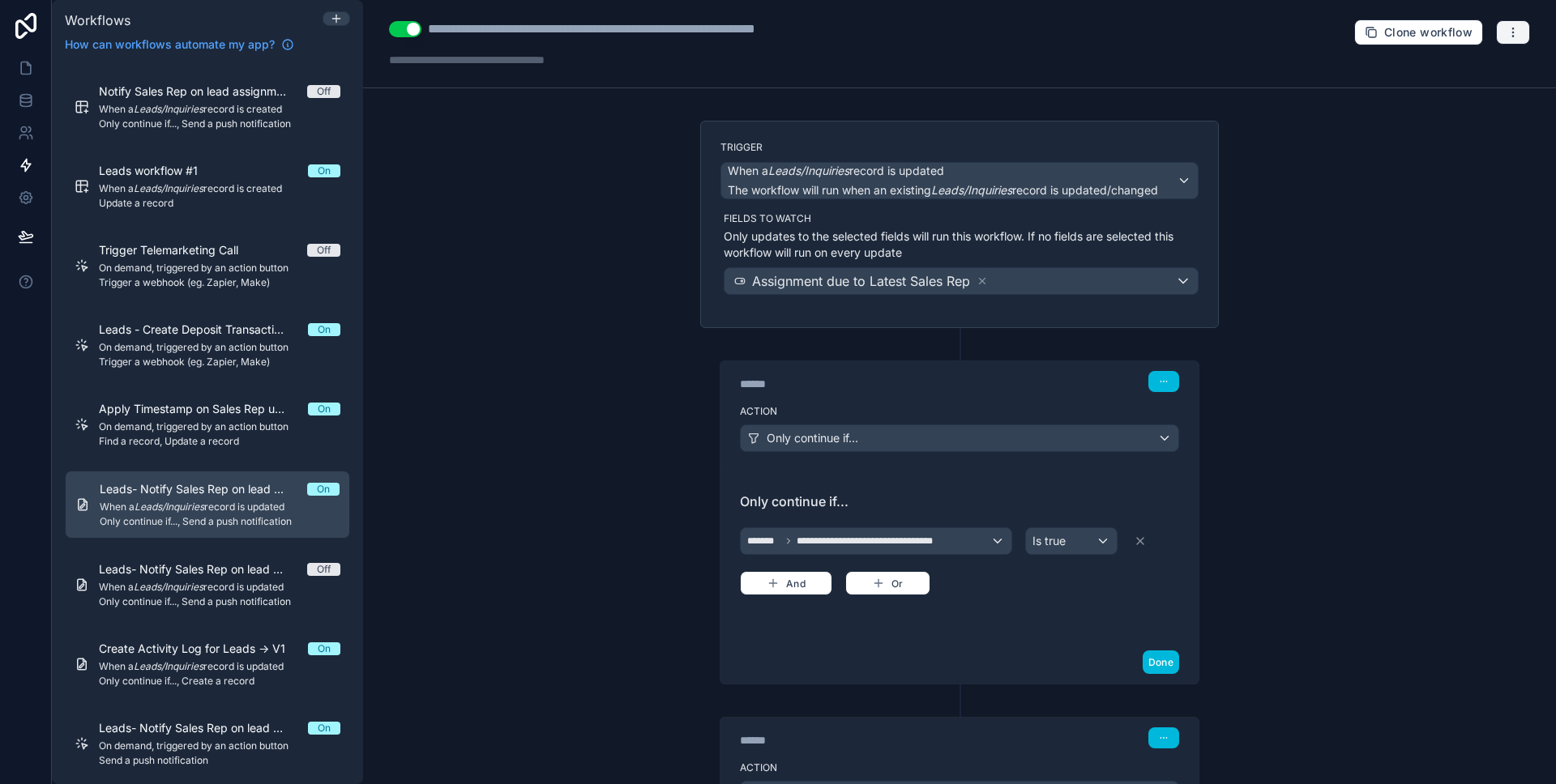
click at [1507, 31] on icon "button" at bounding box center [1513, 32] width 13 height 13
click at [1459, 102] on span "Run history" at bounding box center [1458, 96] width 78 height 13
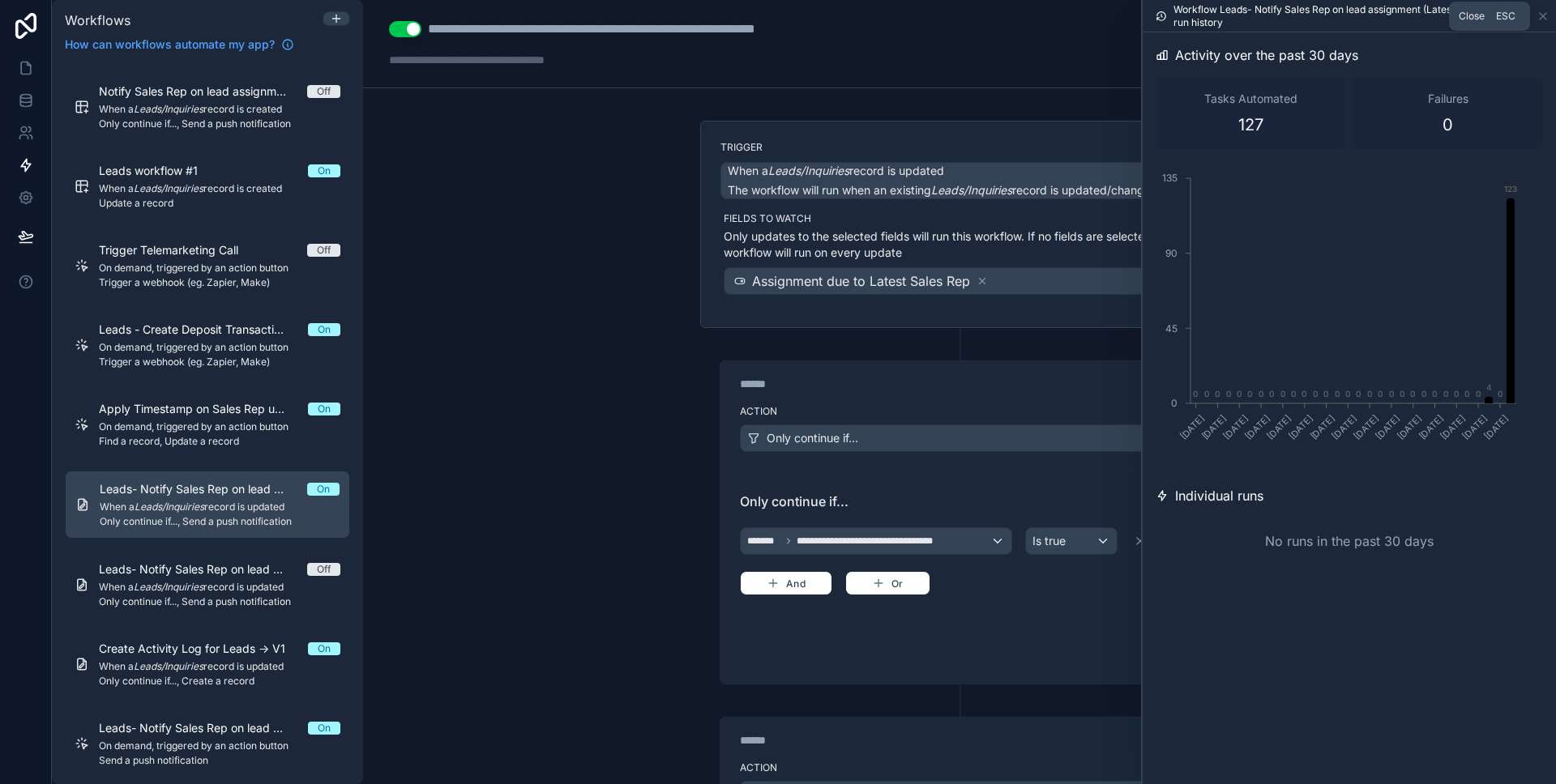
click at [1547, 16] on icon at bounding box center [1543, 16] width 13 height 13
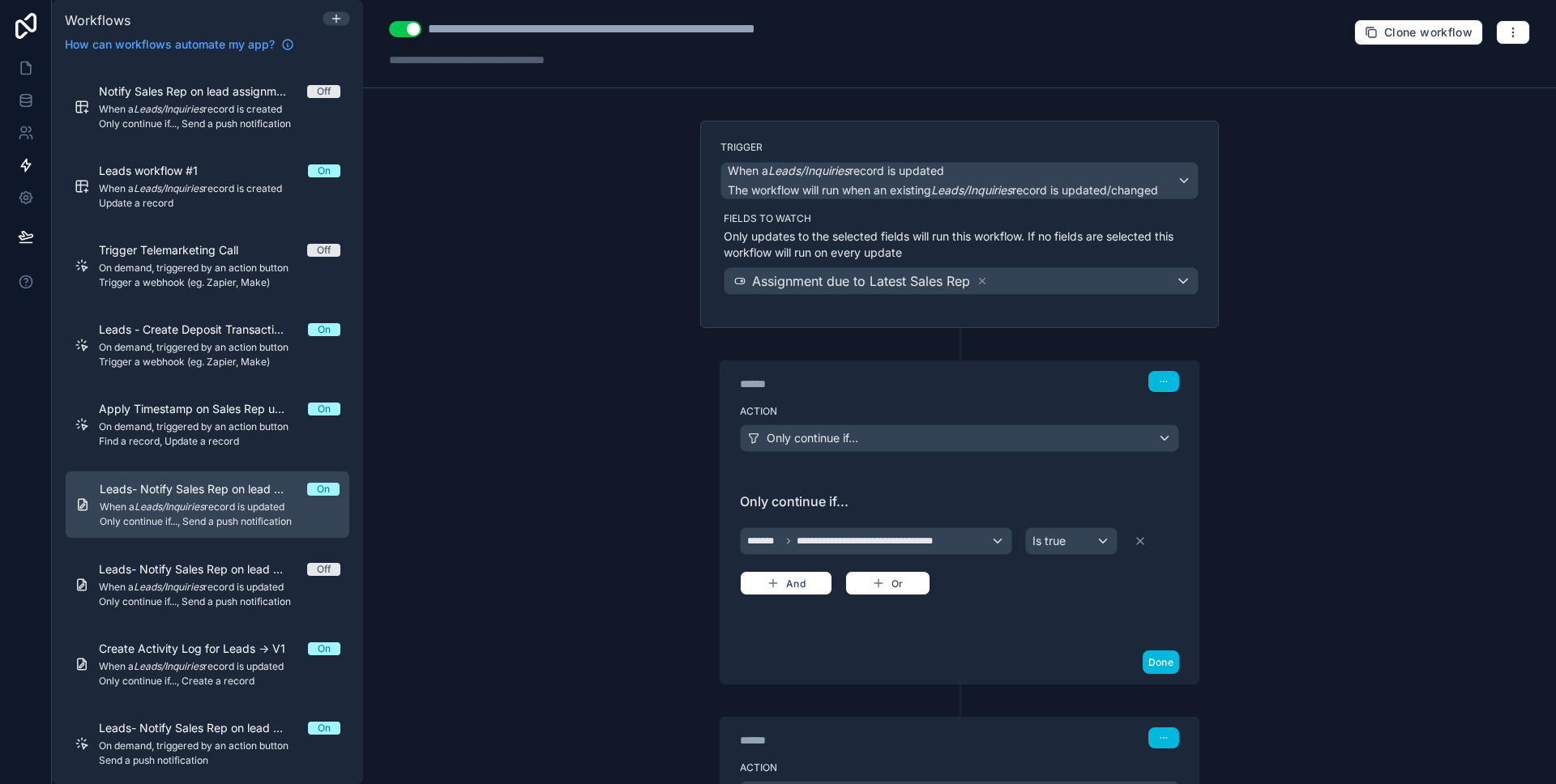
click at [599, 254] on div "**********" at bounding box center [960, 392] width 1194 height 784
click at [37, 66] on link at bounding box center [25, 68] width 51 height 33
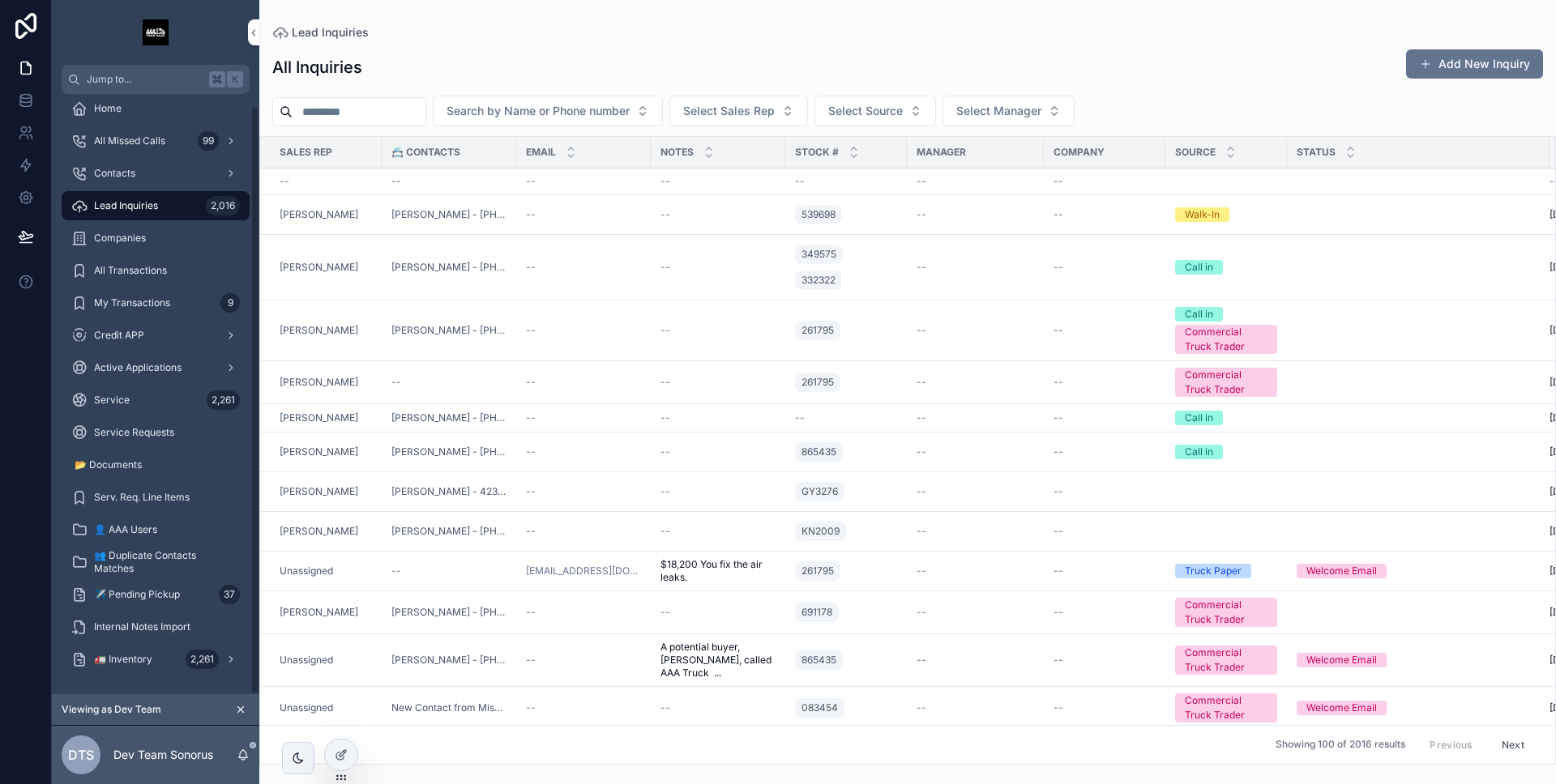
scroll to position [12, 0]
click at [241, 742] on div "DTS Dev Team Sonorus" at bounding box center [155, 756] width 207 height 59
click at [247, 753] on icon "scrollable content" at bounding box center [243, 754] width 9 height 7
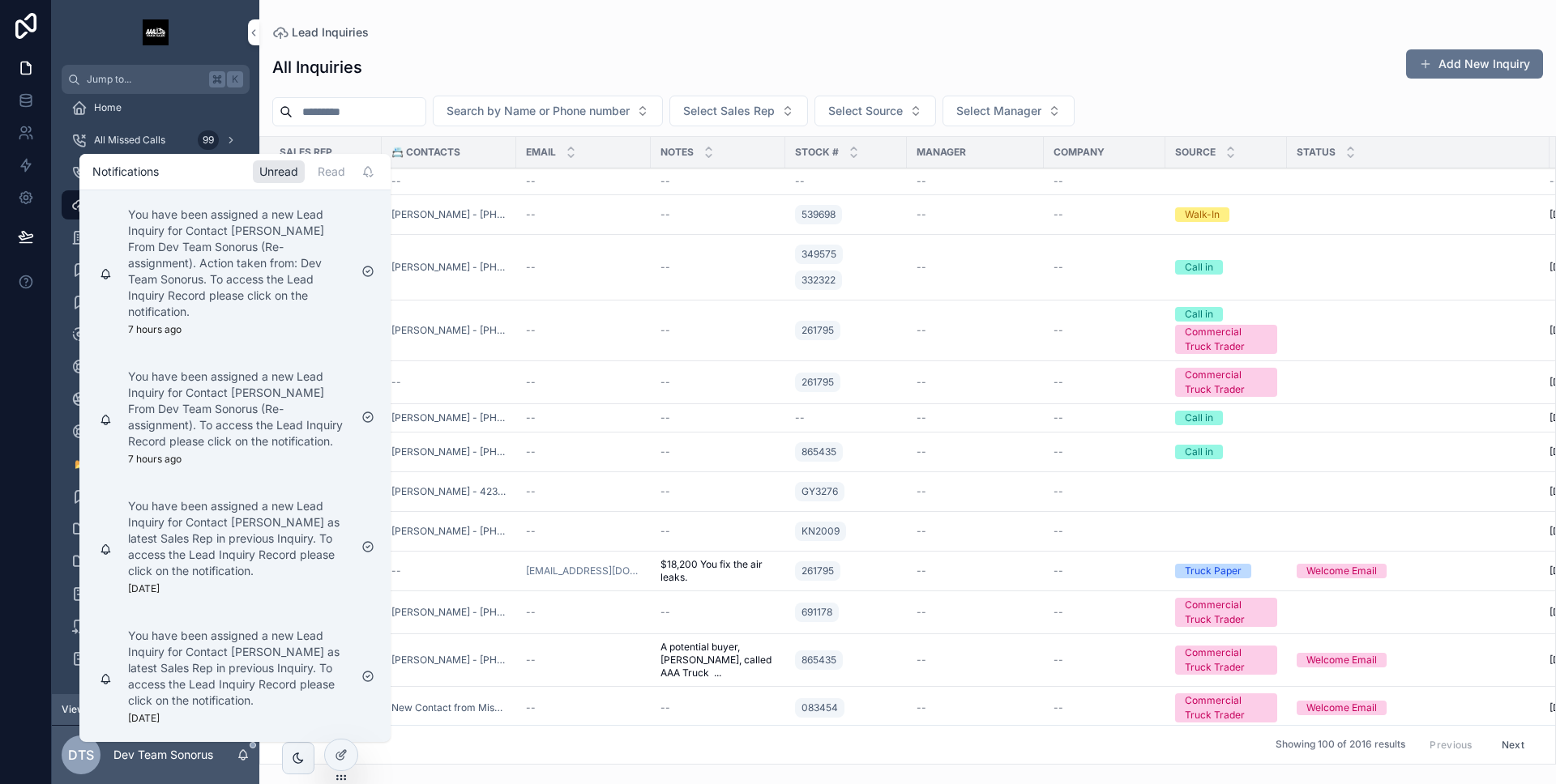
click at [447, 19] on div "Lead Inquiries All Inquiries Add New Inquiry Search by Name or Phone number Sel…" at bounding box center [908, 382] width 1297 height 765
